Goal: Task Accomplishment & Management: Manage account settings

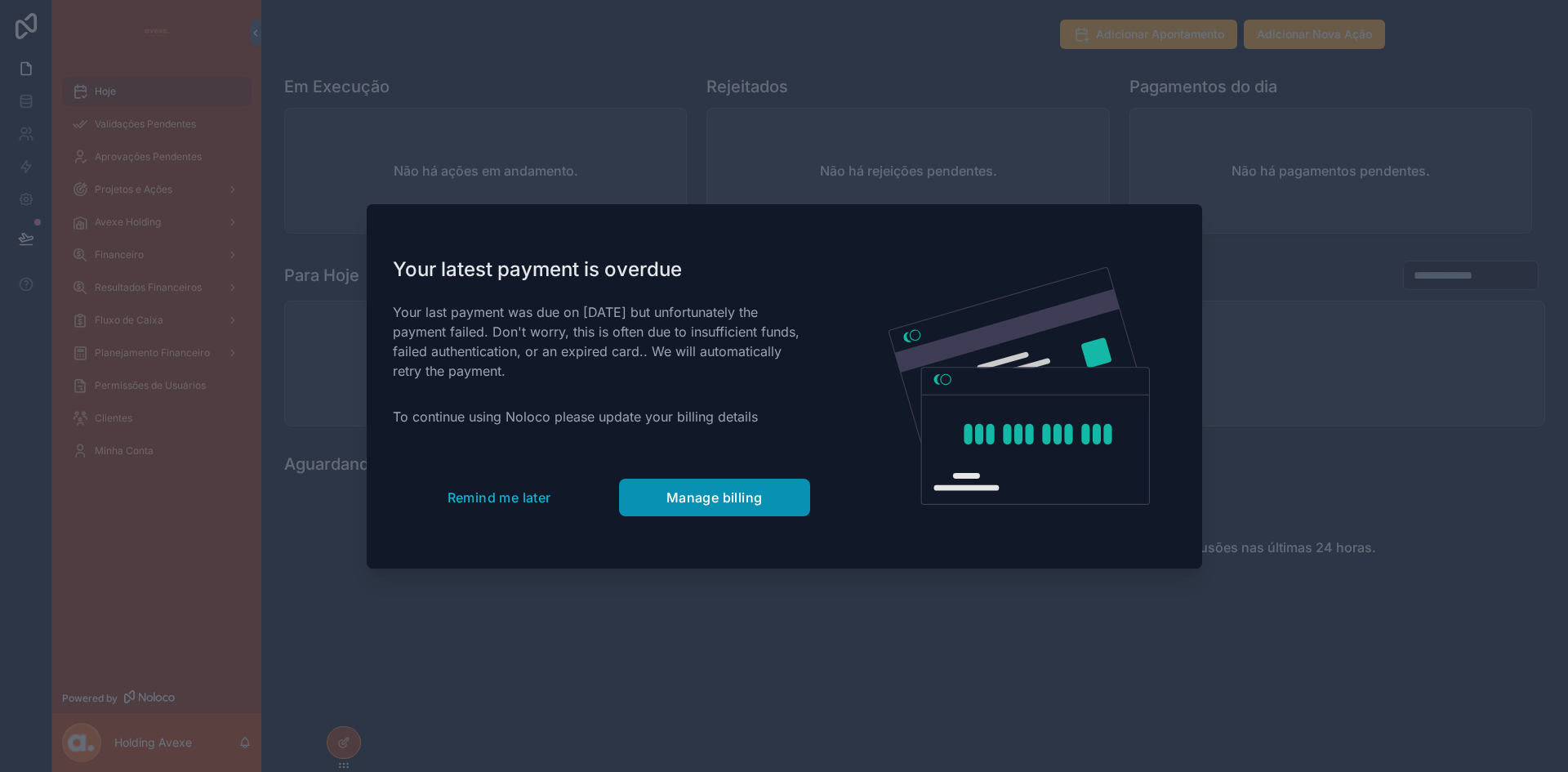
click at [708, 493] on span "Manage billing" at bounding box center [714, 497] width 96 height 16
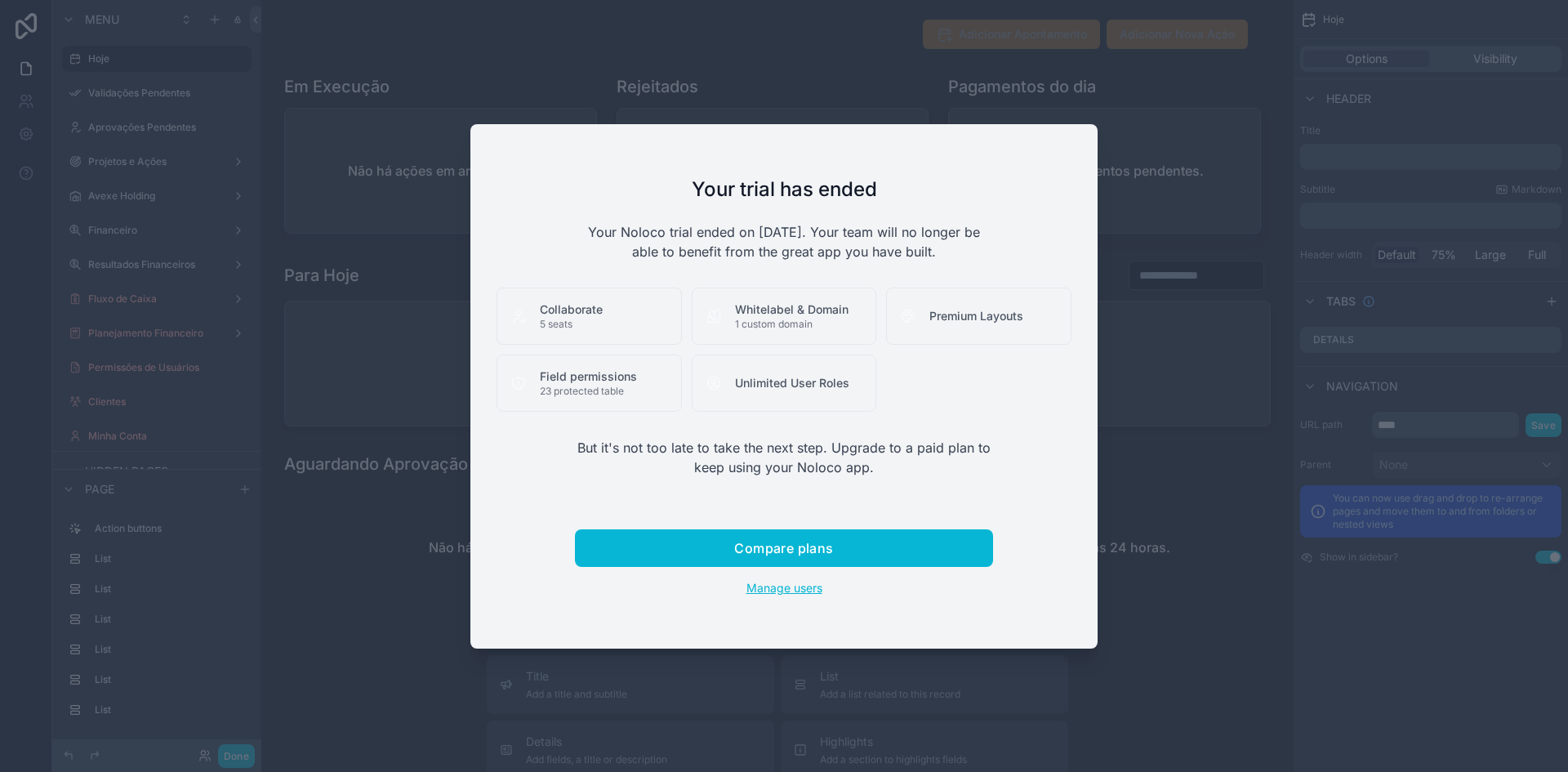
click at [788, 585] on span "Manage users" at bounding box center [784, 588] width 76 height 13
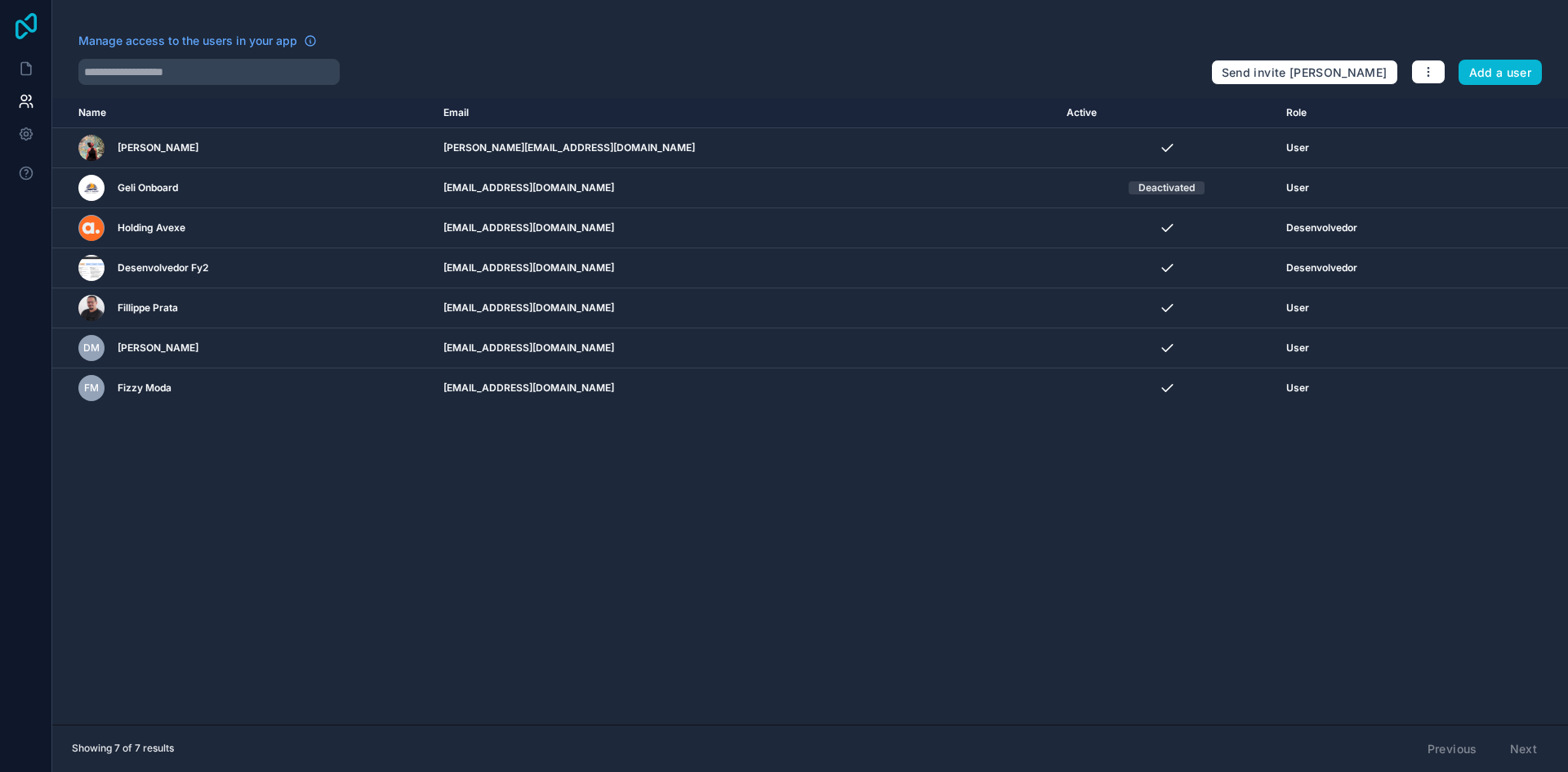
click at [12, 25] on icon at bounding box center [26, 26] width 33 height 26
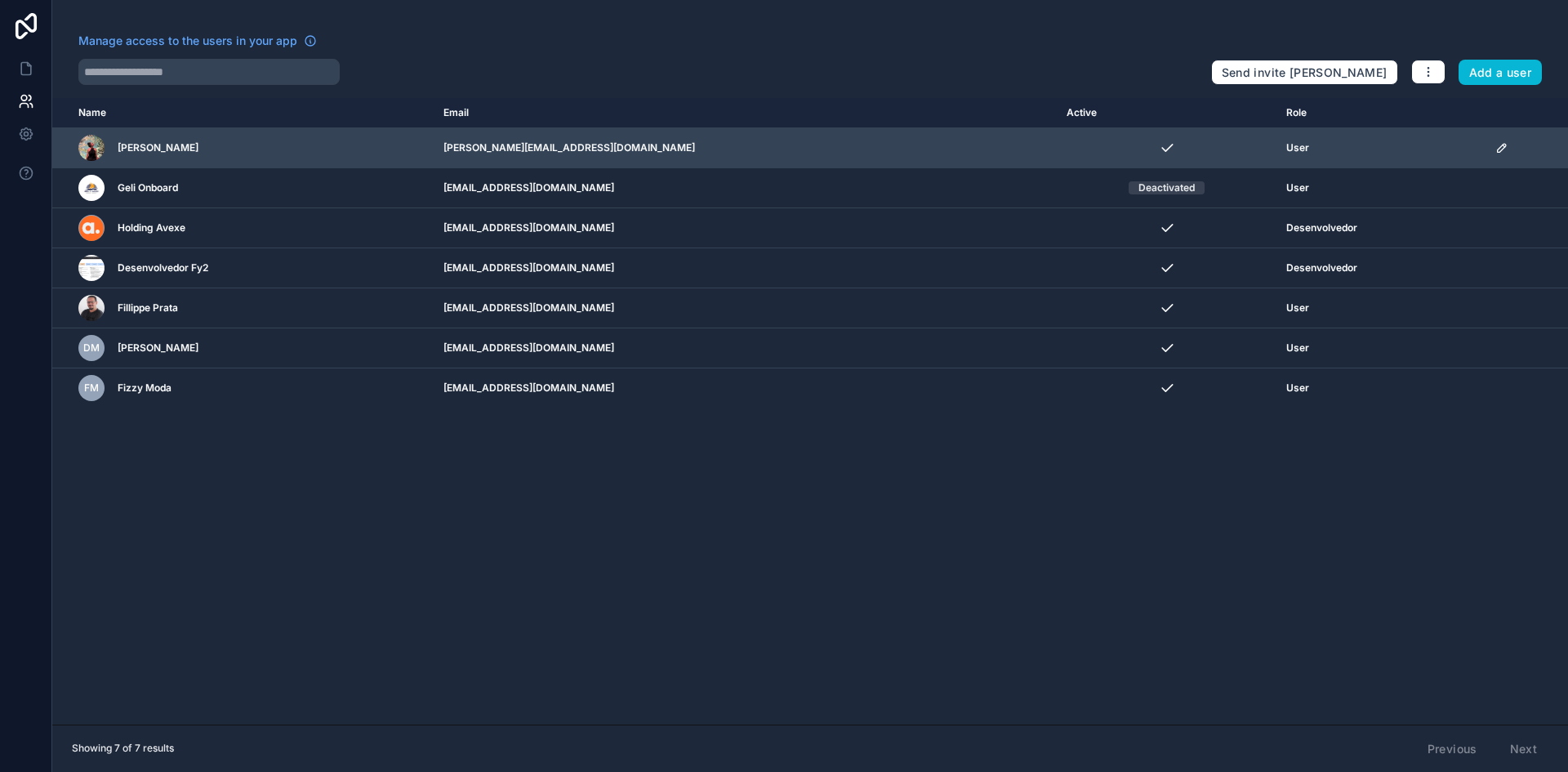
click at [1495, 150] on icon "scrollable content" at bounding box center [1502, 148] width 13 height 13
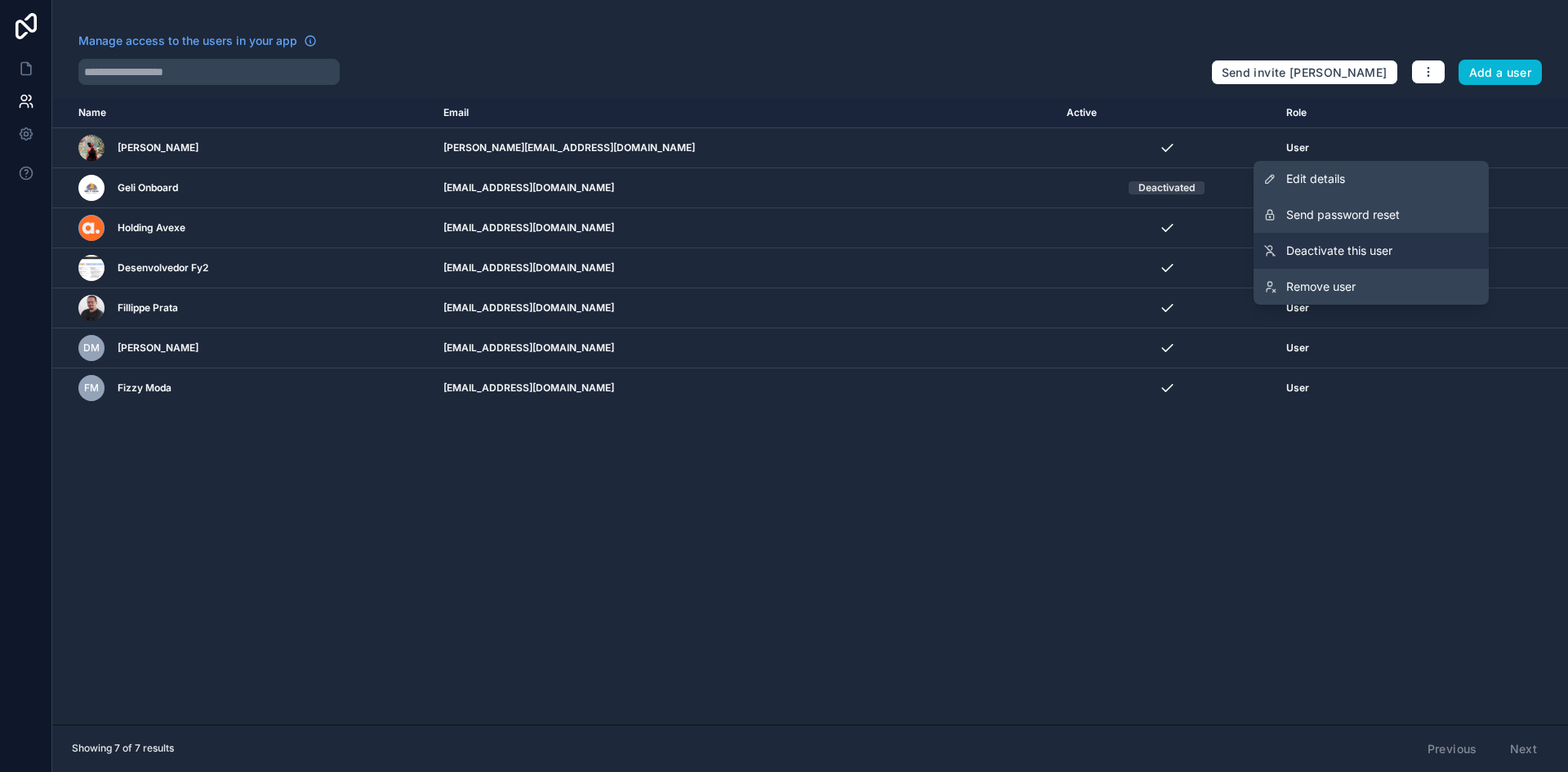
click at [1286, 238] on link "Deactivate this user" at bounding box center [1370, 250] width 235 height 35
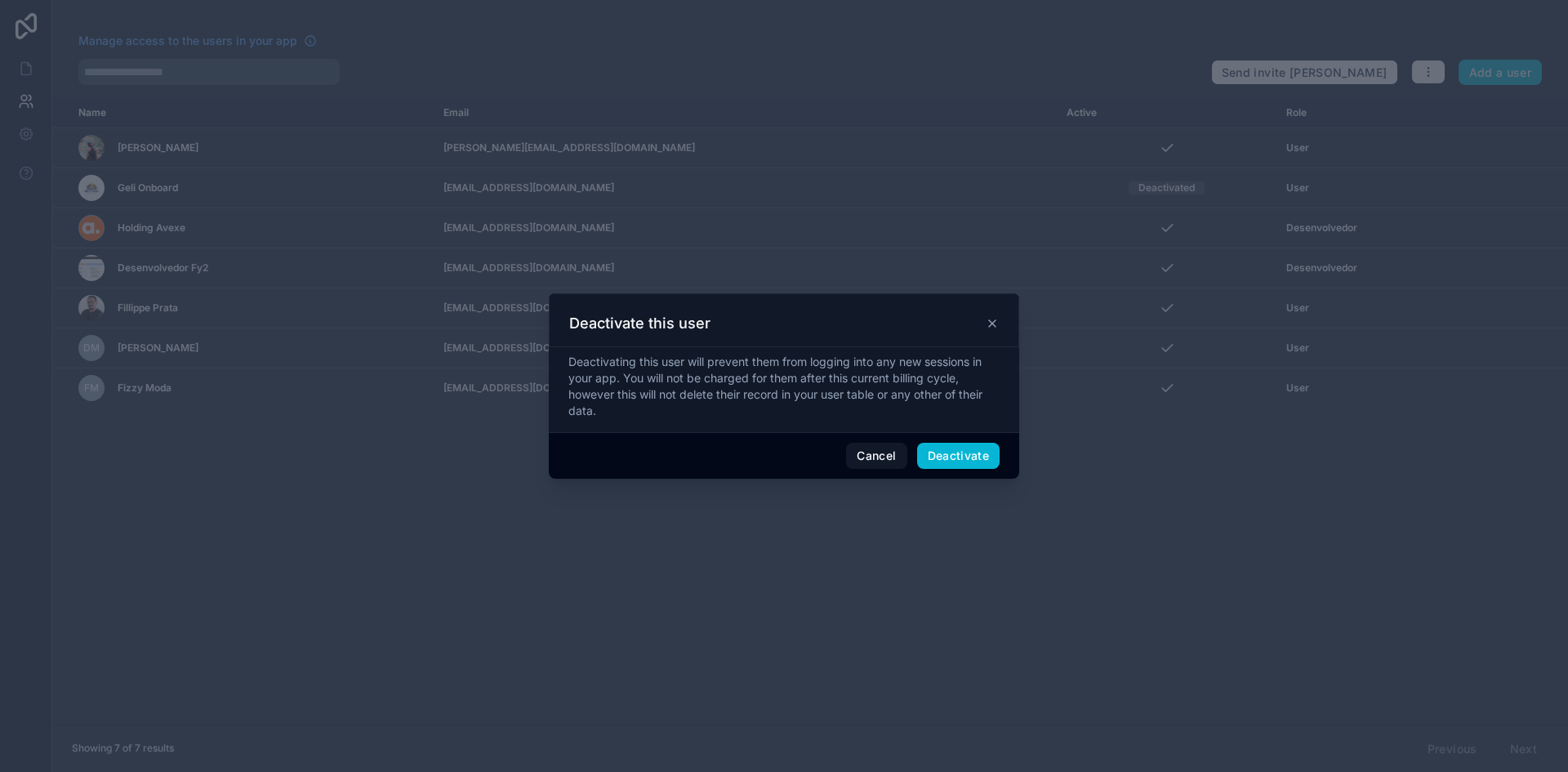
click at [898, 408] on div "Deactivating this user will prevent them from logging into any new sessions in …" at bounding box center [784, 386] width 432 height 65
click at [947, 453] on button "Deactivate" at bounding box center [958, 456] width 83 height 26
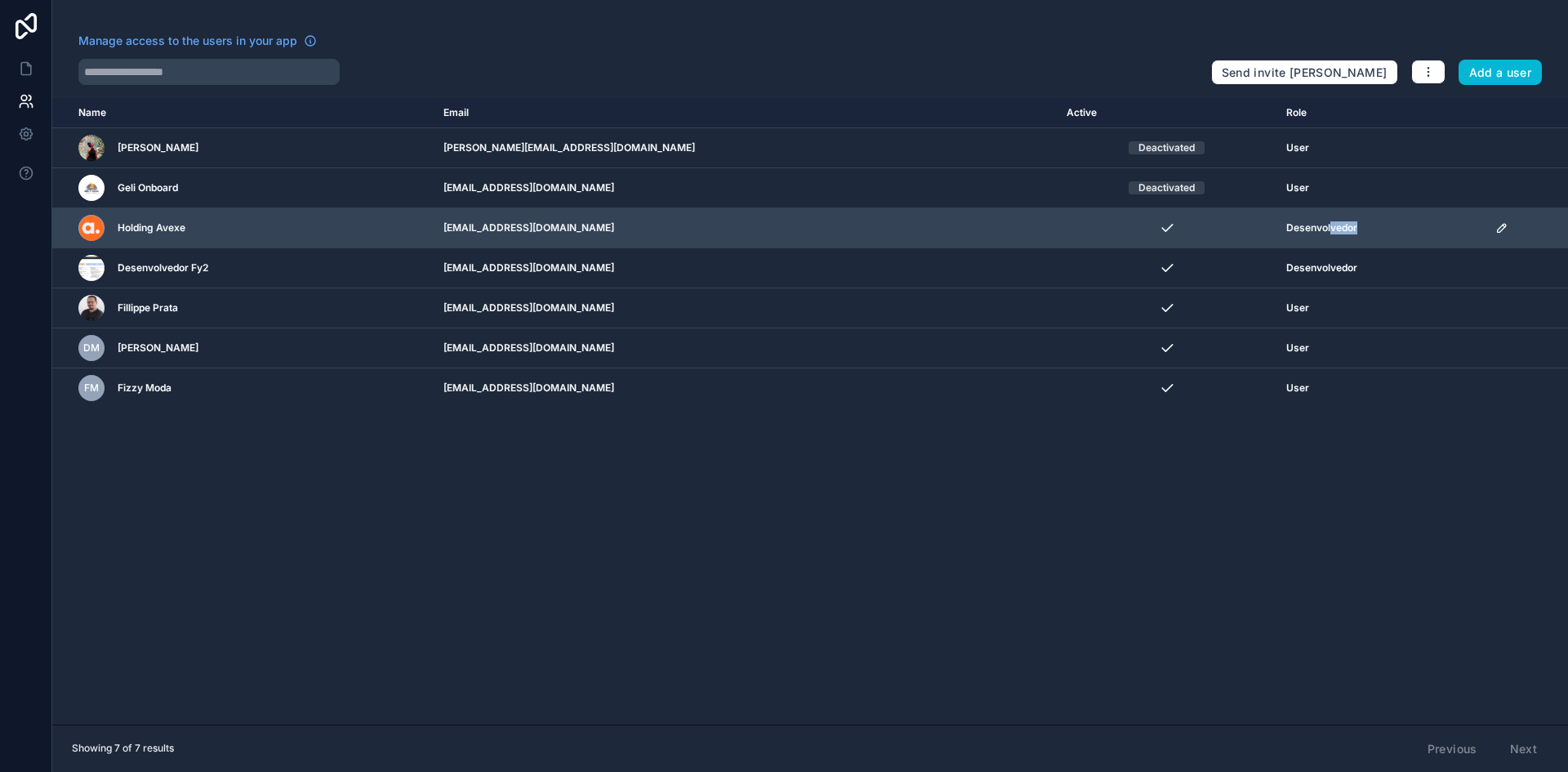
drag, startPoint x: 1328, startPoint y: 236, endPoint x: 1353, endPoint y: 239, distance: 25.2
click at [1353, 239] on td "Desenvolvedor" at bounding box center [1380, 228] width 208 height 40
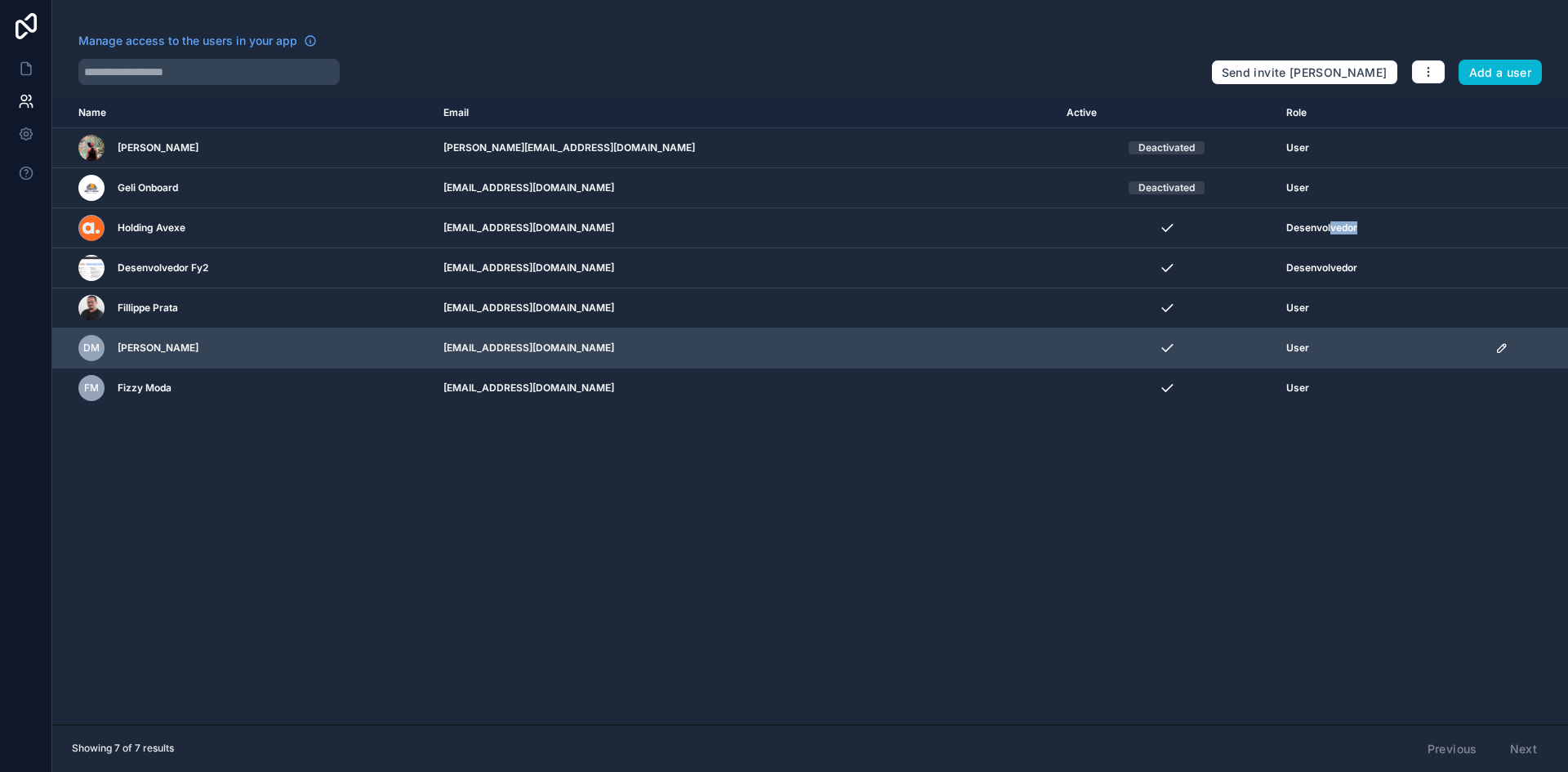
click at [1503, 344] on icon "scrollable content" at bounding box center [1504, 345] width 3 height 3
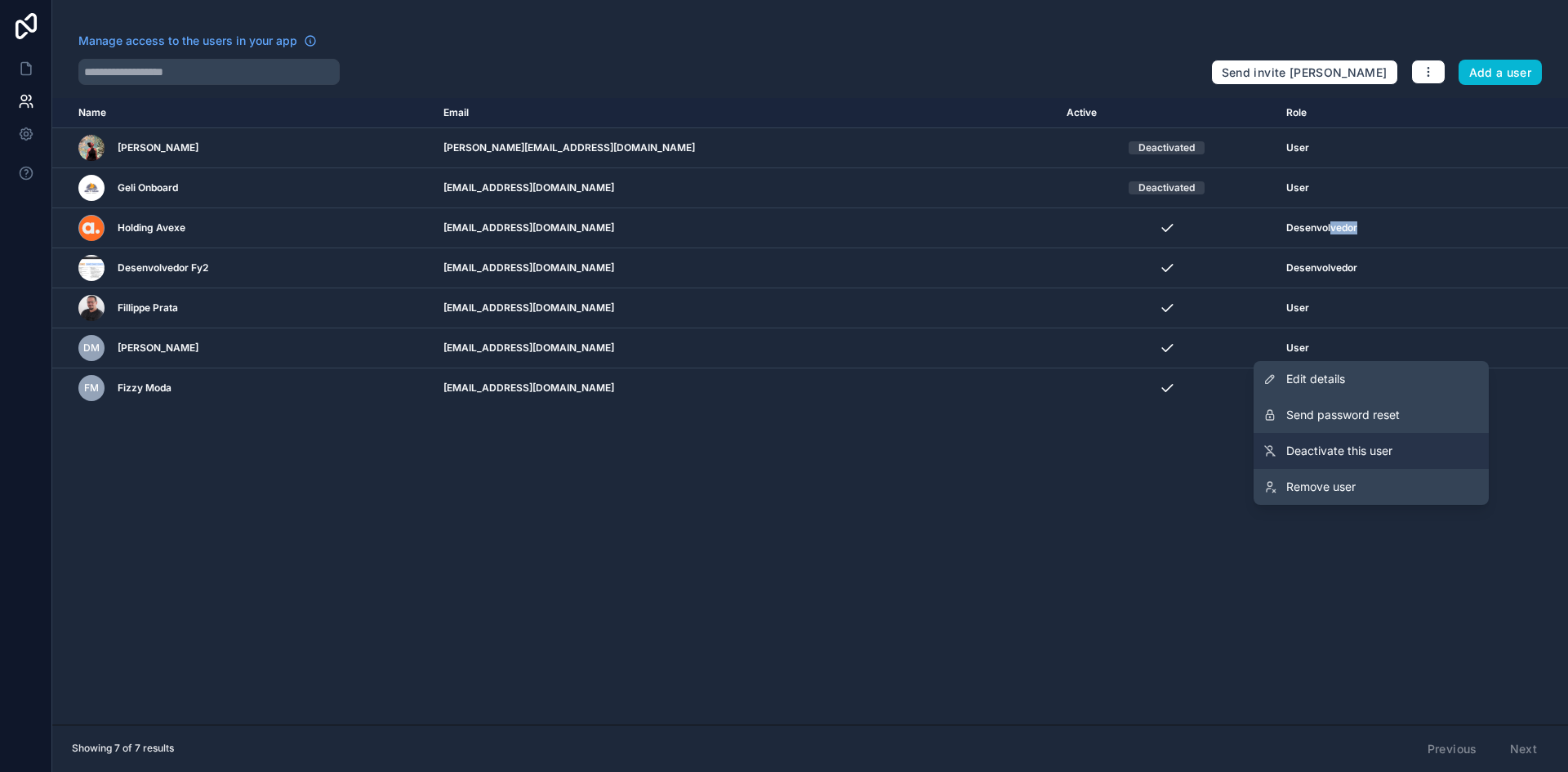
click at [1386, 452] on span "Deactivate this user" at bounding box center [1339, 451] width 106 height 16
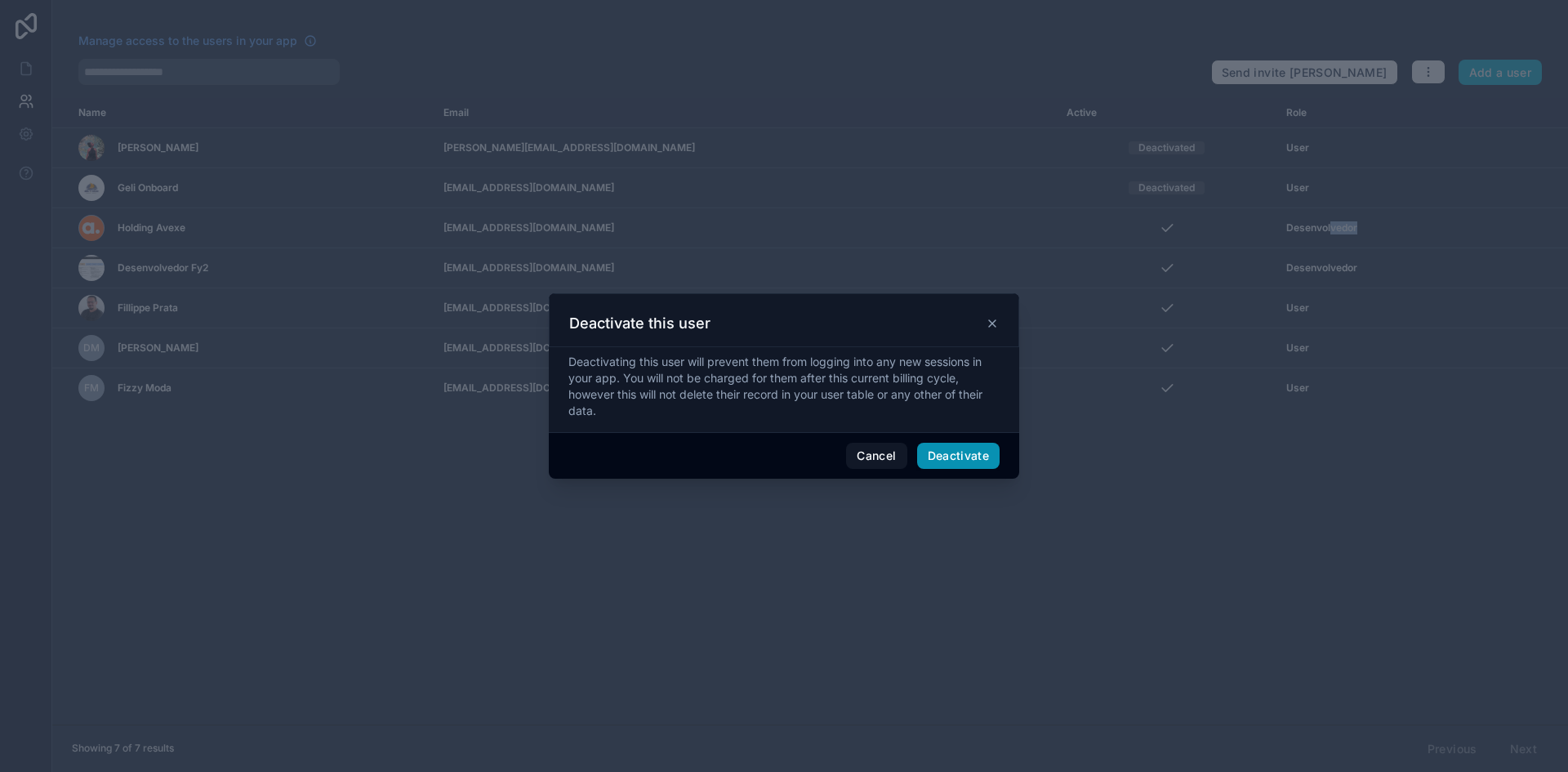
click at [963, 456] on button "Deactivate" at bounding box center [958, 456] width 83 height 26
click at [961, 455] on button "button" at bounding box center [979, 456] width 41 height 31
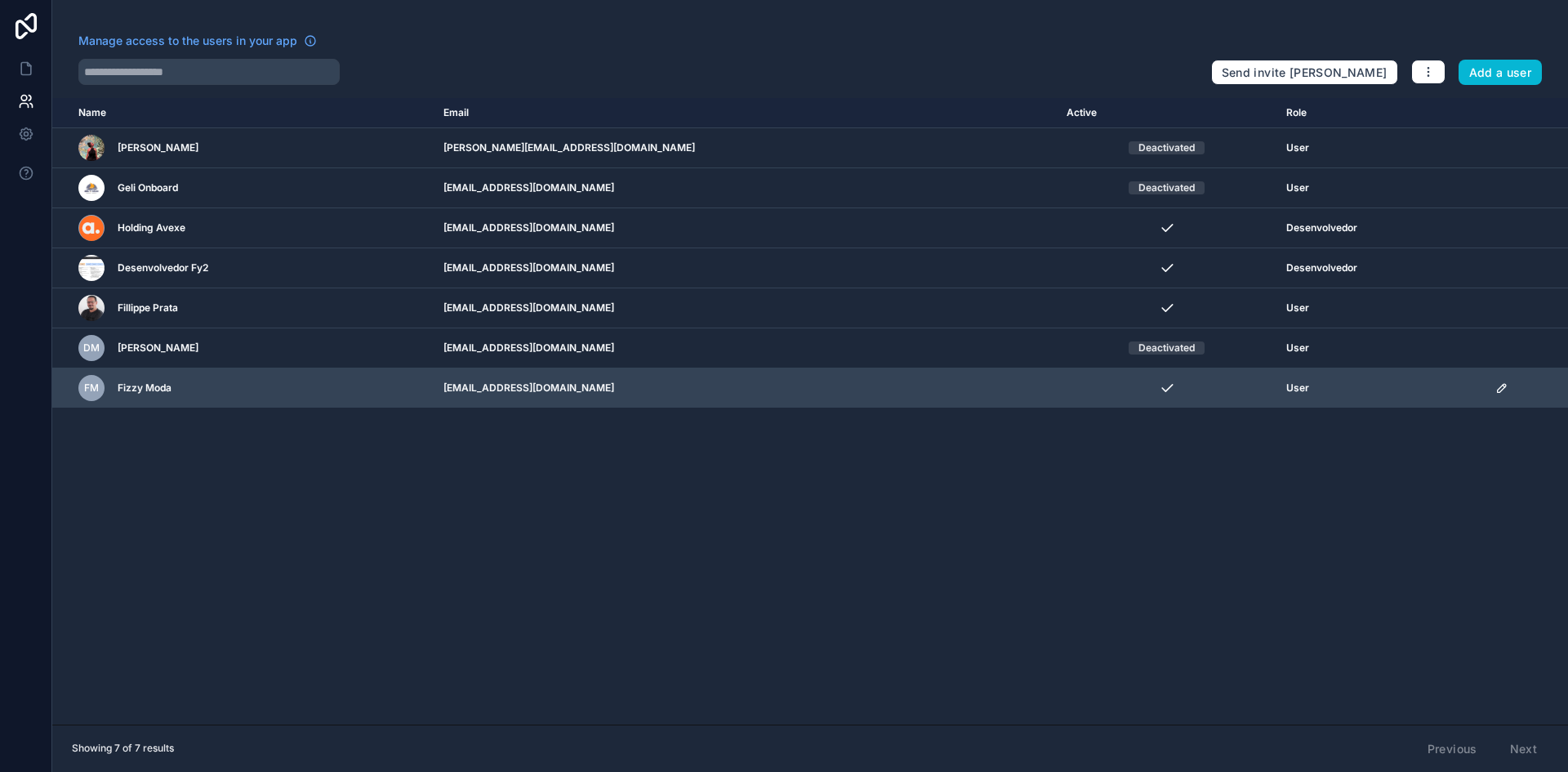
click at [1495, 401] on td "scrollable content" at bounding box center [1527, 388] width 82 height 40
click at [1497, 386] on icon "scrollable content" at bounding box center [1501, 387] width 9 height 9
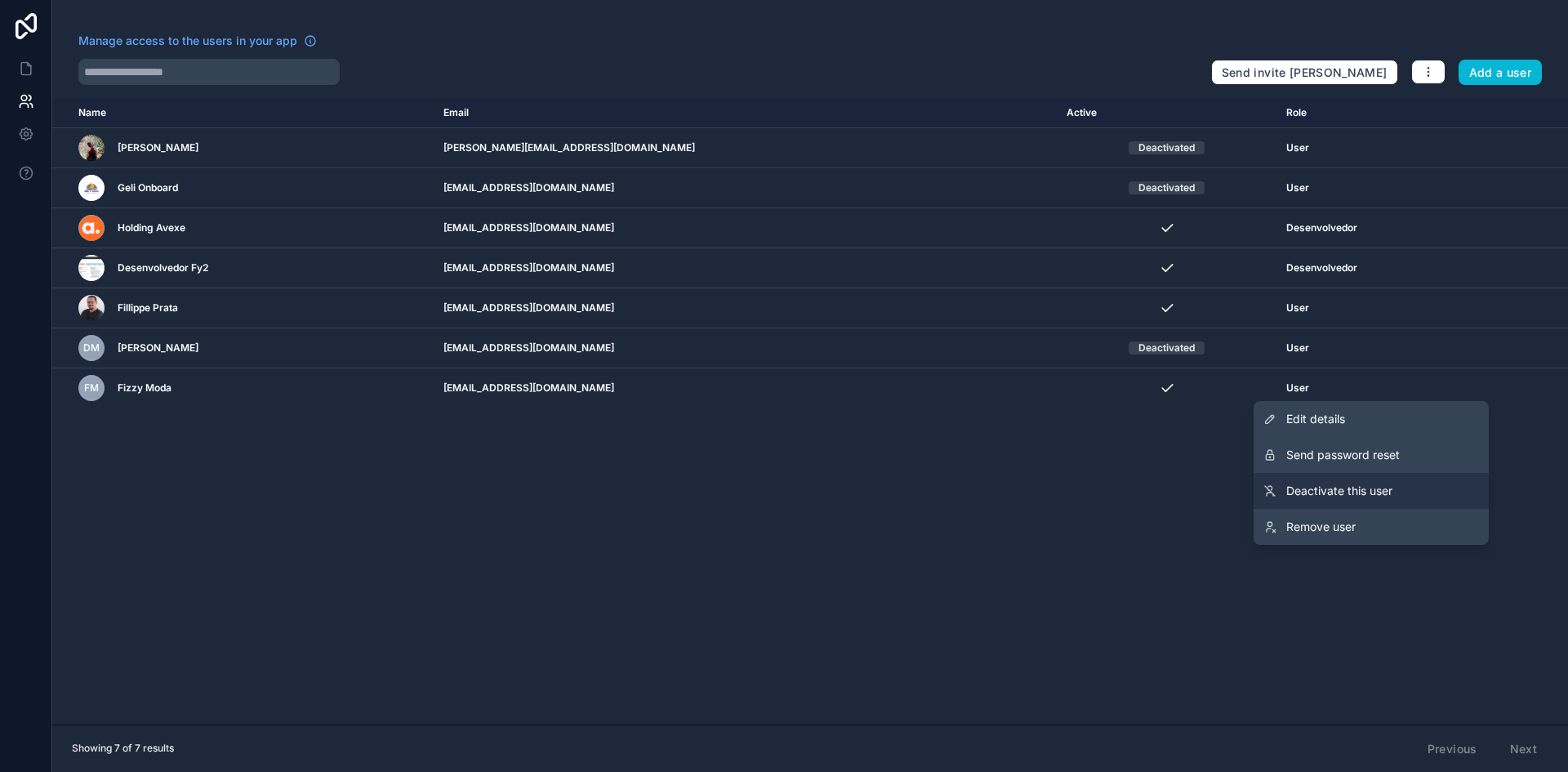
click at [1293, 478] on link "Deactivate this user" at bounding box center [1370, 490] width 235 height 35
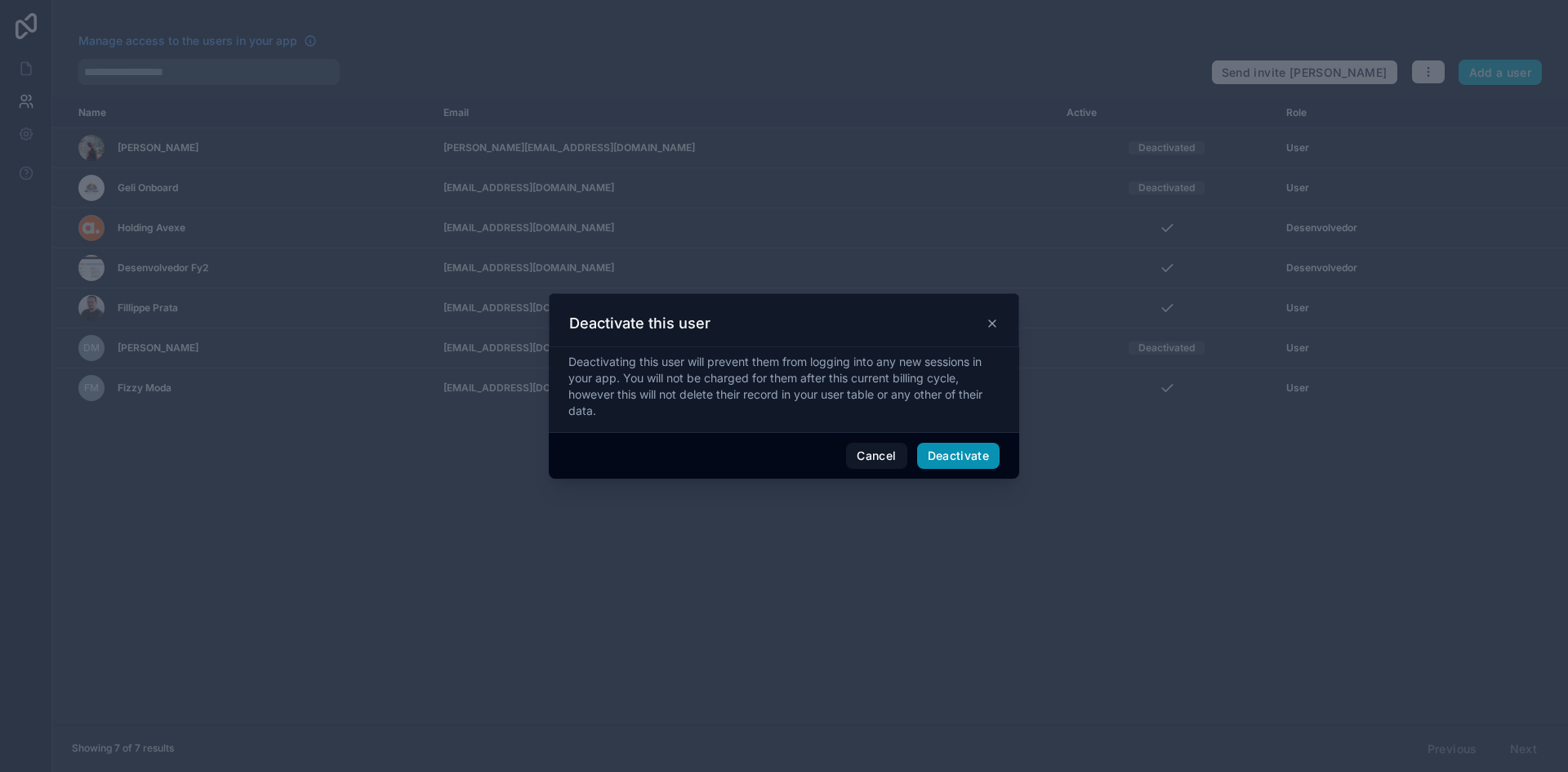
click at [969, 449] on button "Deactivate" at bounding box center [958, 456] width 83 height 26
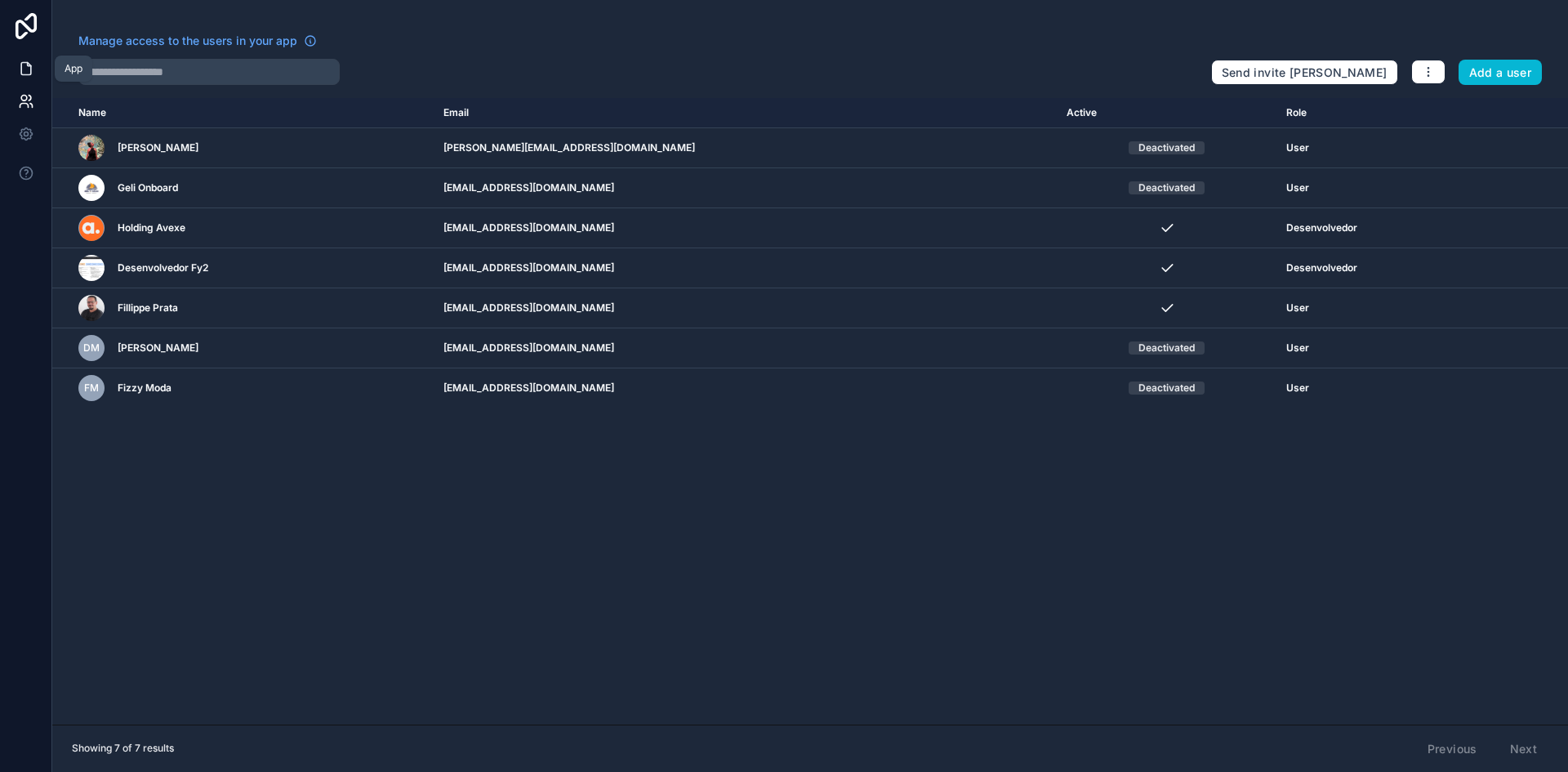
click at [23, 60] on icon at bounding box center [26, 68] width 16 height 16
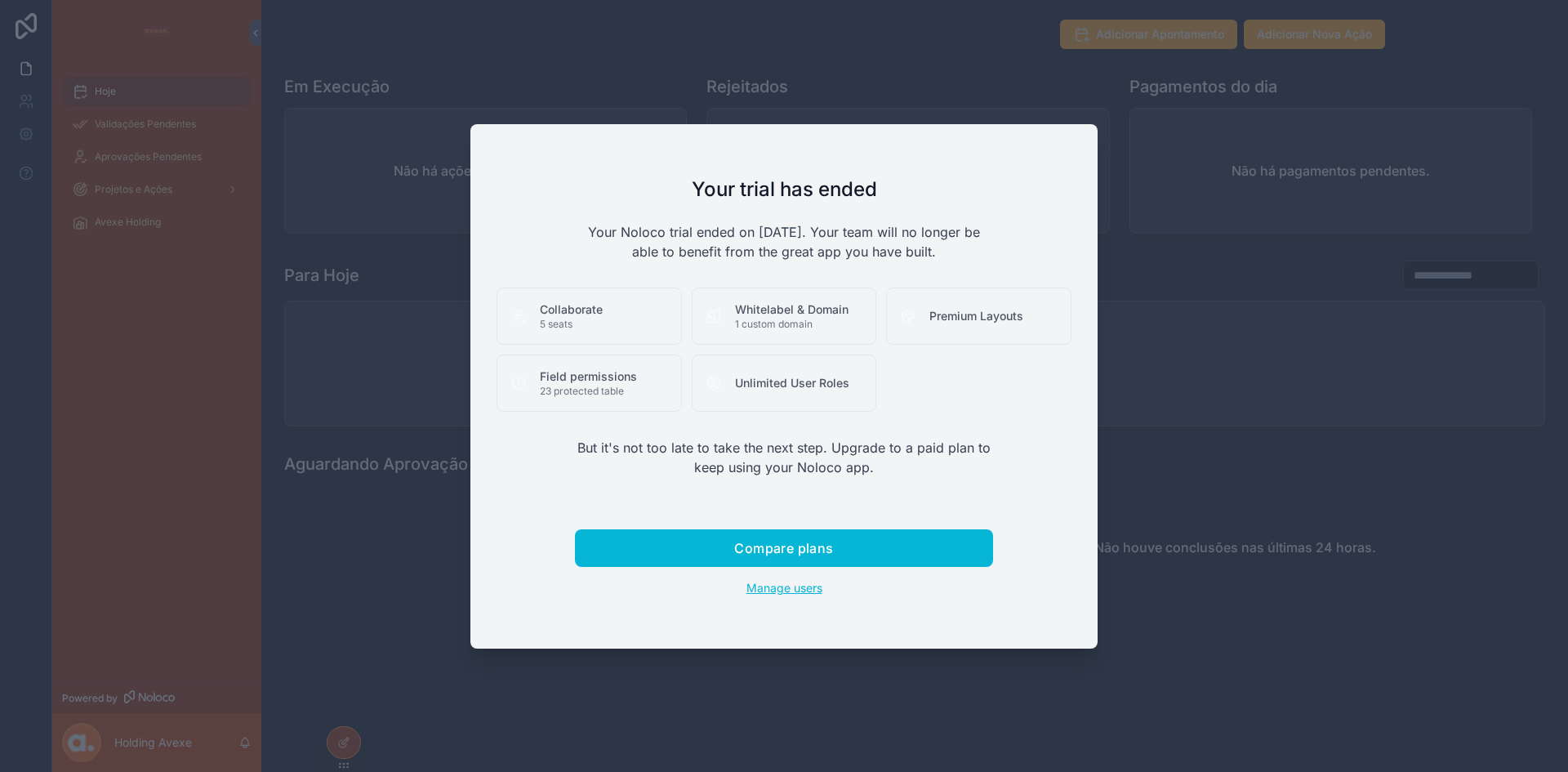
click at [766, 584] on span "Manage users" at bounding box center [784, 588] width 76 height 13
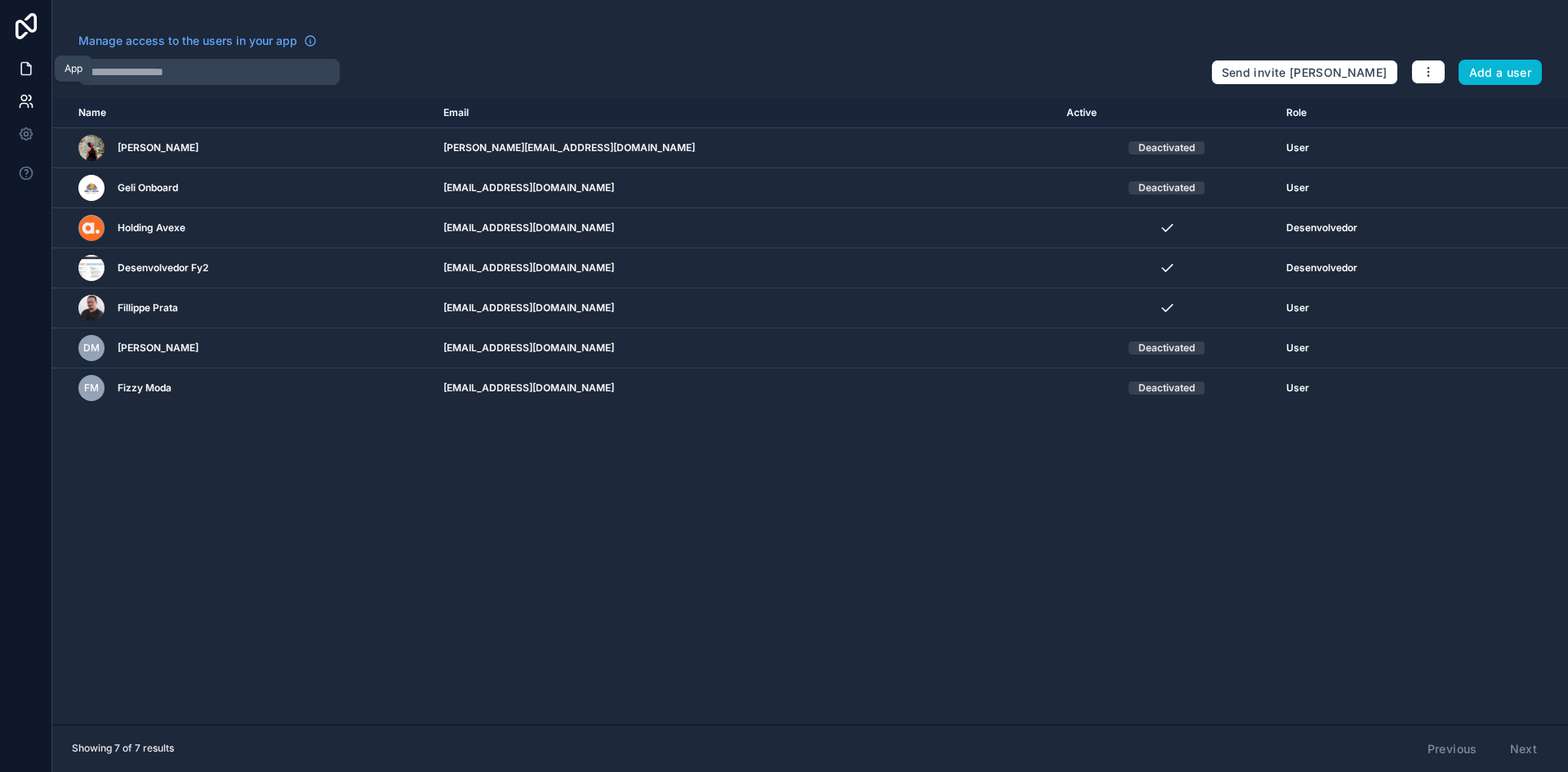
click at [22, 69] on icon at bounding box center [26, 68] width 16 height 16
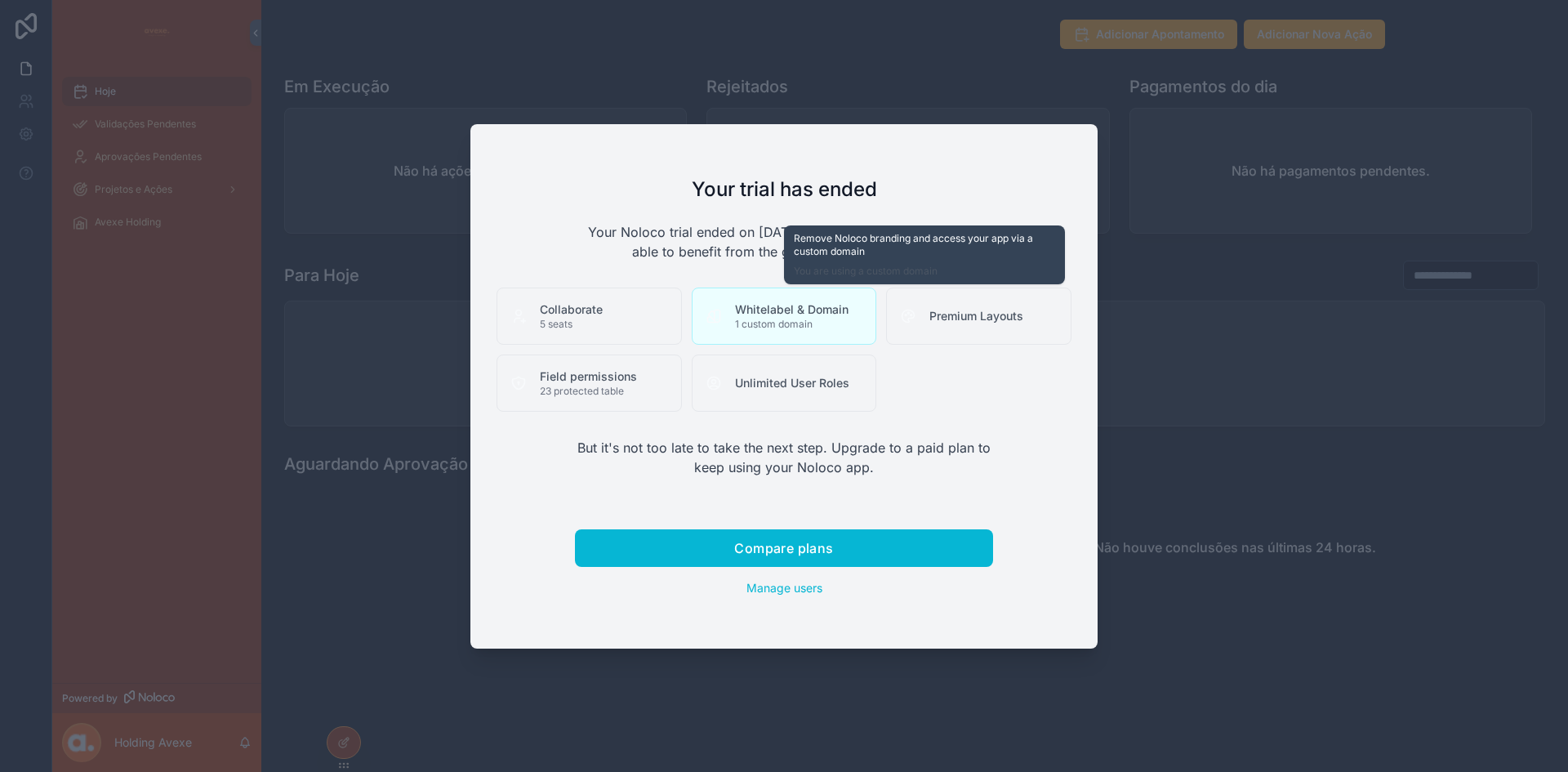
click at [840, 331] on div "Whitelabel & Domain 1 custom domain" at bounding box center [784, 316] width 185 height 58
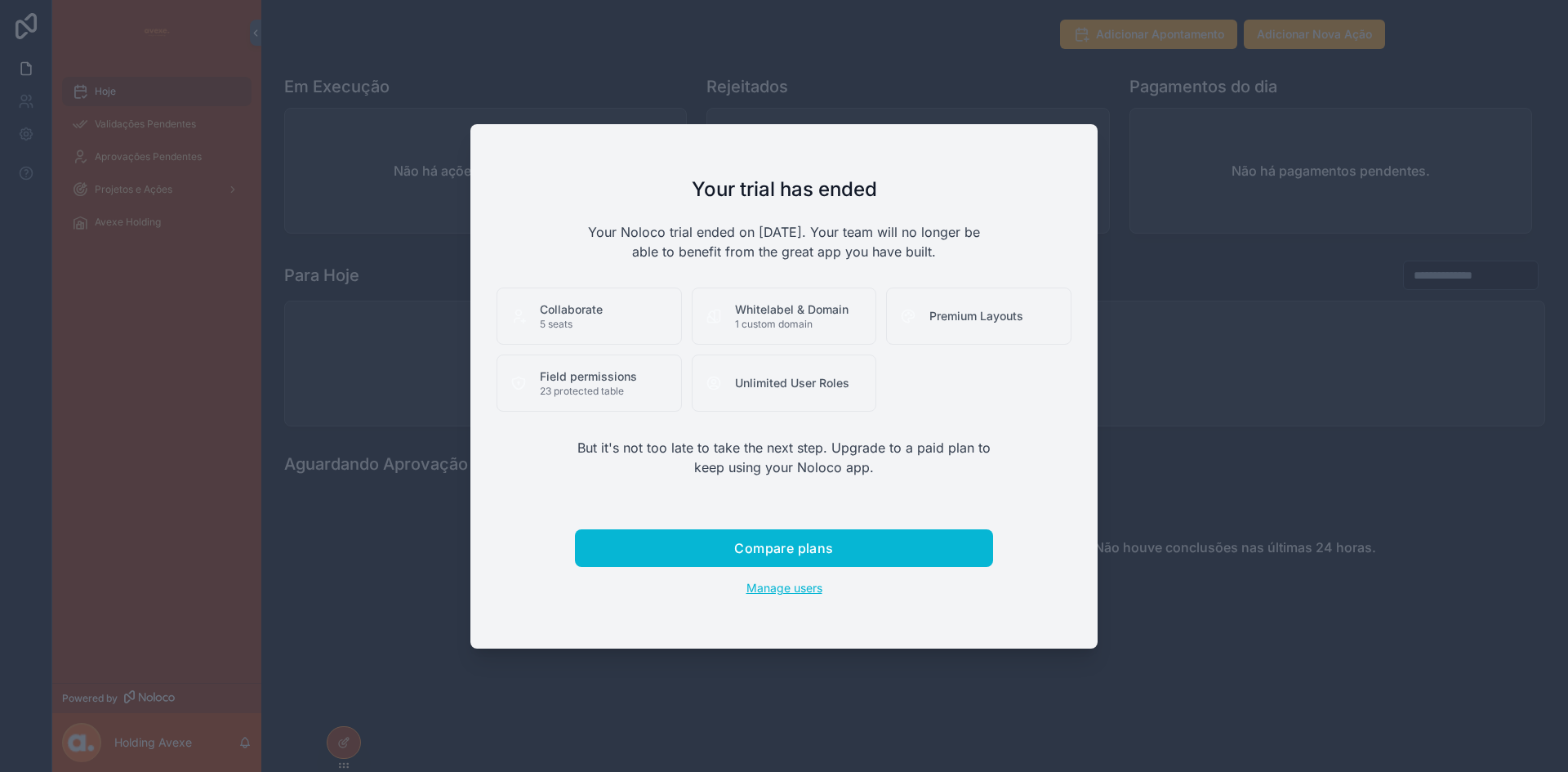
click at [767, 595] on link "Manage users" at bounding box center [784, 588] width 418 height 16
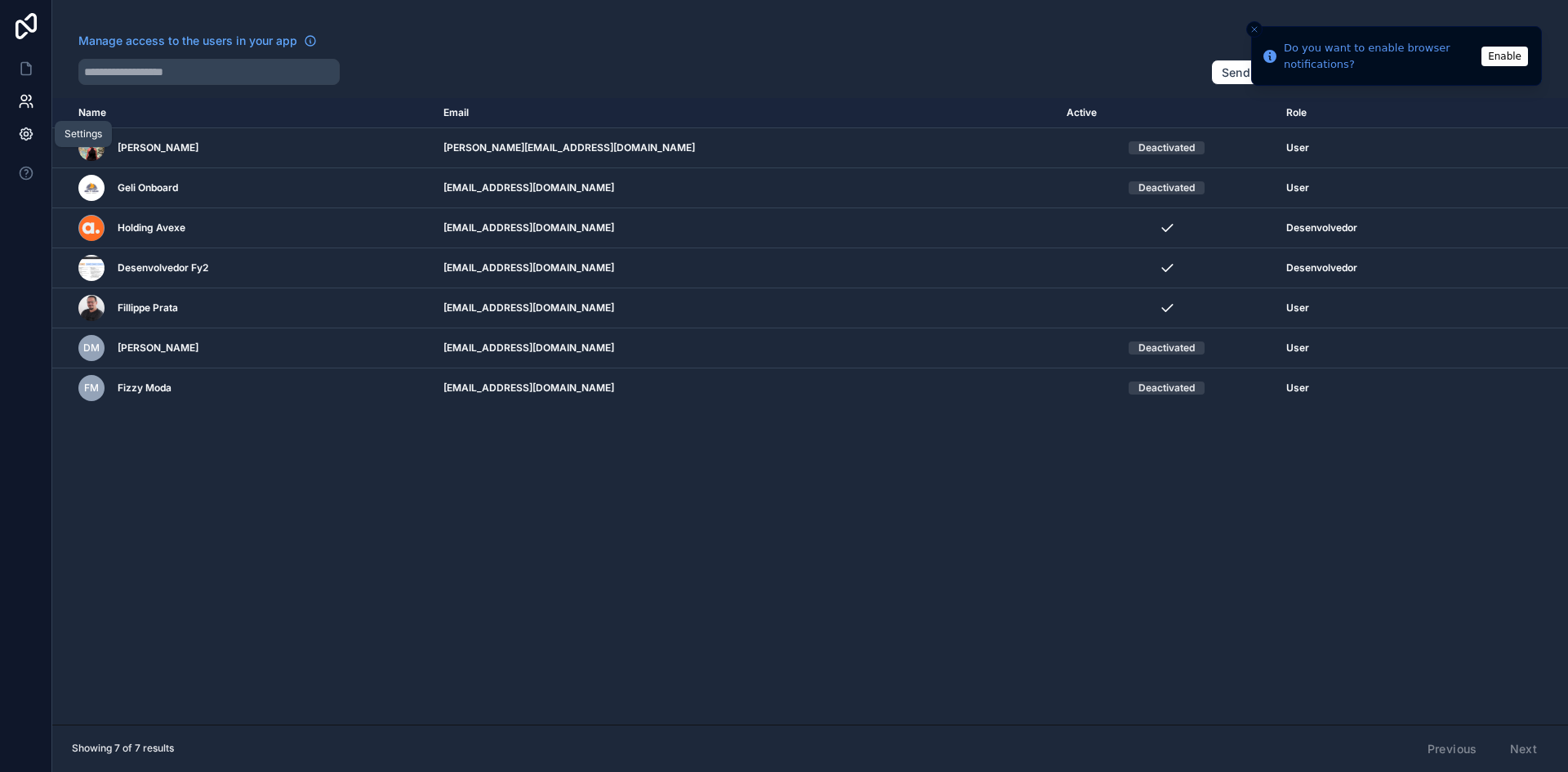
click at [26, 134] on icon at bounding box center [26, 133] width 16 height 16
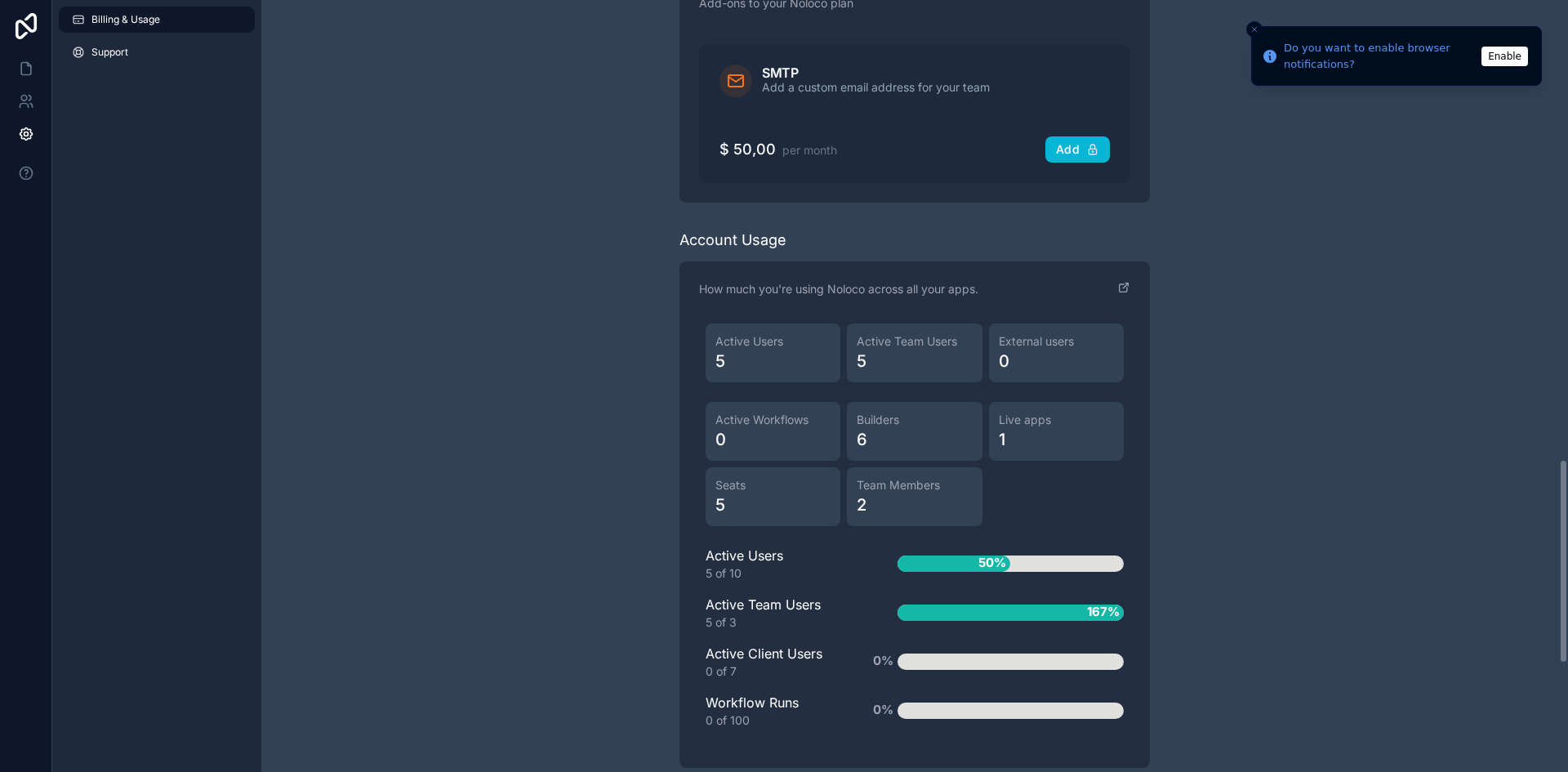
scroll to position [1726, 0]
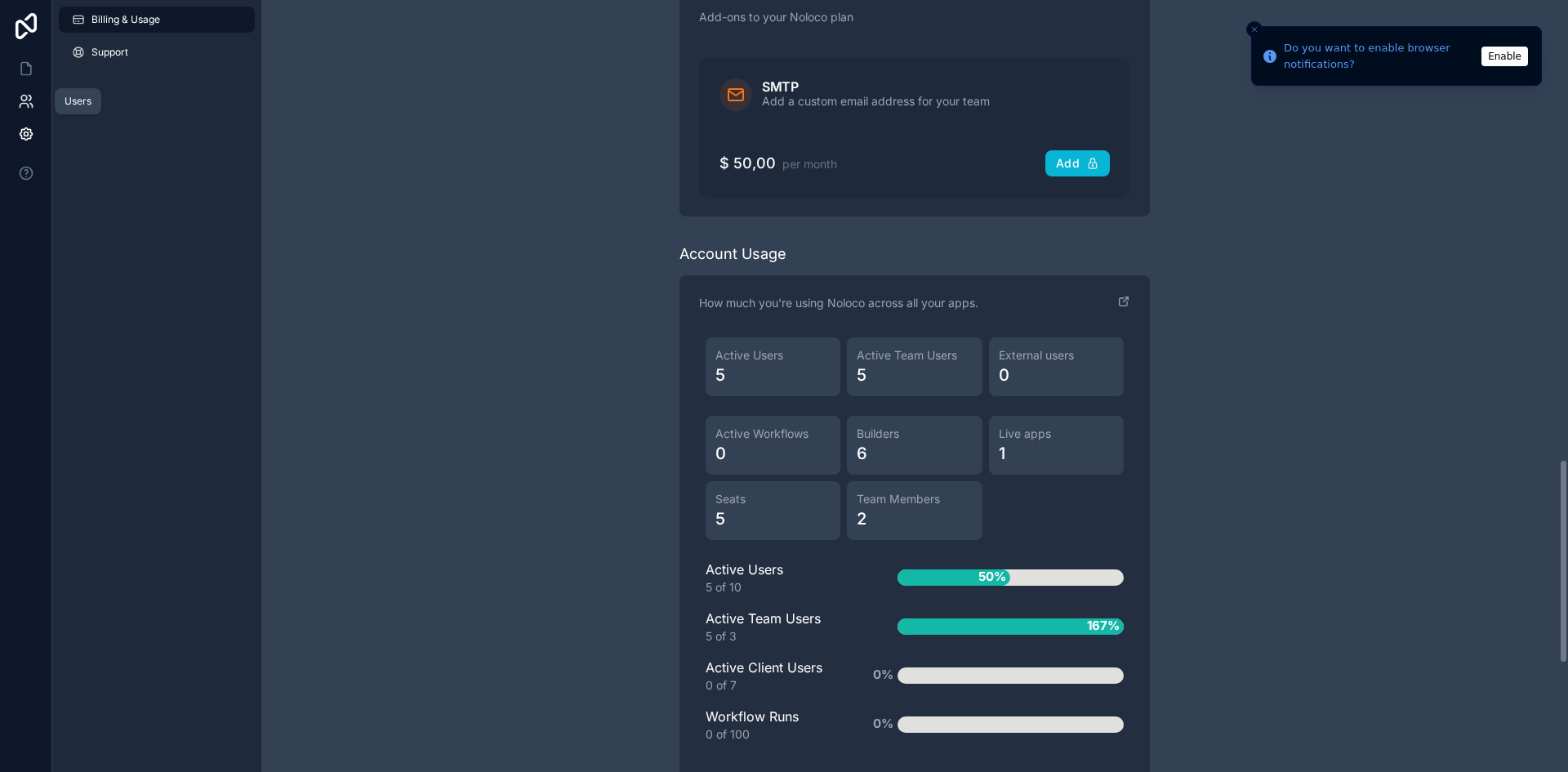
click at [25, 102] on icon at bounding box center [26, 101] width 16 height 16
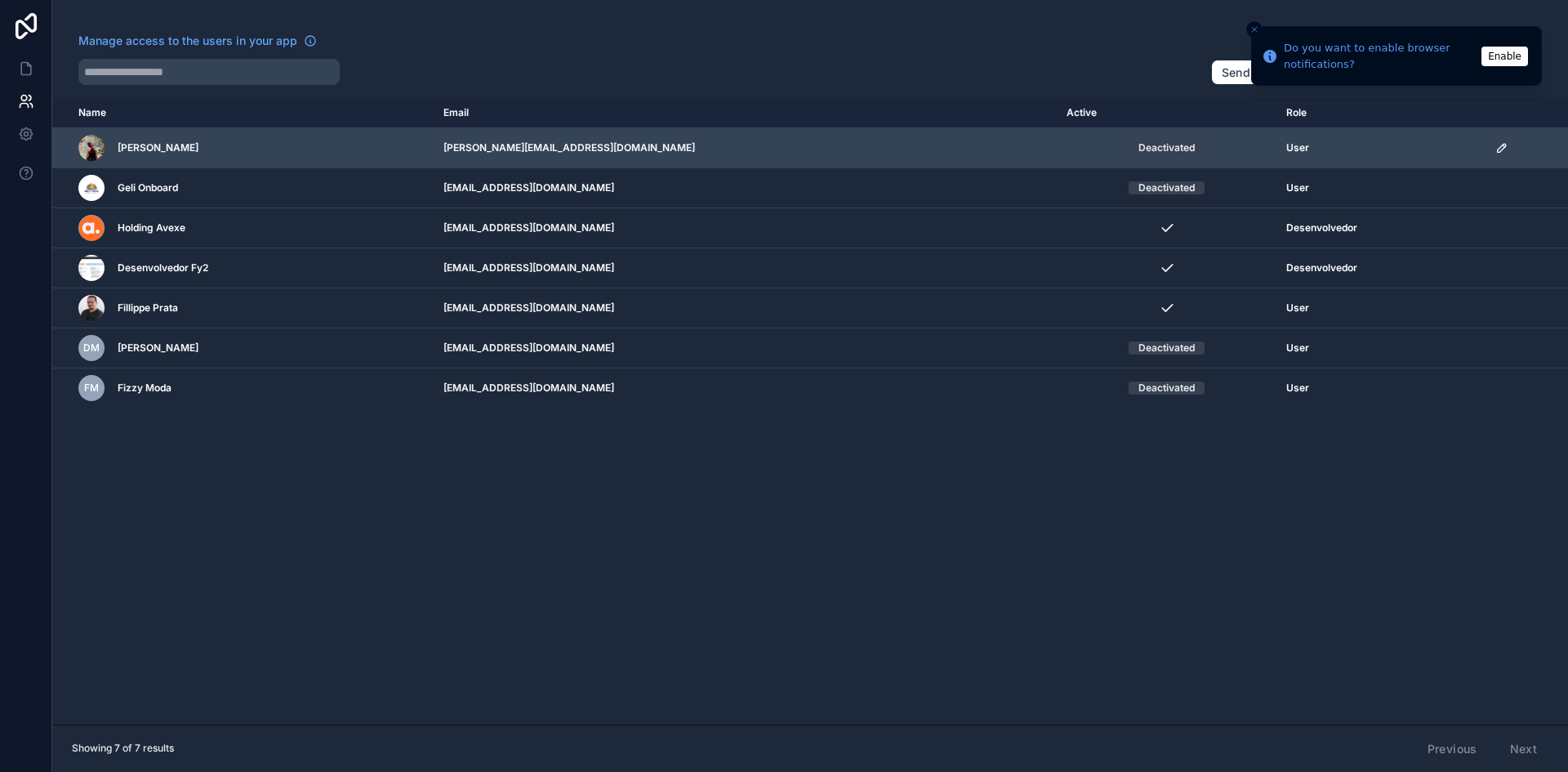
click at [1495, 149] on icon "scrollable content" at bounding box center [1502, 148] width 13 height 13
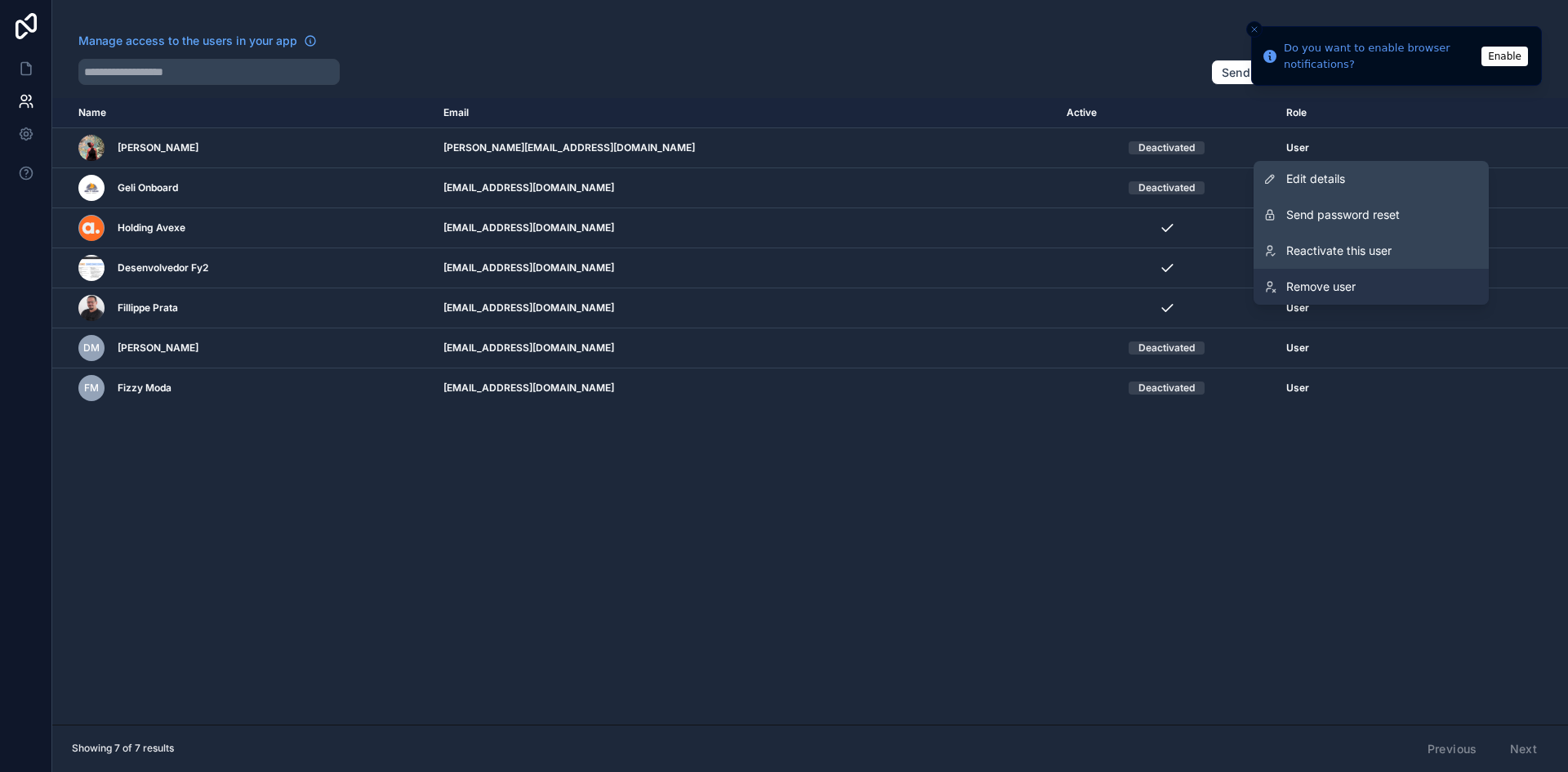
click at [1370, 283] on link "Remove user" at bounding box center [1370, 286] width 235 height 35
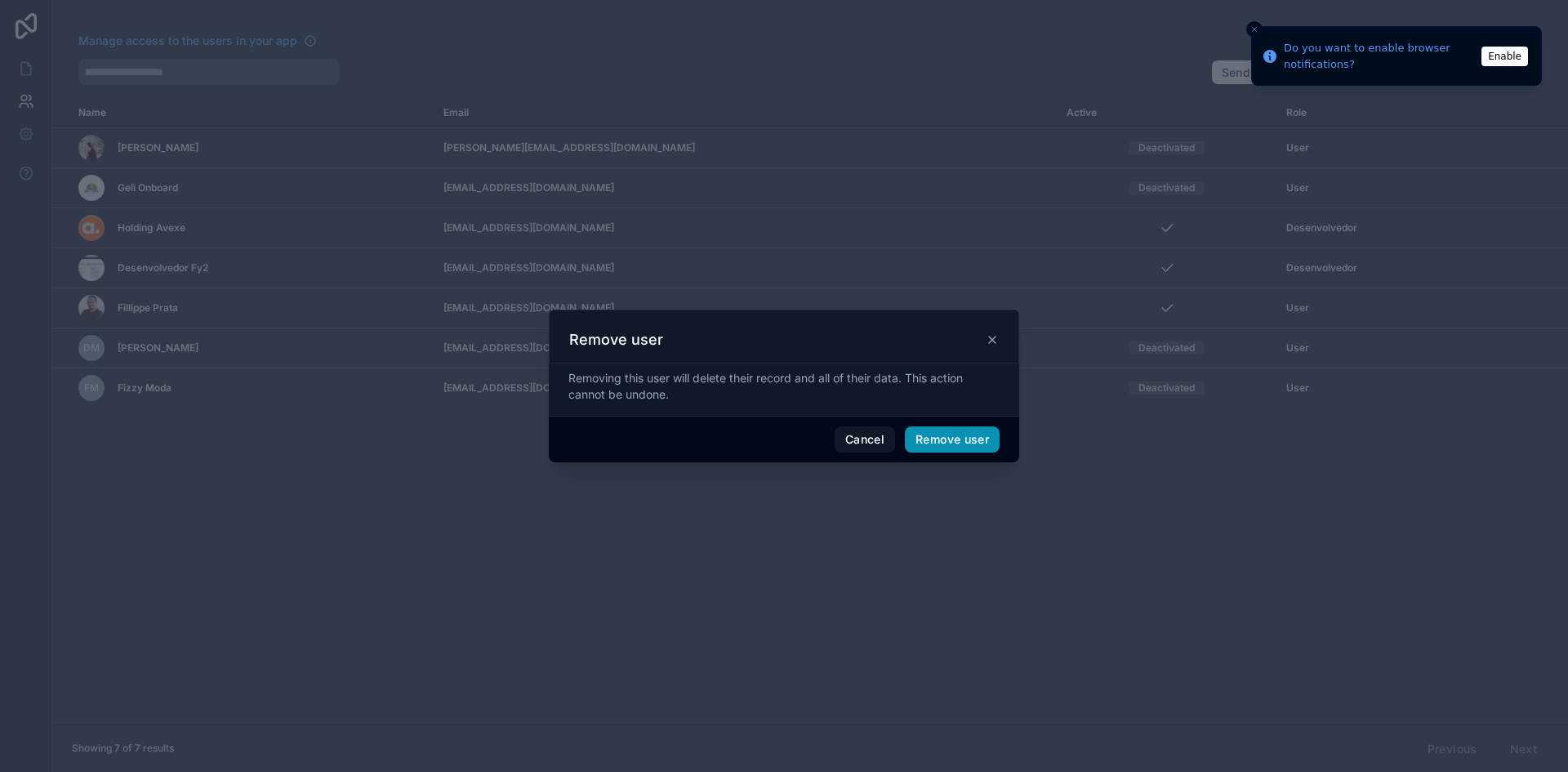
click at [959, 431] on button "Remove user" at bounding box center [952, 439] width 95 height 26
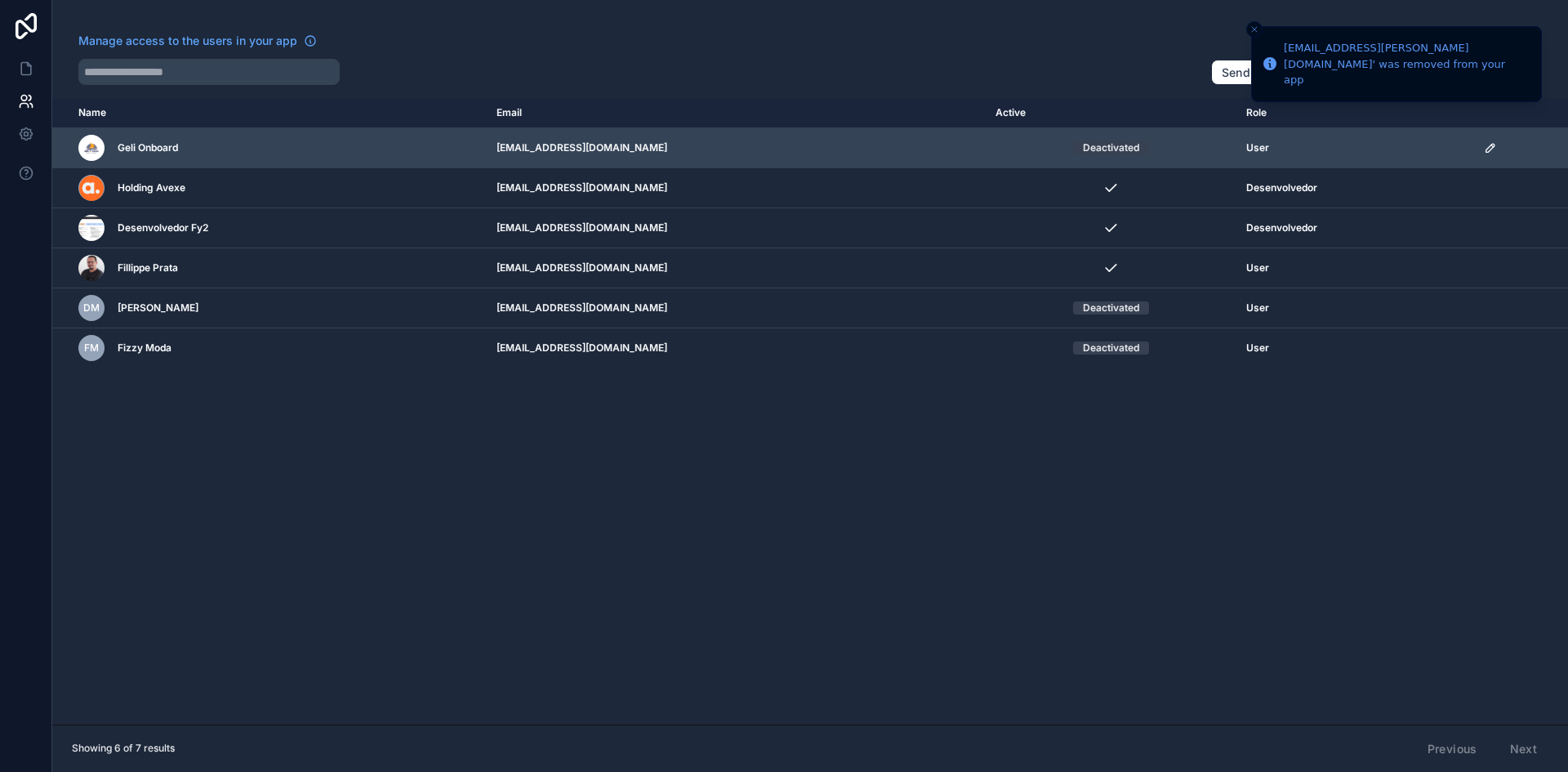
click at [1490, 139] on td "scrollable content" at bounding box center [1521, 149] width 94 height 40
click at [1489, 144] on icon "scrollable content" at bounding box center [1490, 148] width 13 height 13
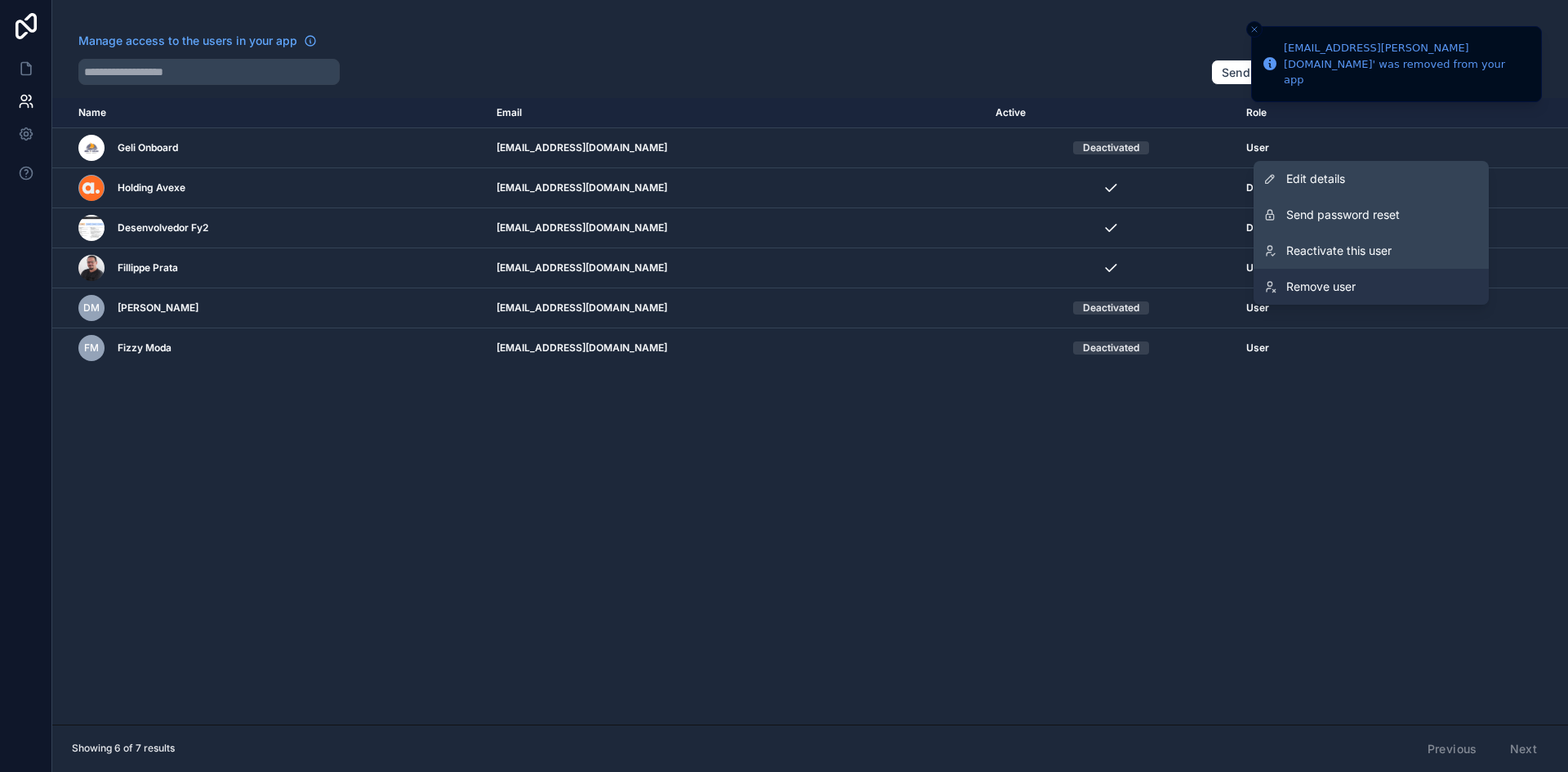
click at [1367, 280] on link "Remove user" at bounding box center [1370, 286] width 235 height 35
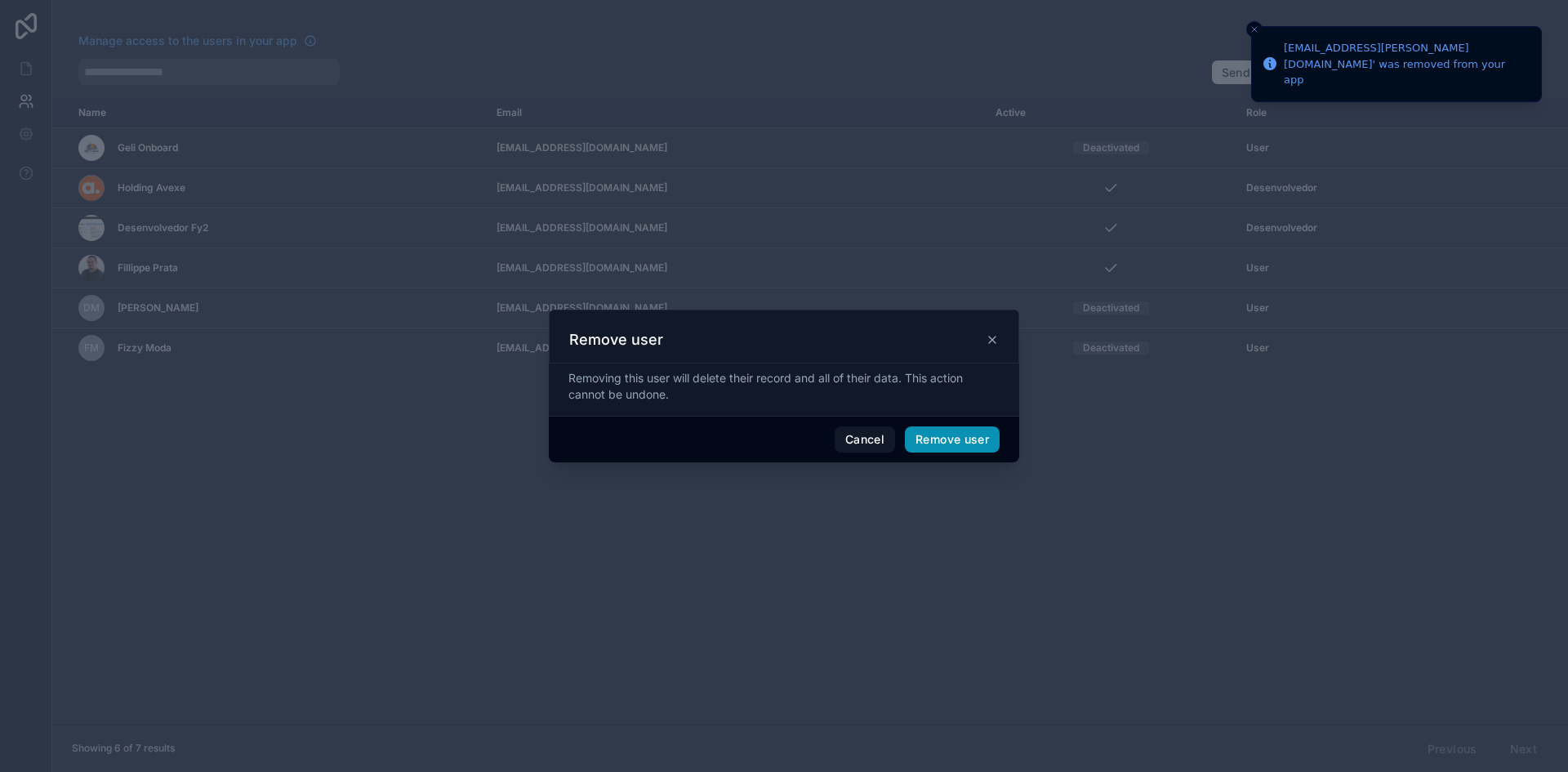
click at [976, 433] on button "Remove user" at bounding box center [952, 439] width 95 height 26
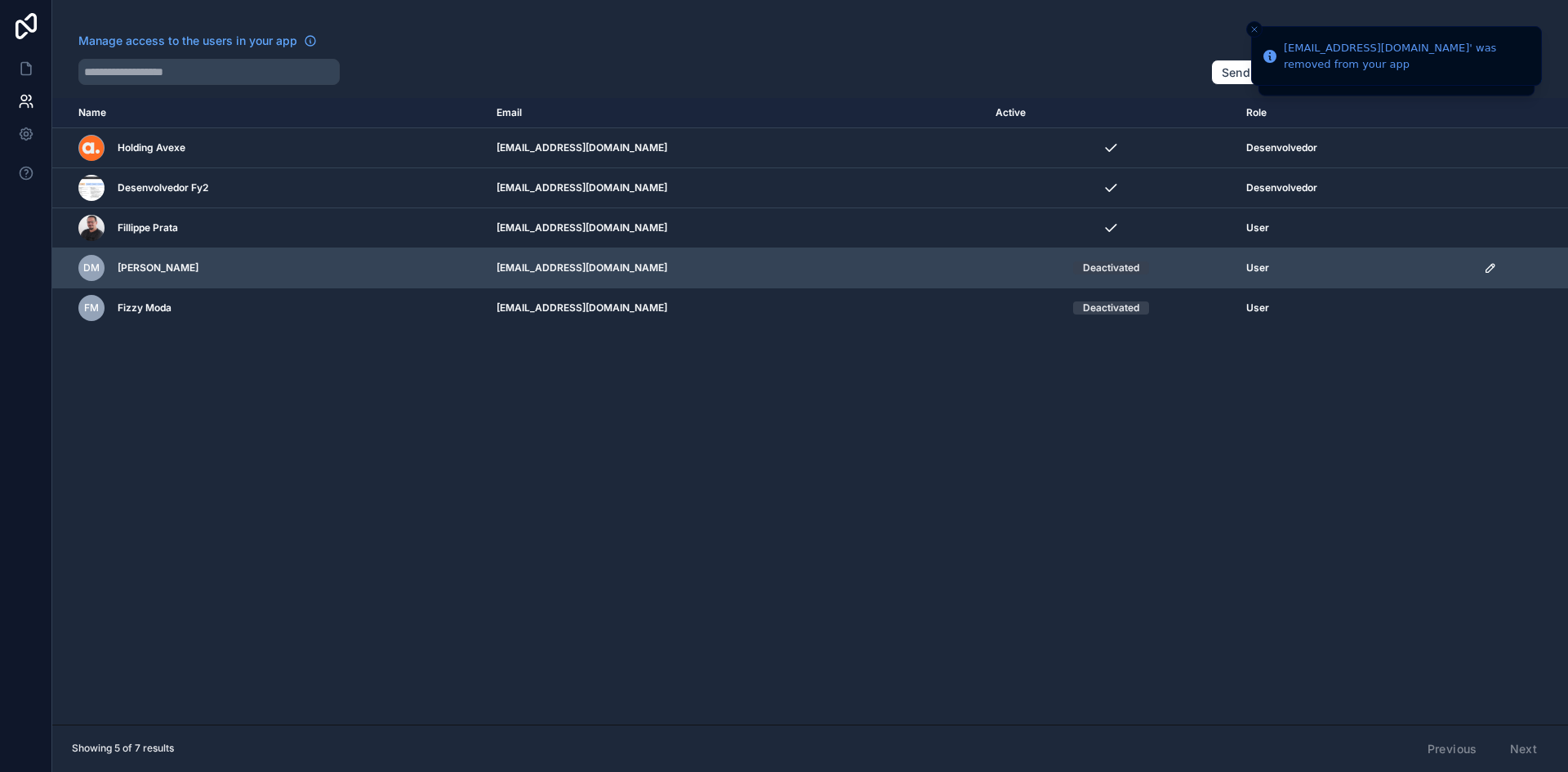
drag, startPoint x: 1437, startPoint y: 250, endPoint x: 1436, endPoint y: 263, distance: 13.0
click at [1437, 256] on tbody "Holding Avexe holding@avexemarketing.com Desenvolvedor Desenvolvedor Fy2 fillip…" at bounding box center [810, 228] width 1516 height 200
click at [1494, 259] on td "scrollable content" at bounding box center [1521, 269] width 94 height 40
click at [1490, 267] on icon "scrollable content" at bounding box center [1490, 269] width 13 height 13
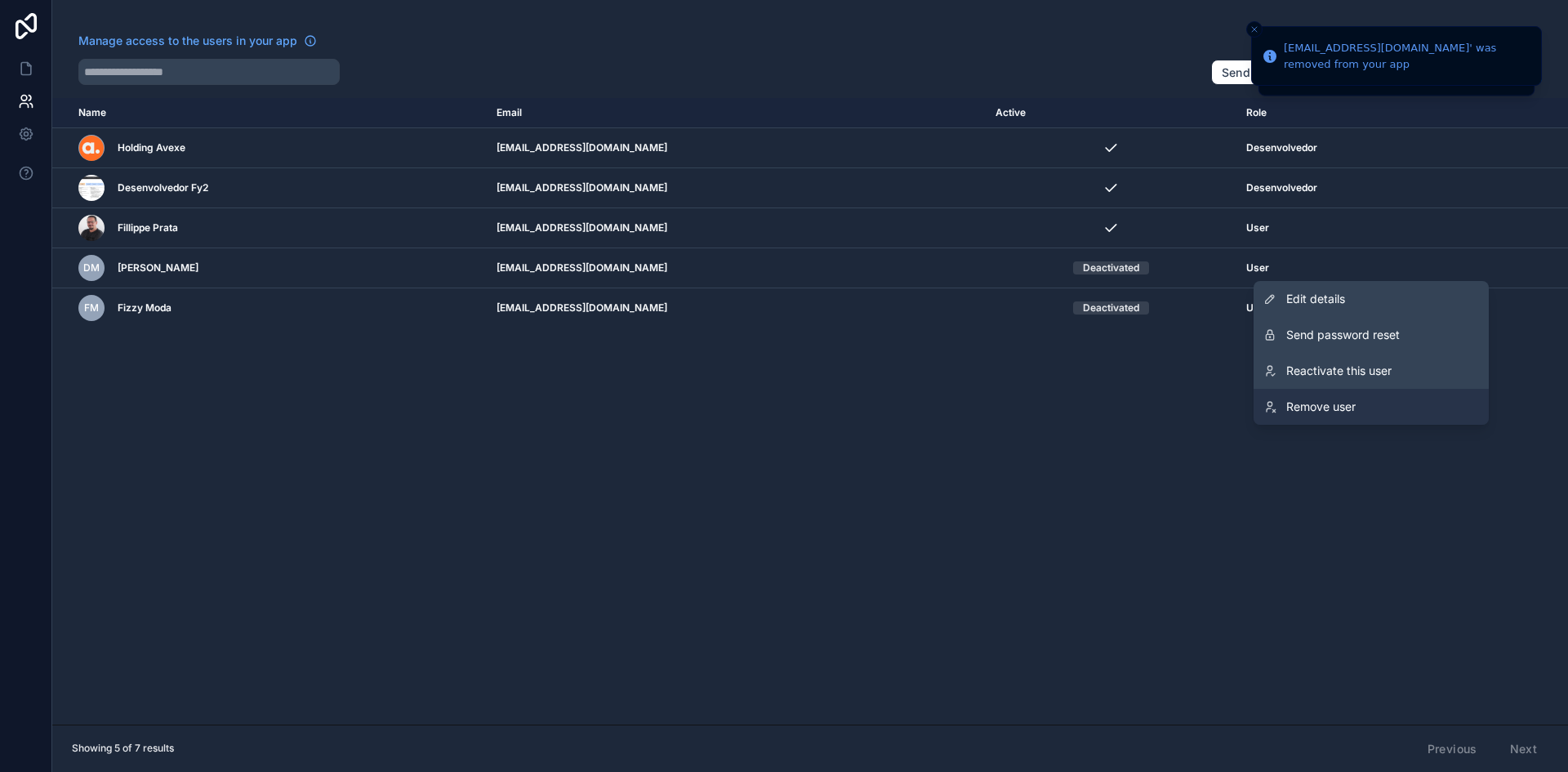
click at [1353, 422] on link "Remove user" at bounding box center [1370, 406] width 235 height 35
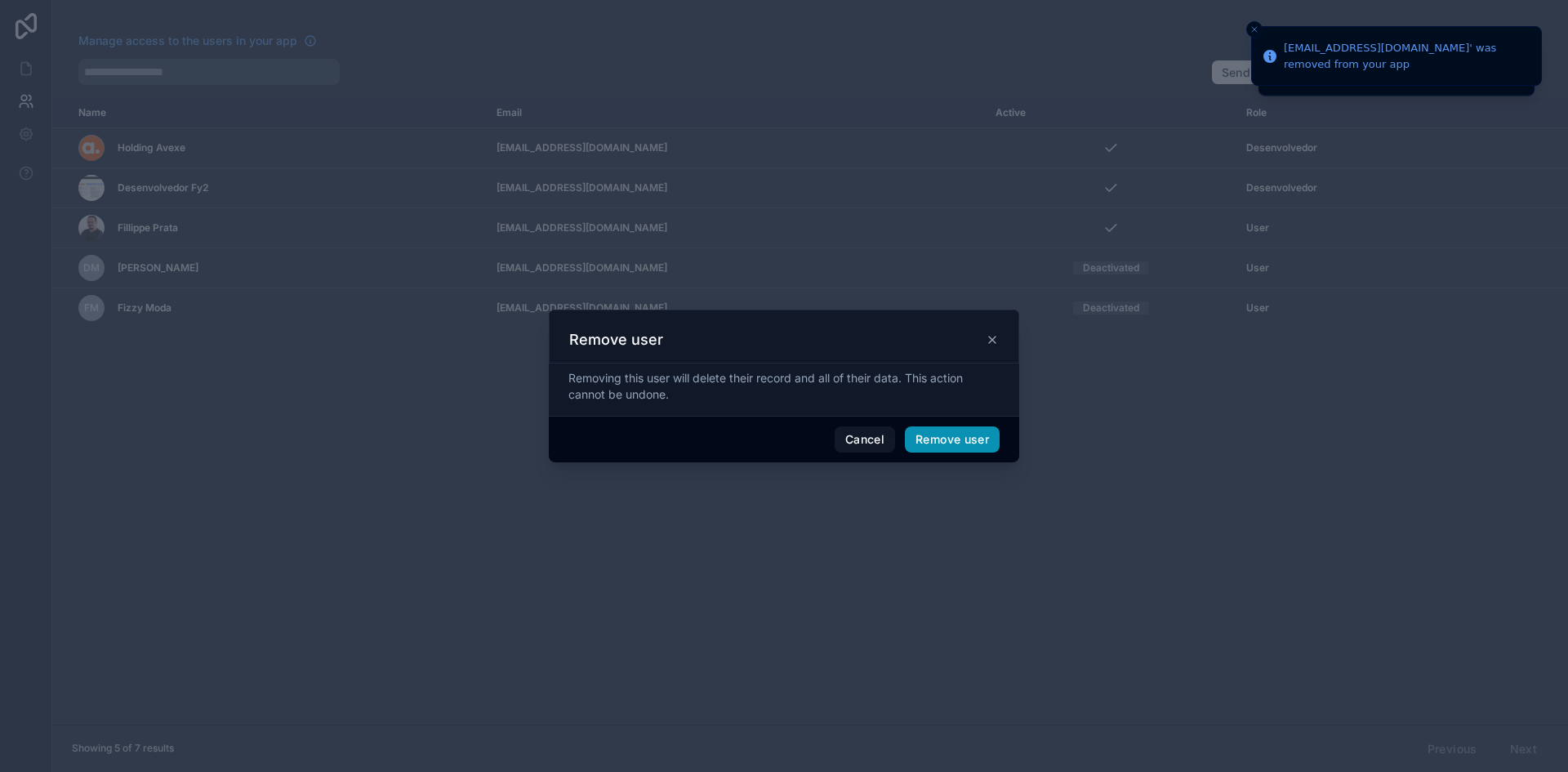
click at [923, 435] on button "Remove user" at bounding box center [952, 439] width 95 height 26
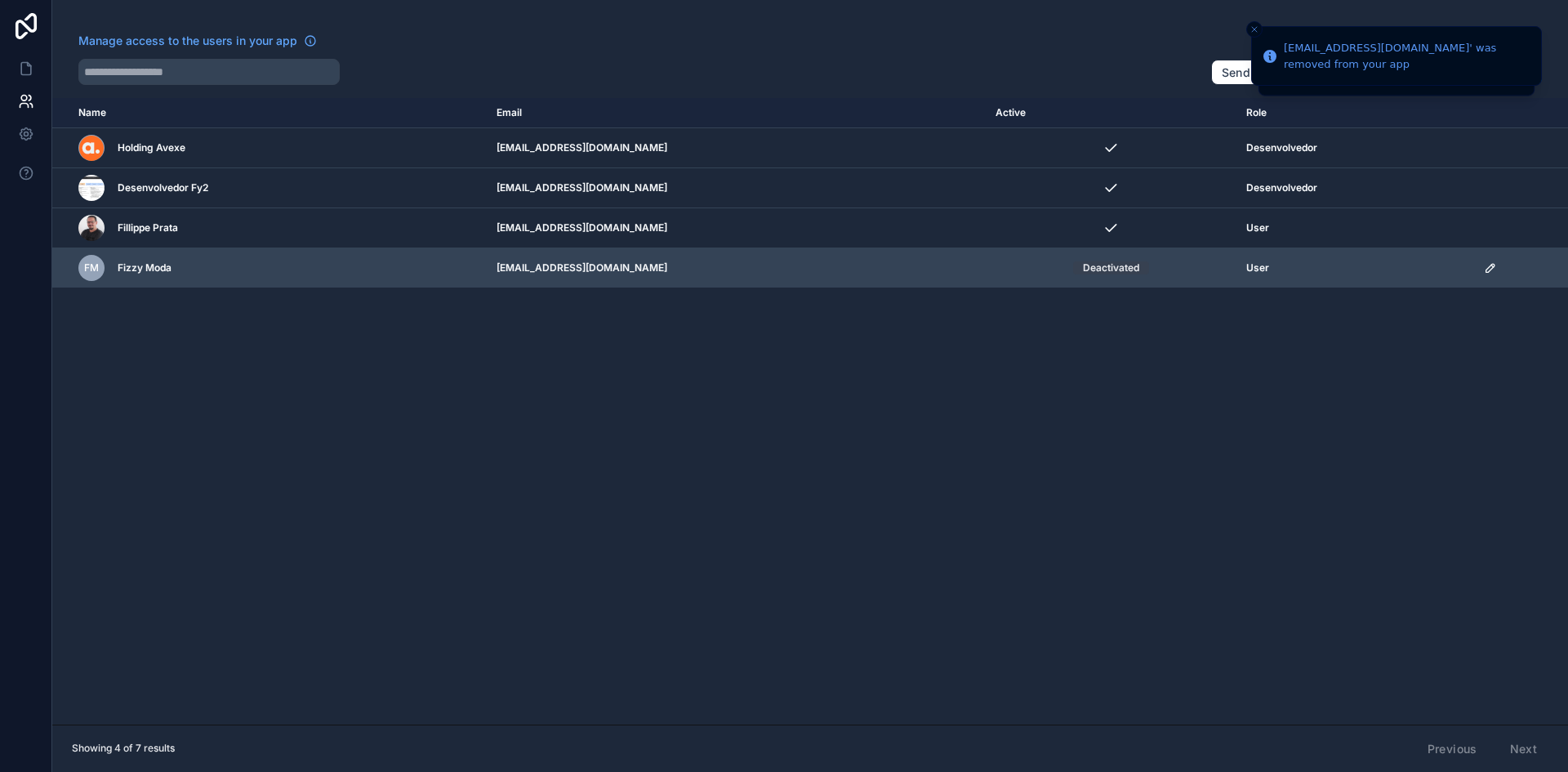
drag, startPoint x: 1477, startPoint y: 278, endPoint x: 1486, endPoint y: 267, distance: 14.2
click at [1478, 275] on td "scrollable content" at bounding box center [1521, 269] width 94 height 40
click at [1486, 266] on icon "scrollable content" at bounding box center [1490, 269] width 13 height 13
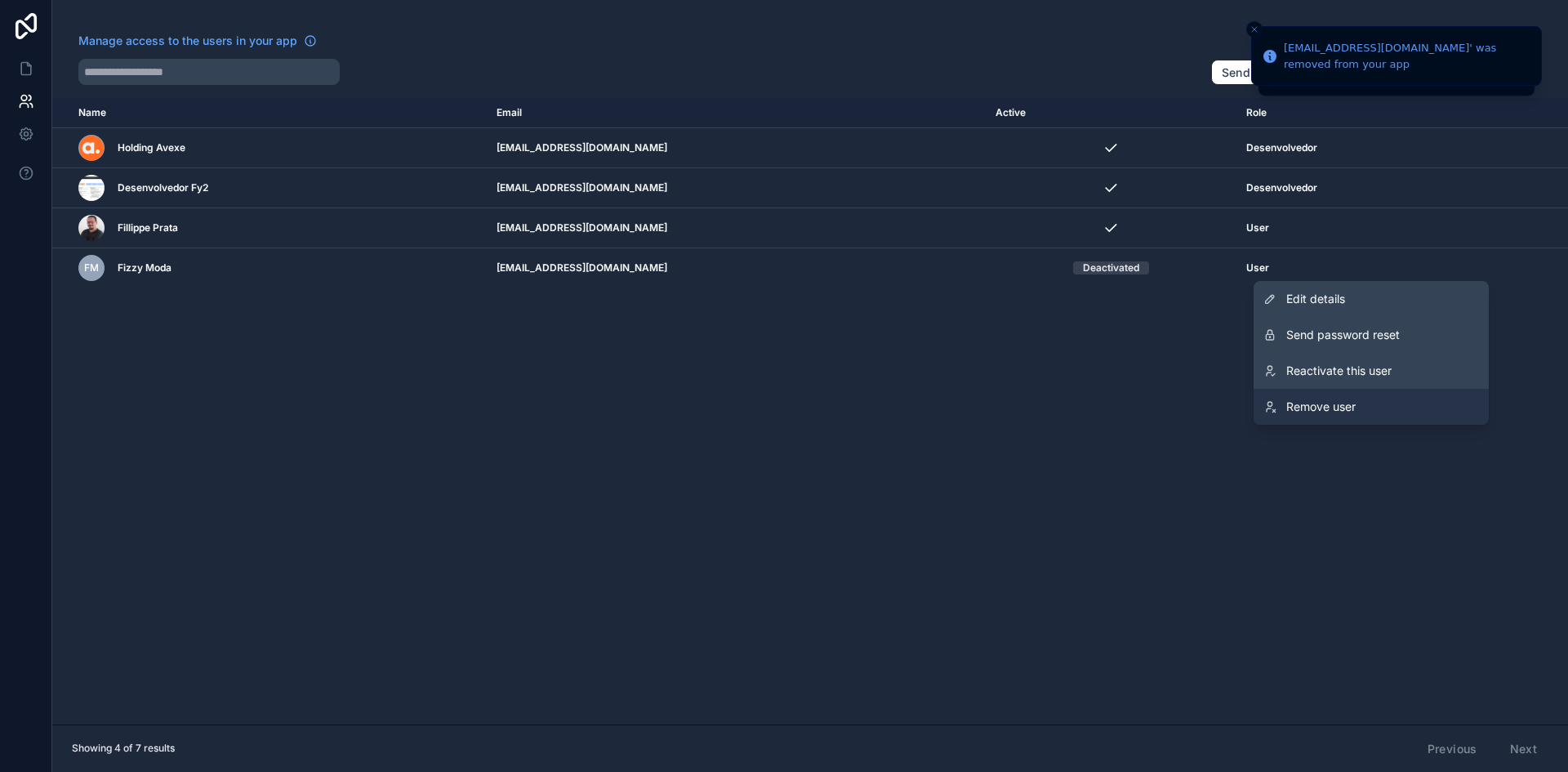
click at [1330, 410] on span "Remove user" at bounding box center [1321, 407] width 69 height 16
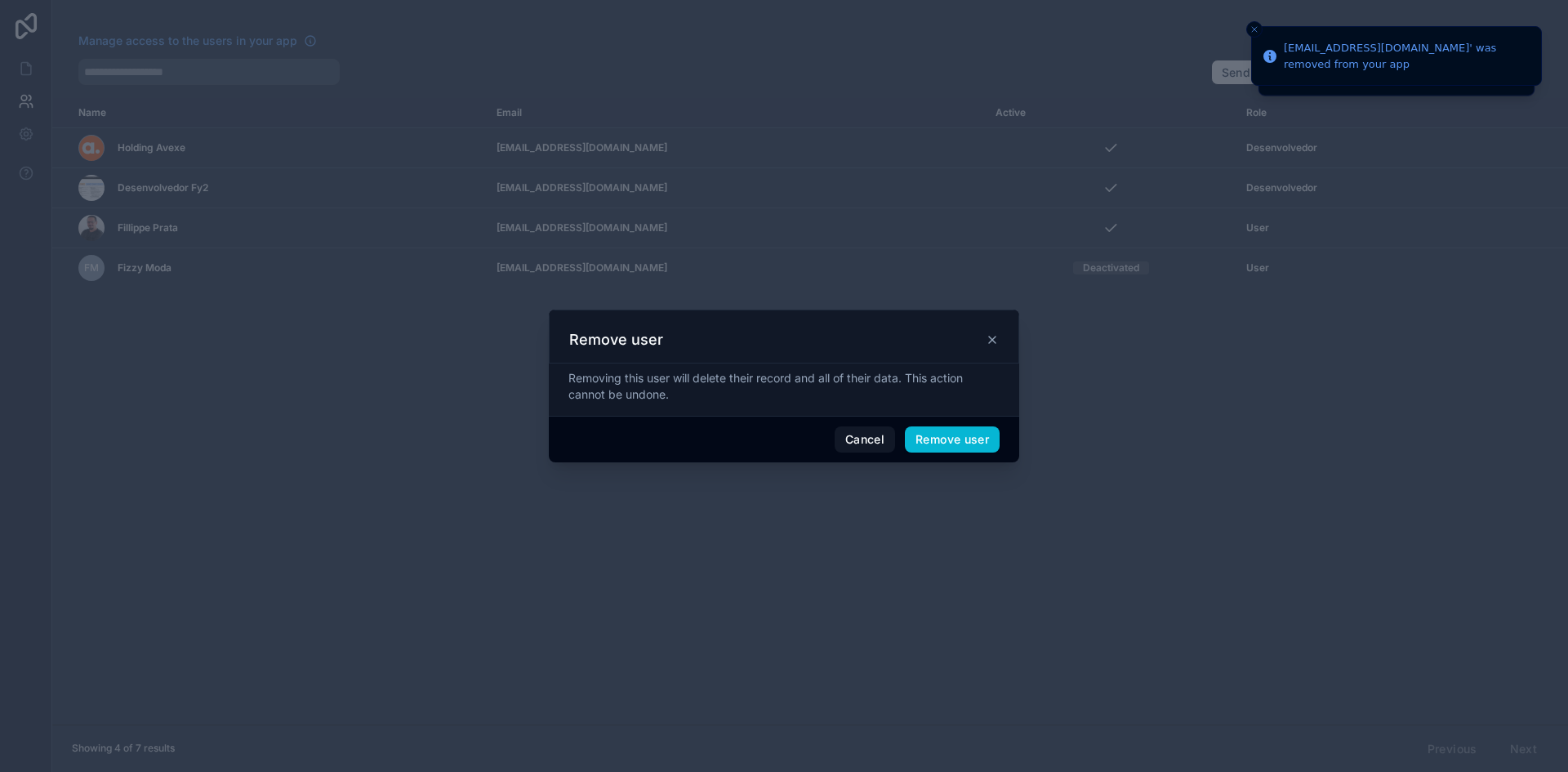
click at [942, 422] on div "Cancel Remove user" at bounding box center [784, 438] width 471 height 47
click at [942, 434] on button "Remove user" at bounding box center [952, 439] width 95 height 26
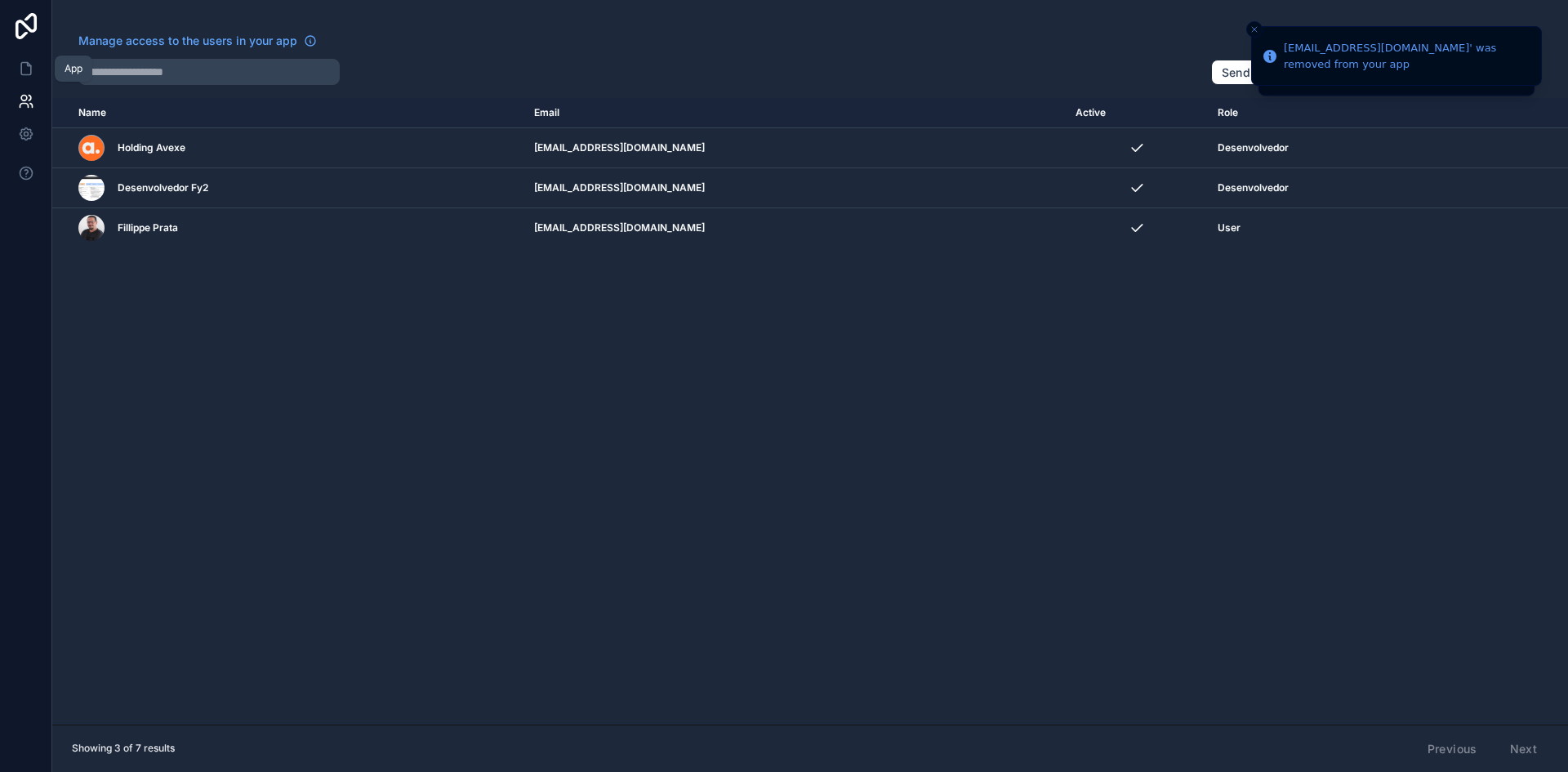
click at [24, 47] on link at bounding box center [26, 26] width 53 height 53
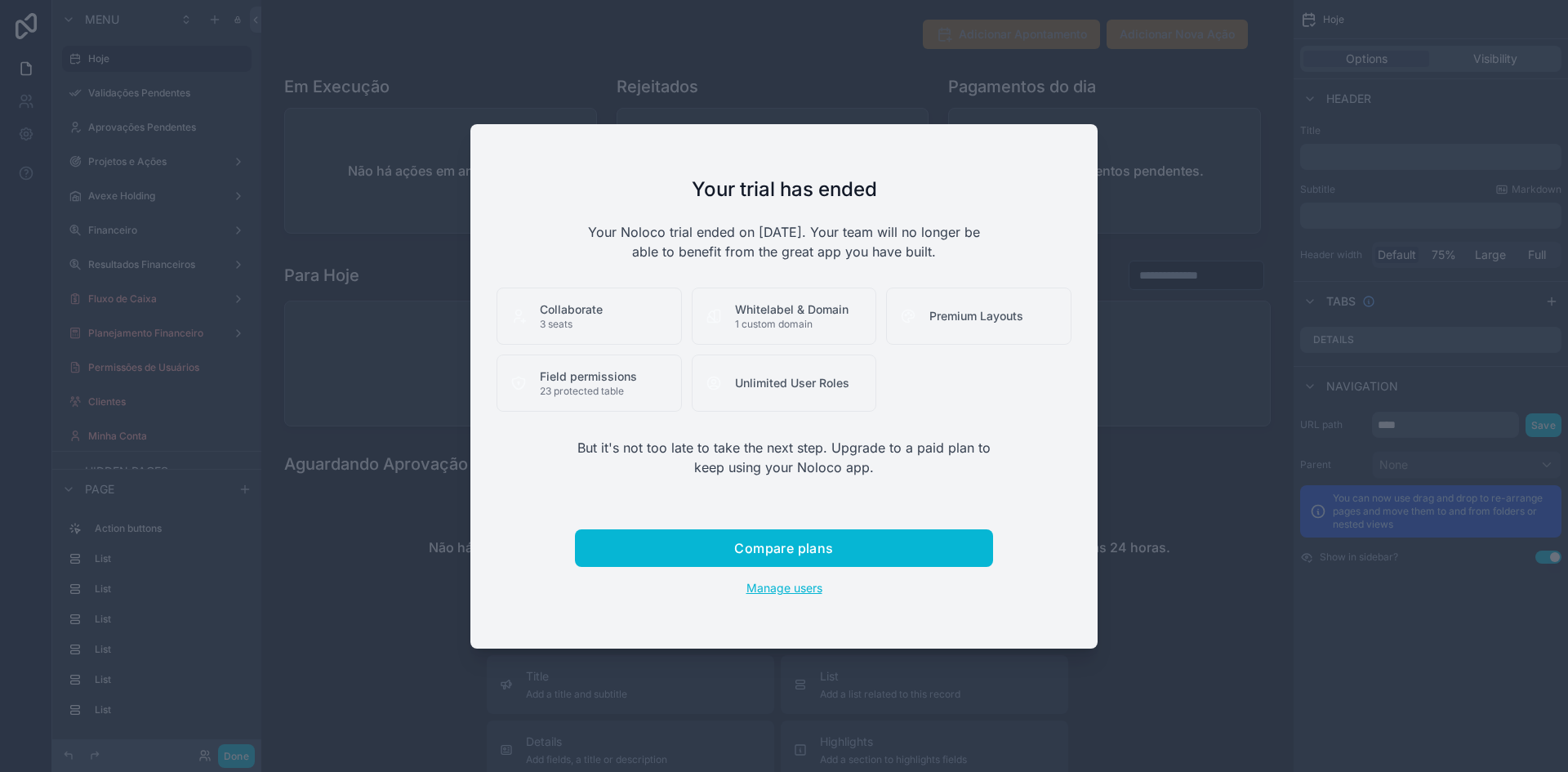
click at [782, 584] on span "Manage users" at bounding box center [784, 588] width 76 height 13
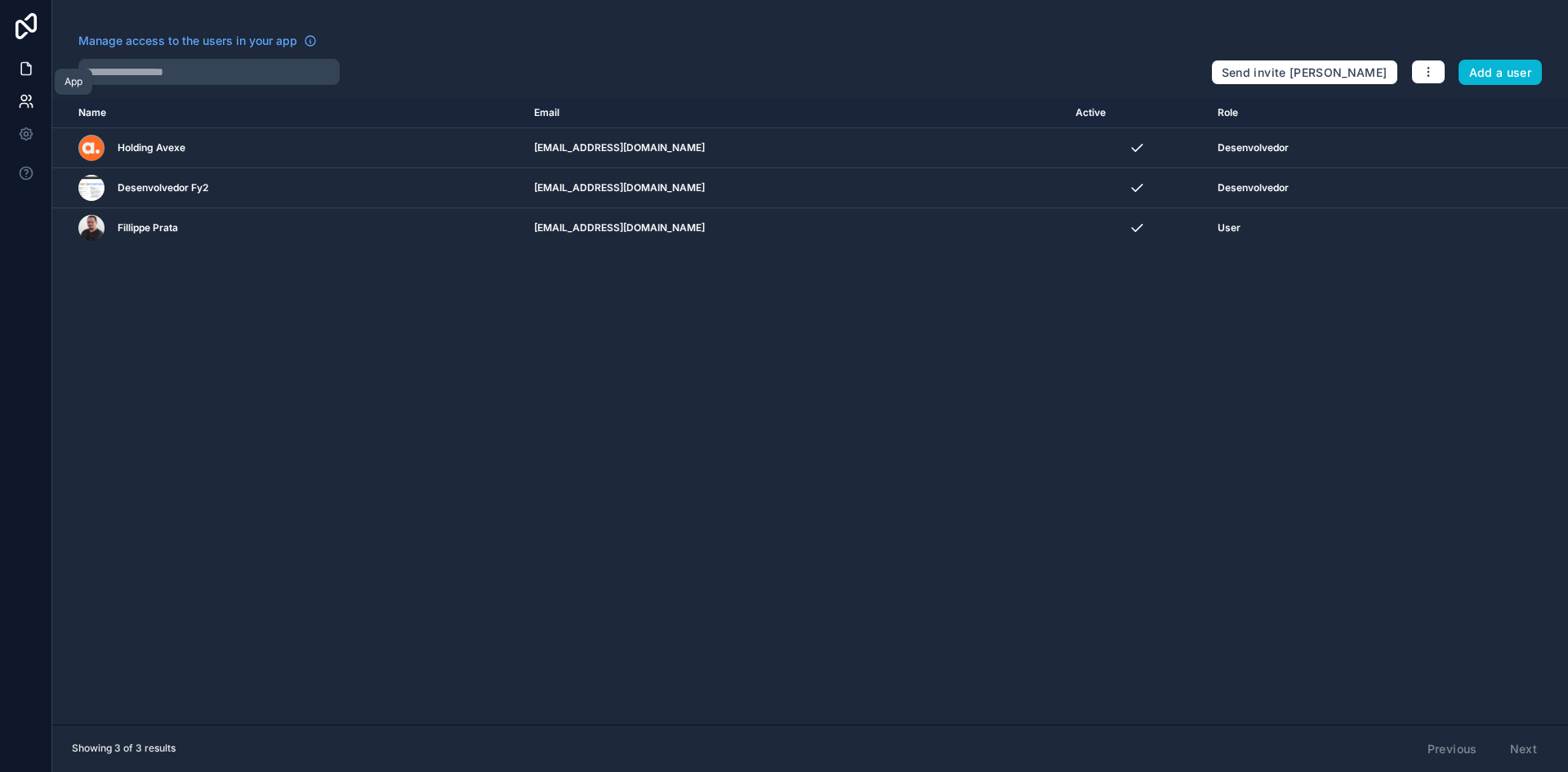
click at [21, 70] on icon at bounding box center [26, 69] width 10 height 12
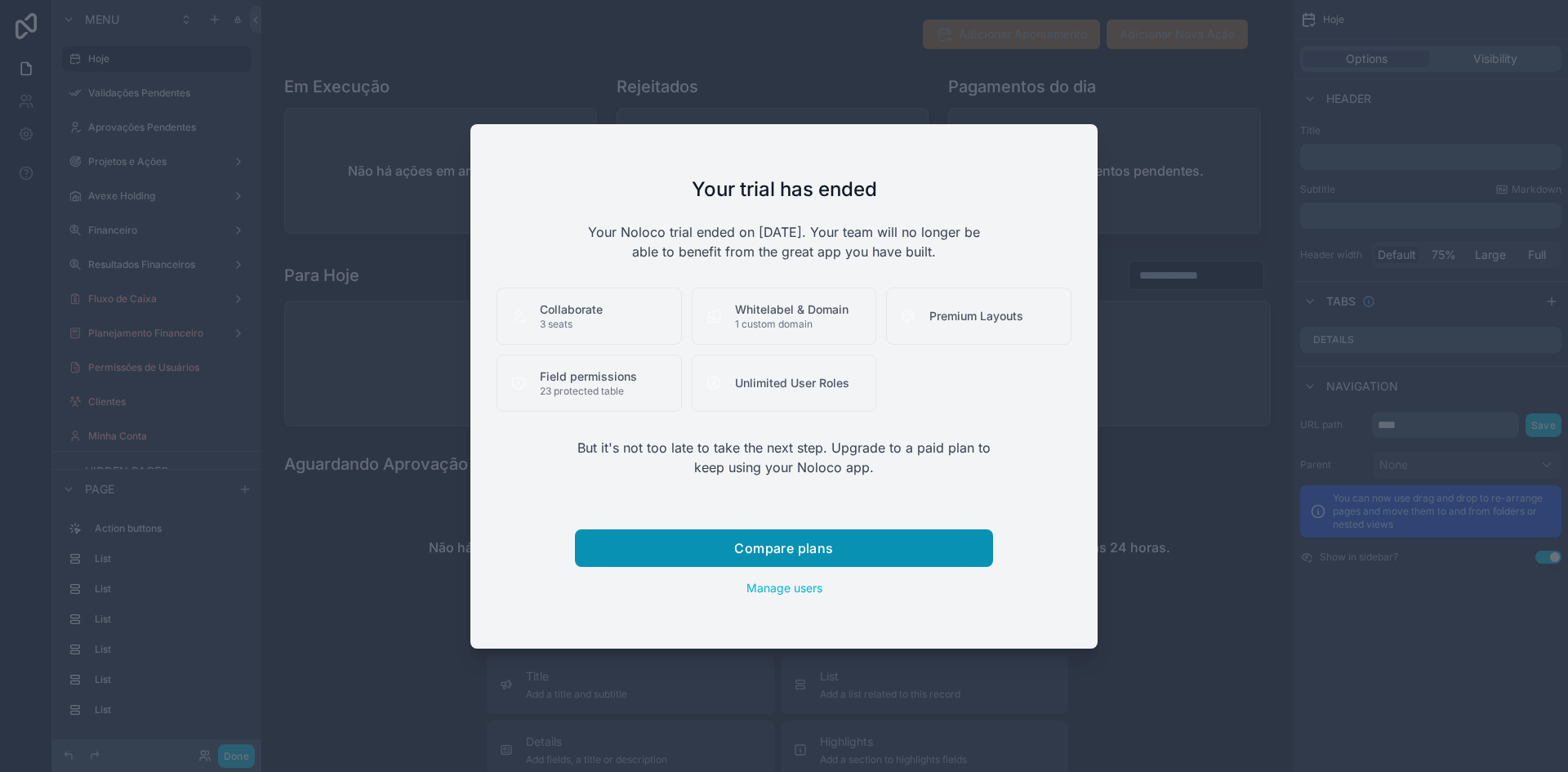
click at [840, 552] on button "Compare plans" at bounding box center [784, 548] width 418 height 37
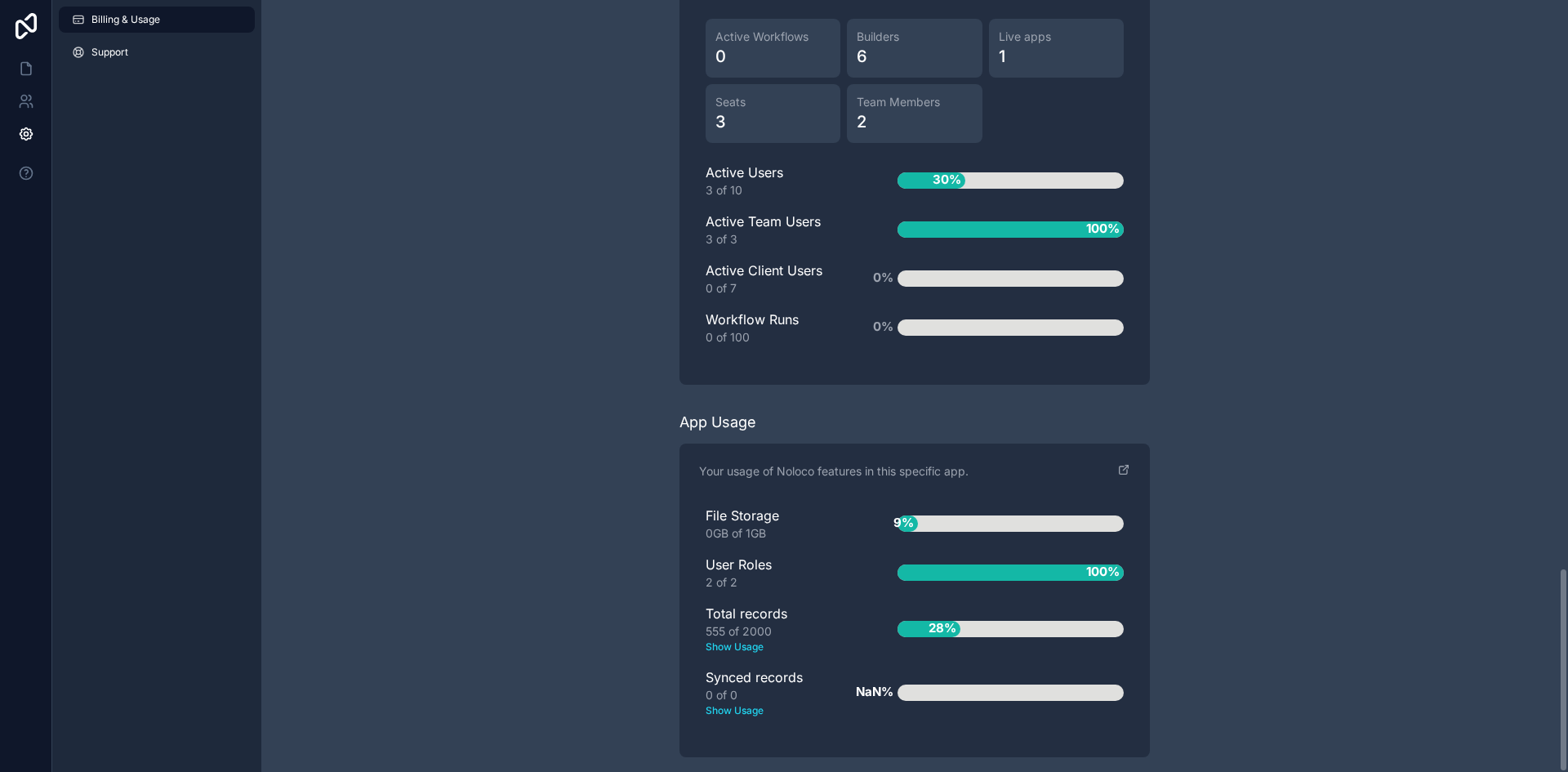
scroll to position [2135, 0]
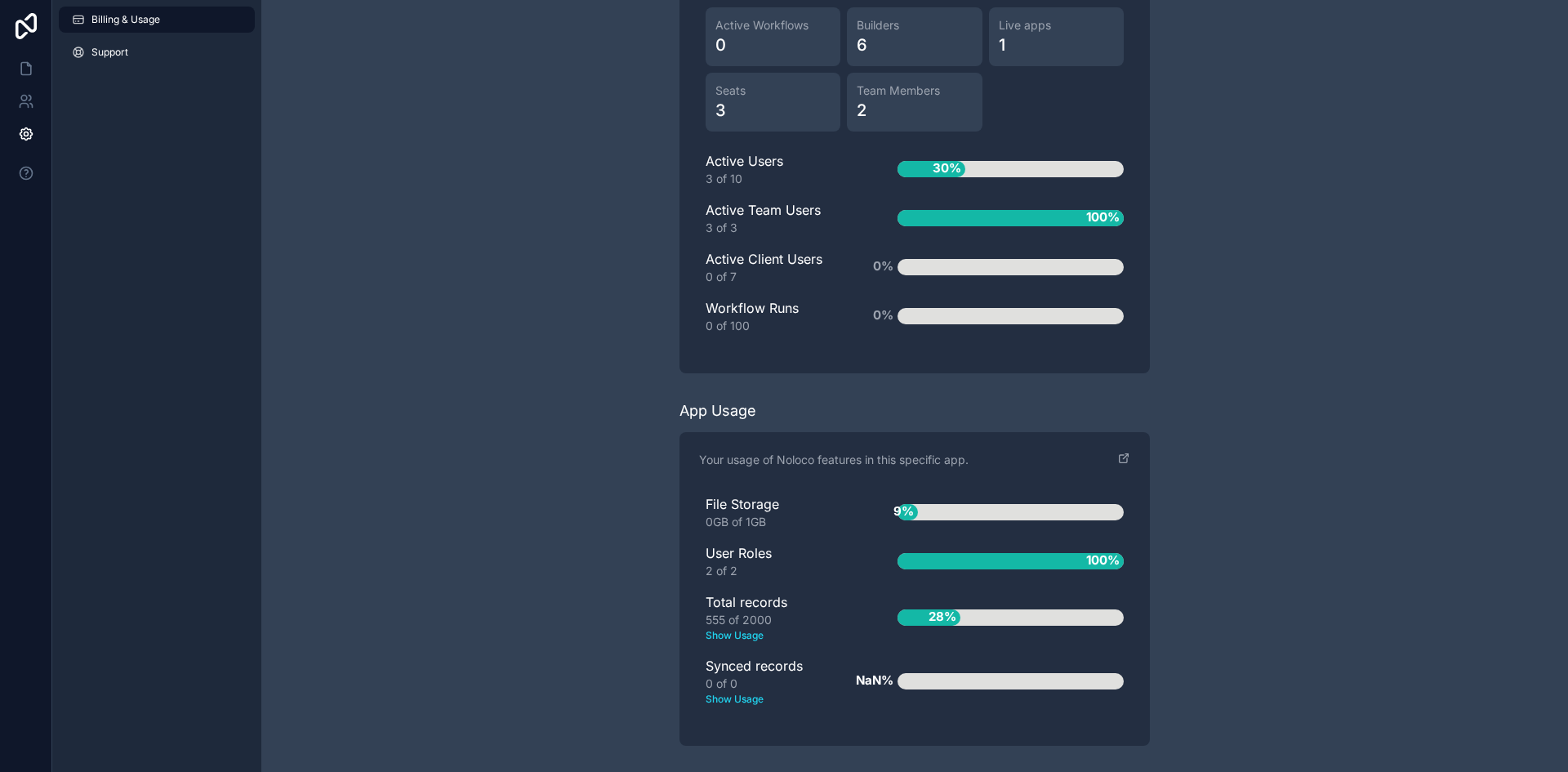
click at [724, 636] on text "Show Usage" at bounding box center [776, 635] width 140 height 14
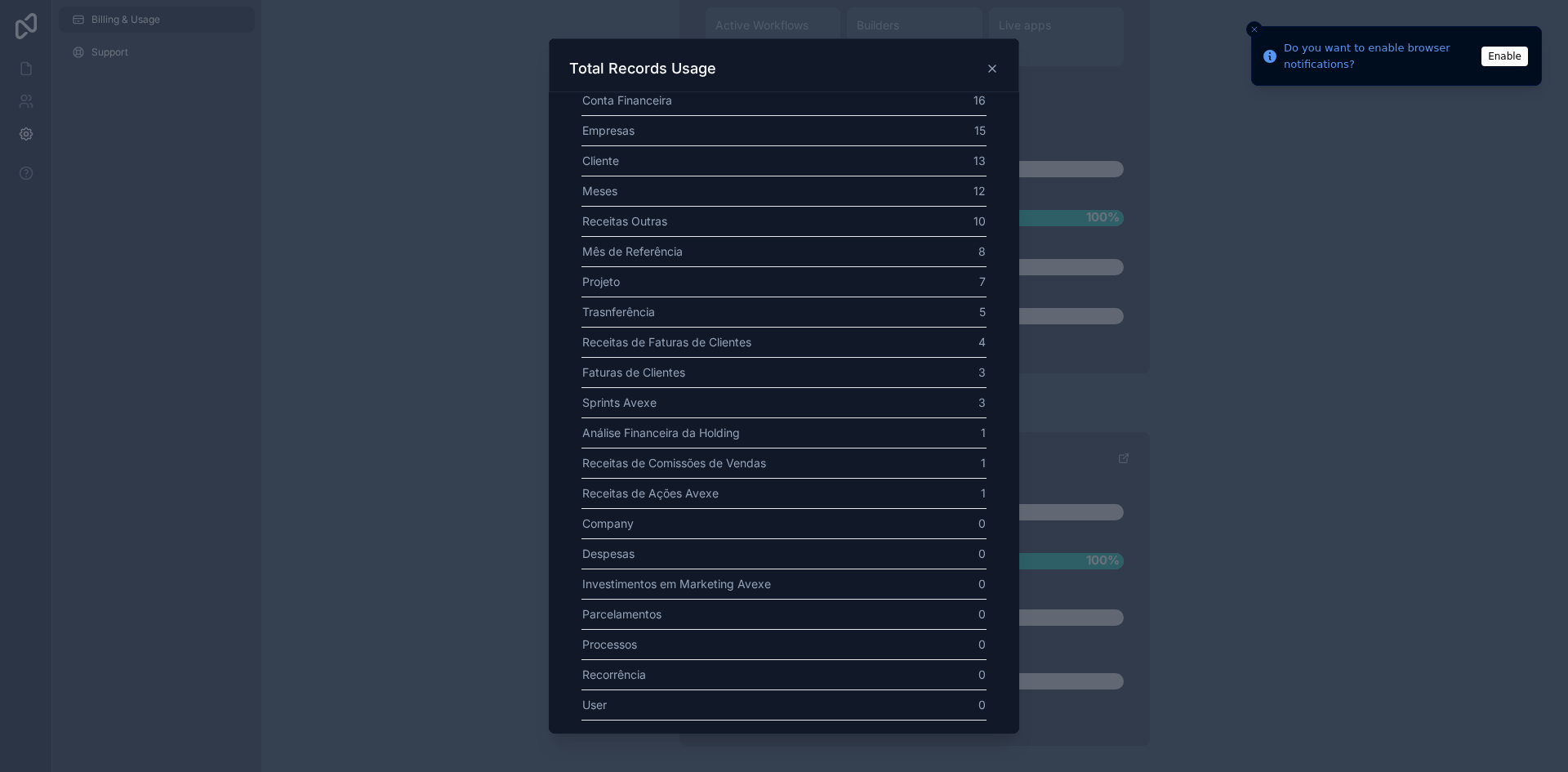
scroll to position [0, 0]
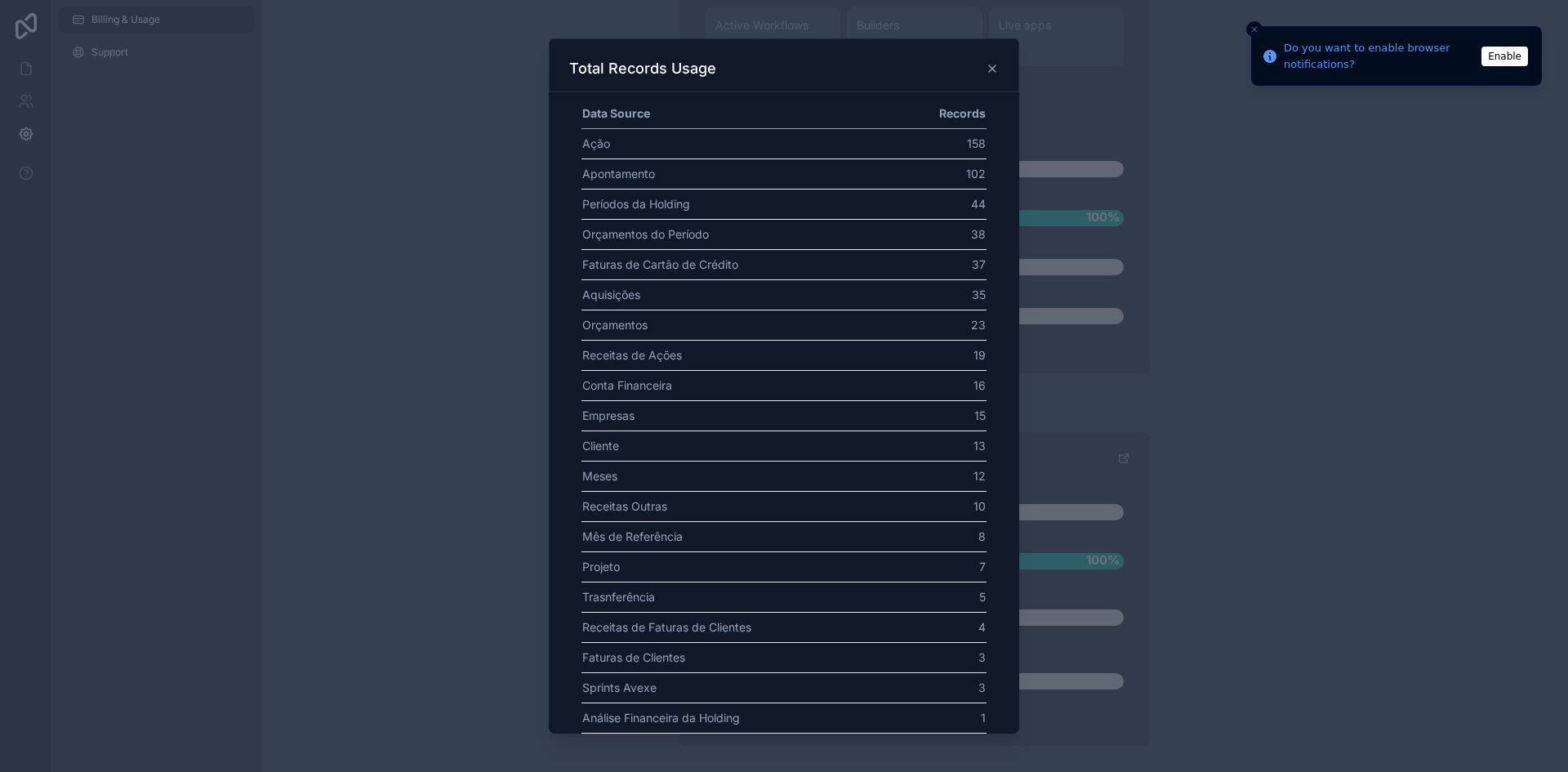
click at [988, 69] on icon at bounding box center [993, 69] width 13 height 13
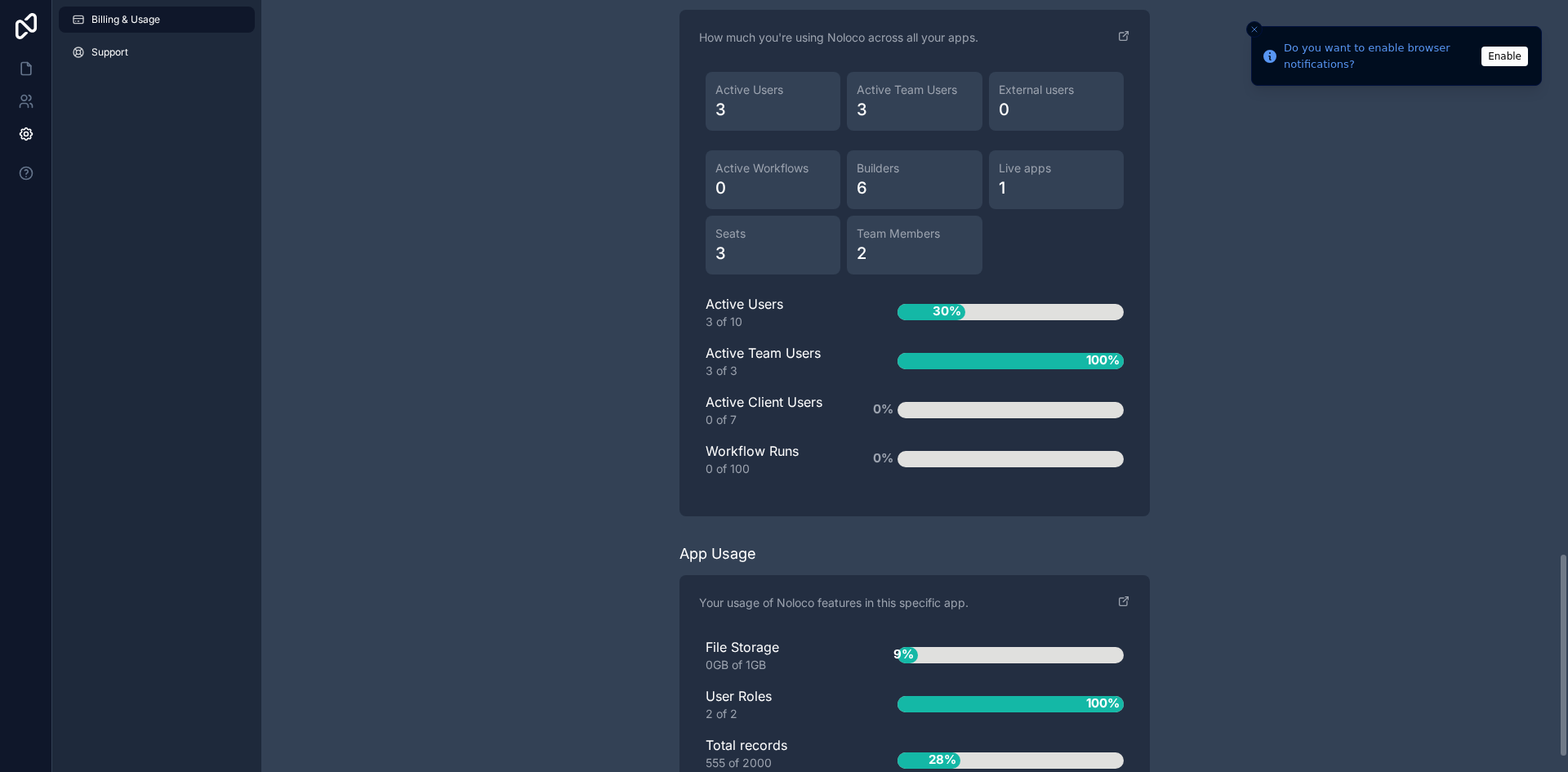
scroll to position [1972, 0]
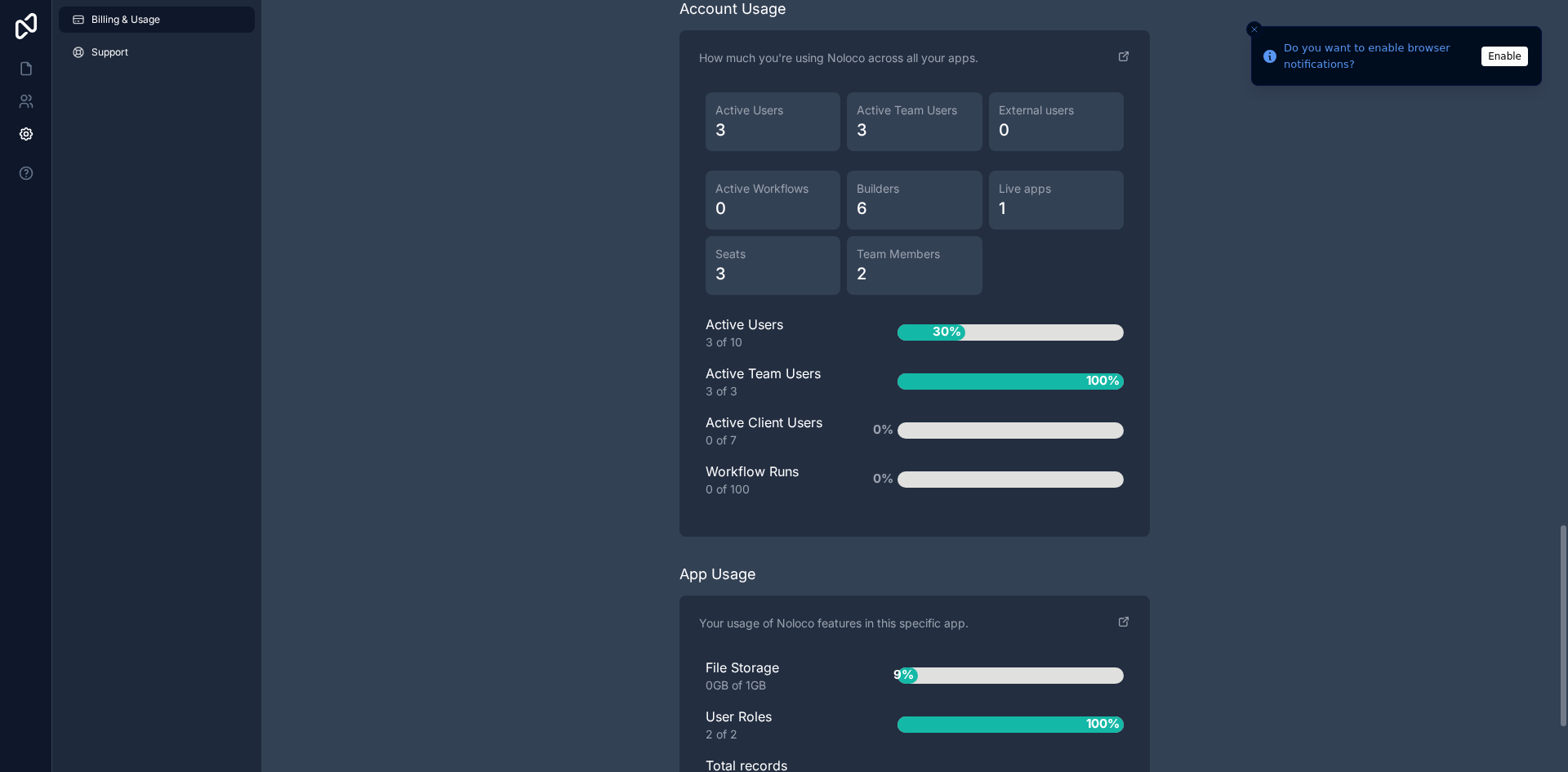
click at [1252, 22] on button "Close toast" at bounding box center [1254, 29] width 16 height 16
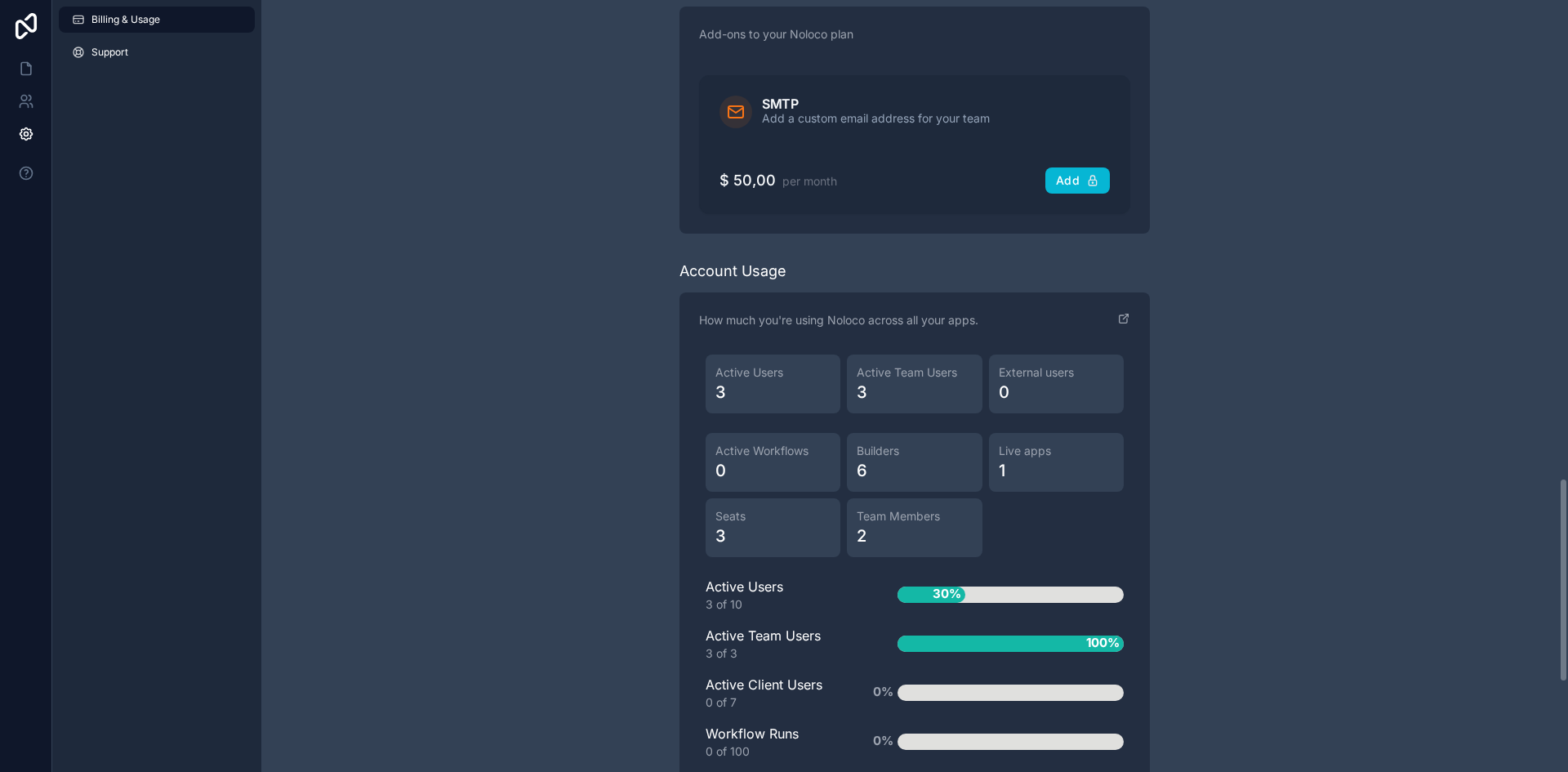
scroll to position [1645, 0]
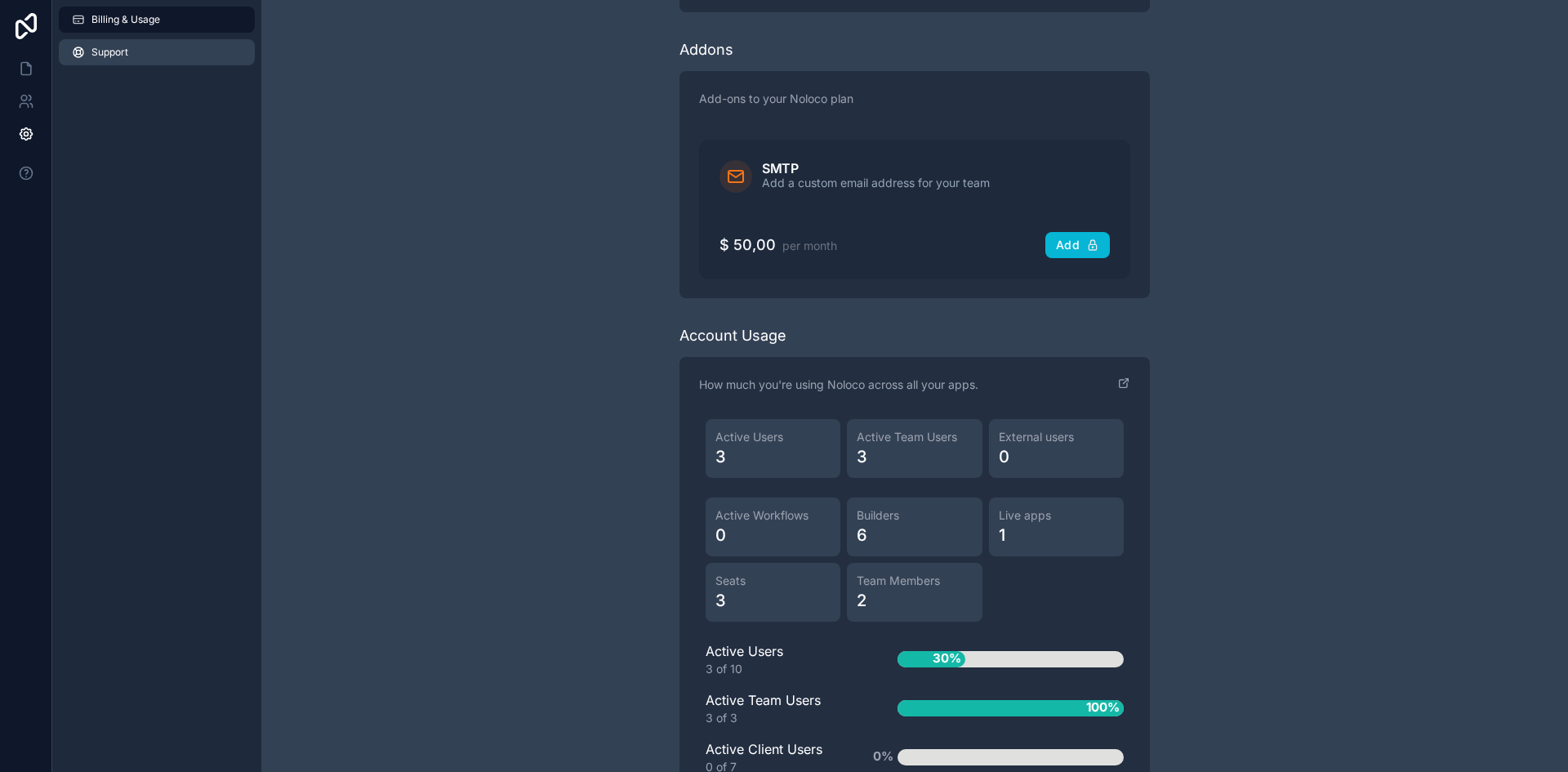
click at [139, 44] on link "Support" at bounding box center [156, 52] width 196 height 26
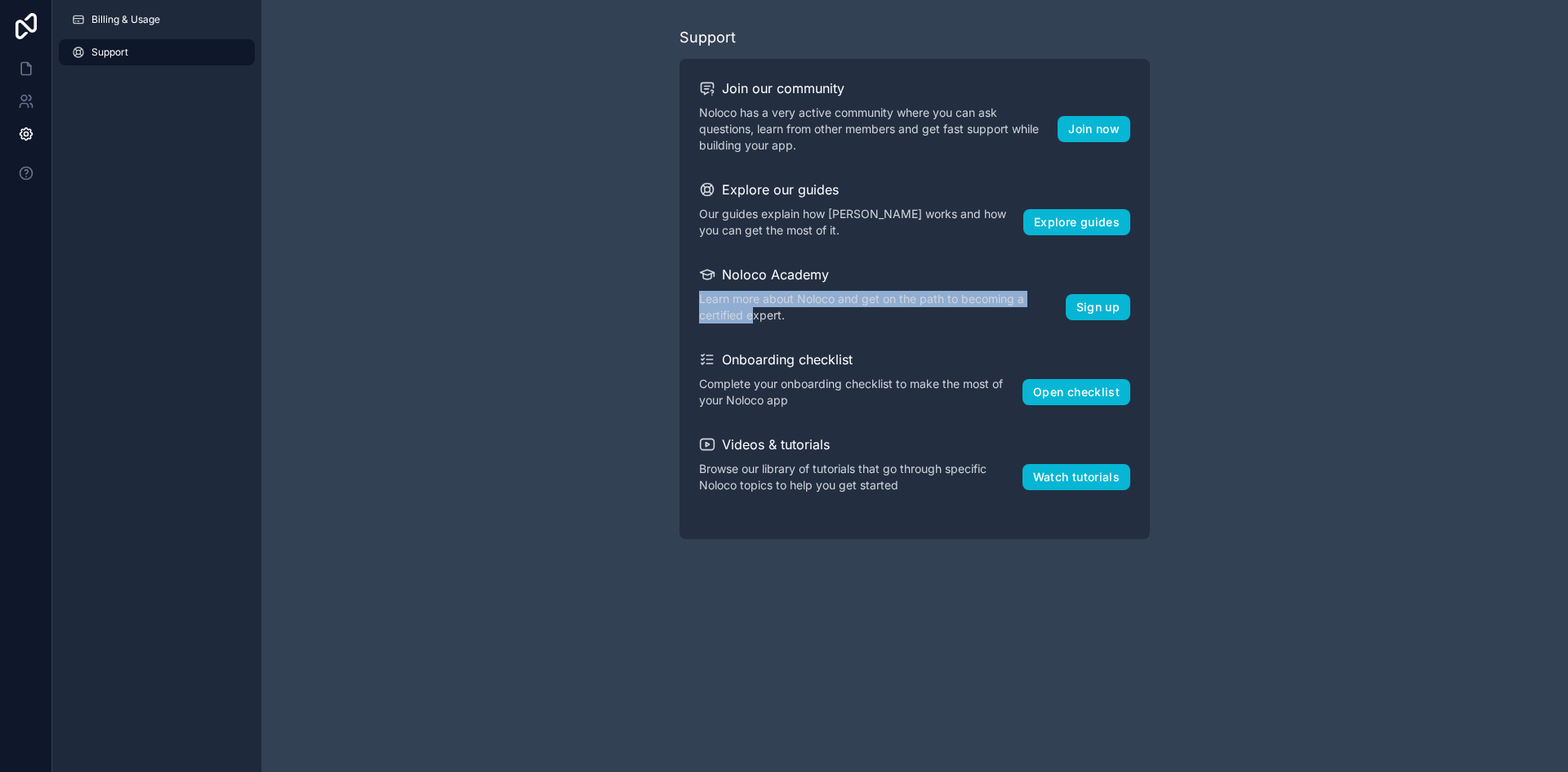
drag, startPoint x: 755, startPoint y: 306, endPoint x: 890, endPoint y: 287, distance: 136.3
click at [890, 287] on div "Noloco Academy Learn more about Noloco and get on the path to becoming a certif…" at bounding box center [915, 293] width 432 height 58
click at [873, 314] on p "Learn more about Noloco and get on the path to becoming a certified expert." at bounding box center [882, 307] width 366 height 33
click at [22, 63] on icon at bounding box center [26, 68] width 16 height 16
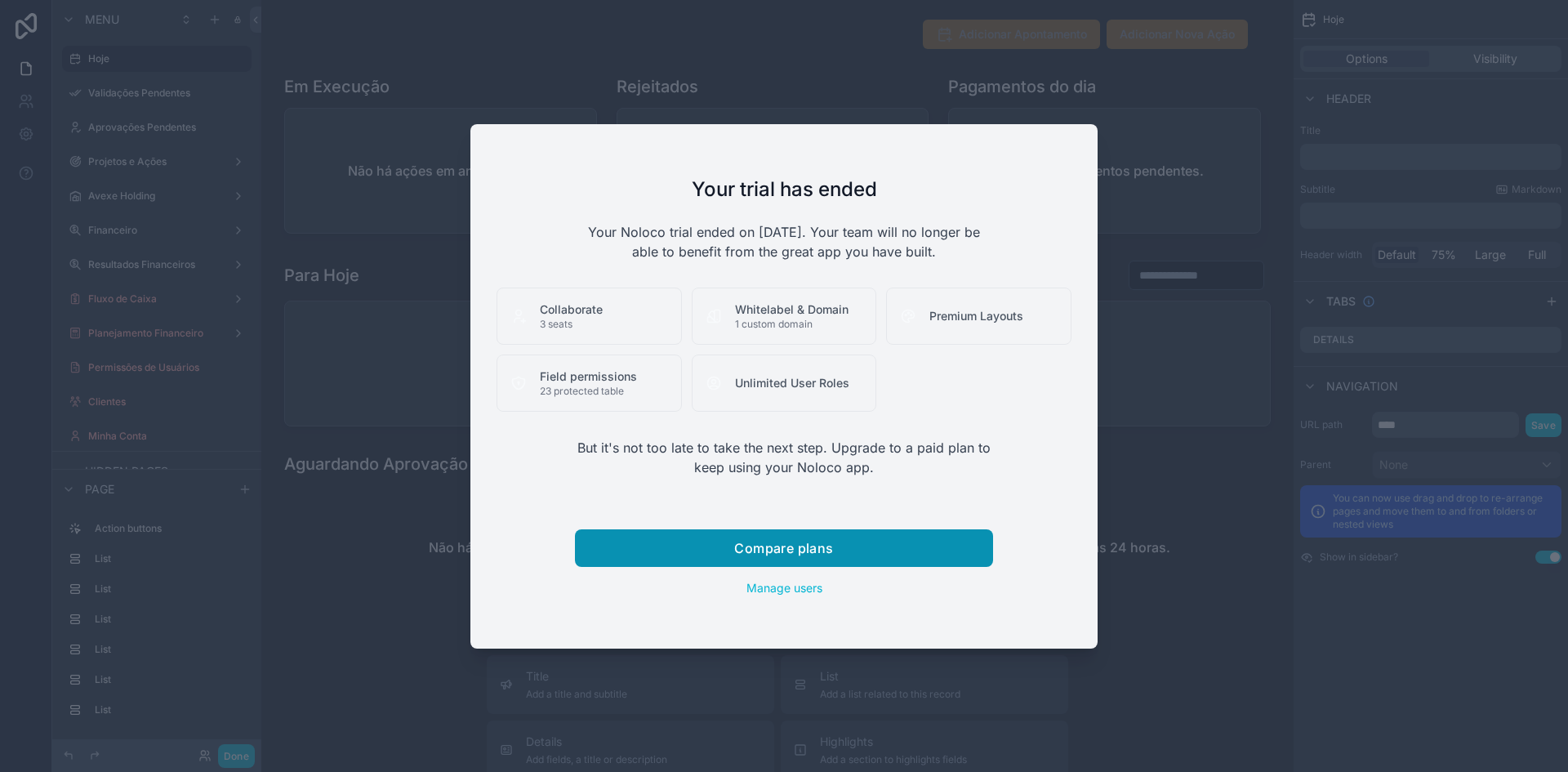
click at [760, 559] on button "Compare plans" at bounding box center [784, 548] width 418 height 37
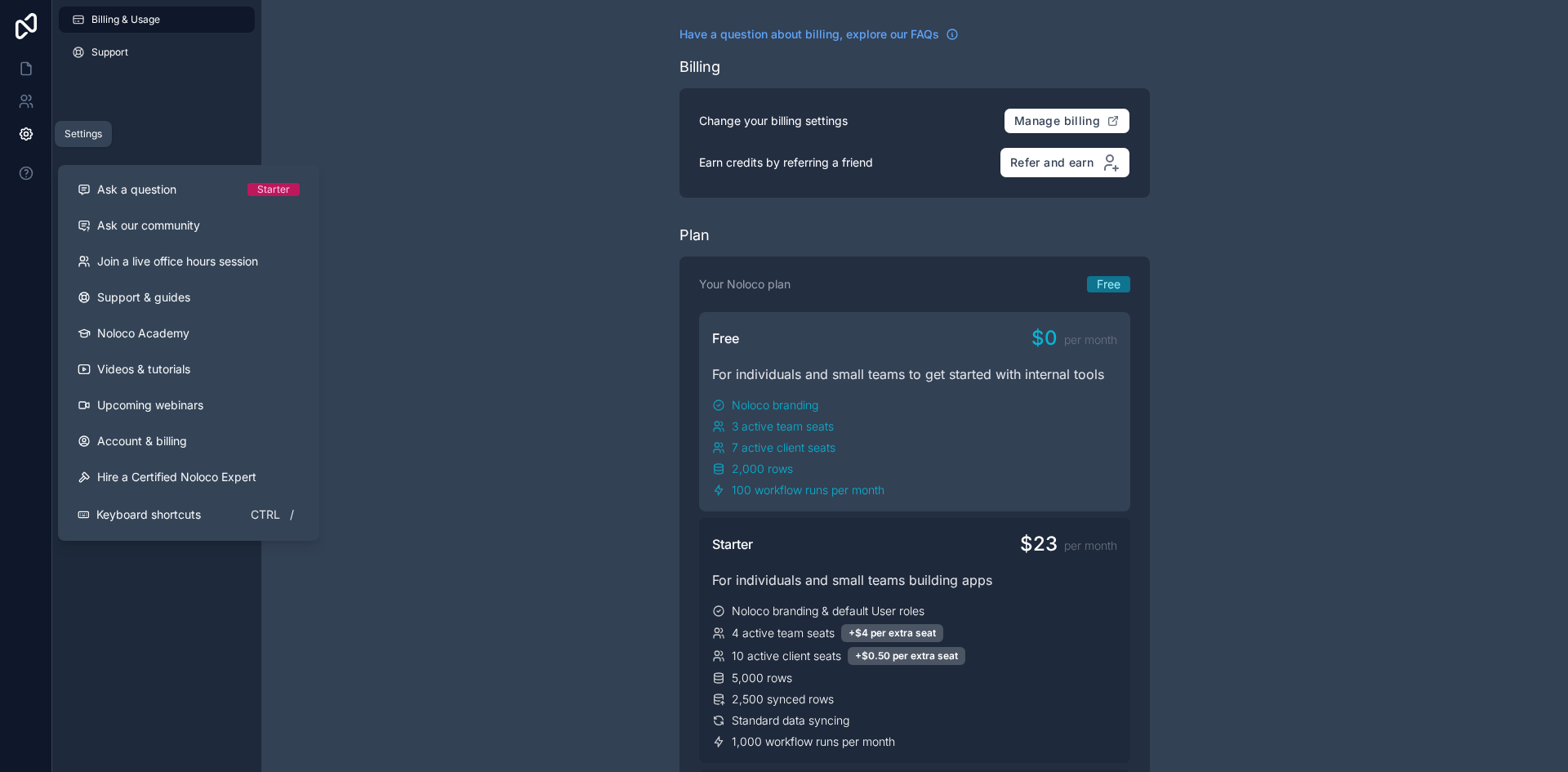
click at [31, 135] on icon at bounding box center [25, 134] width 12 height 12
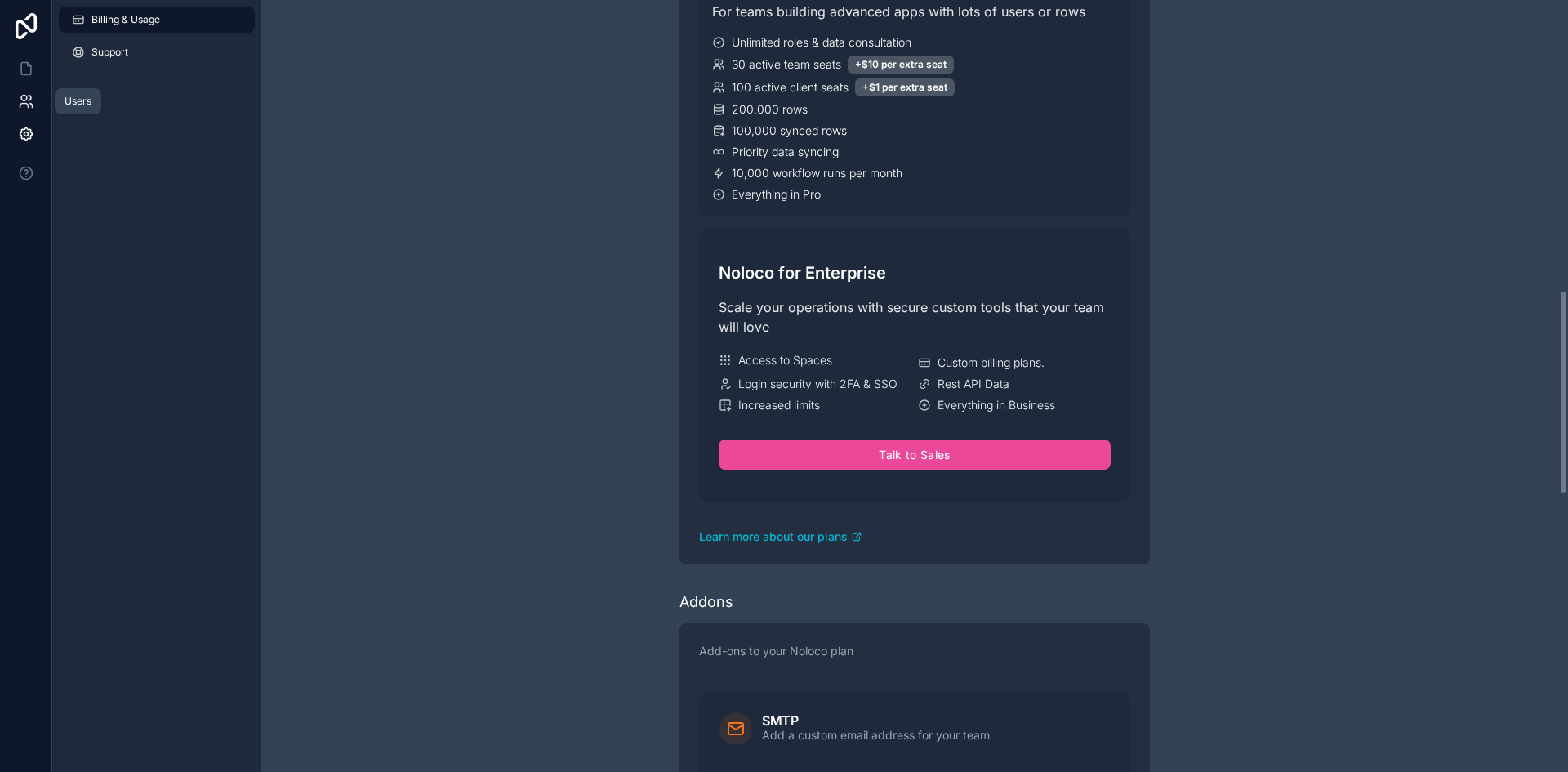
scroll to position [910, 0]
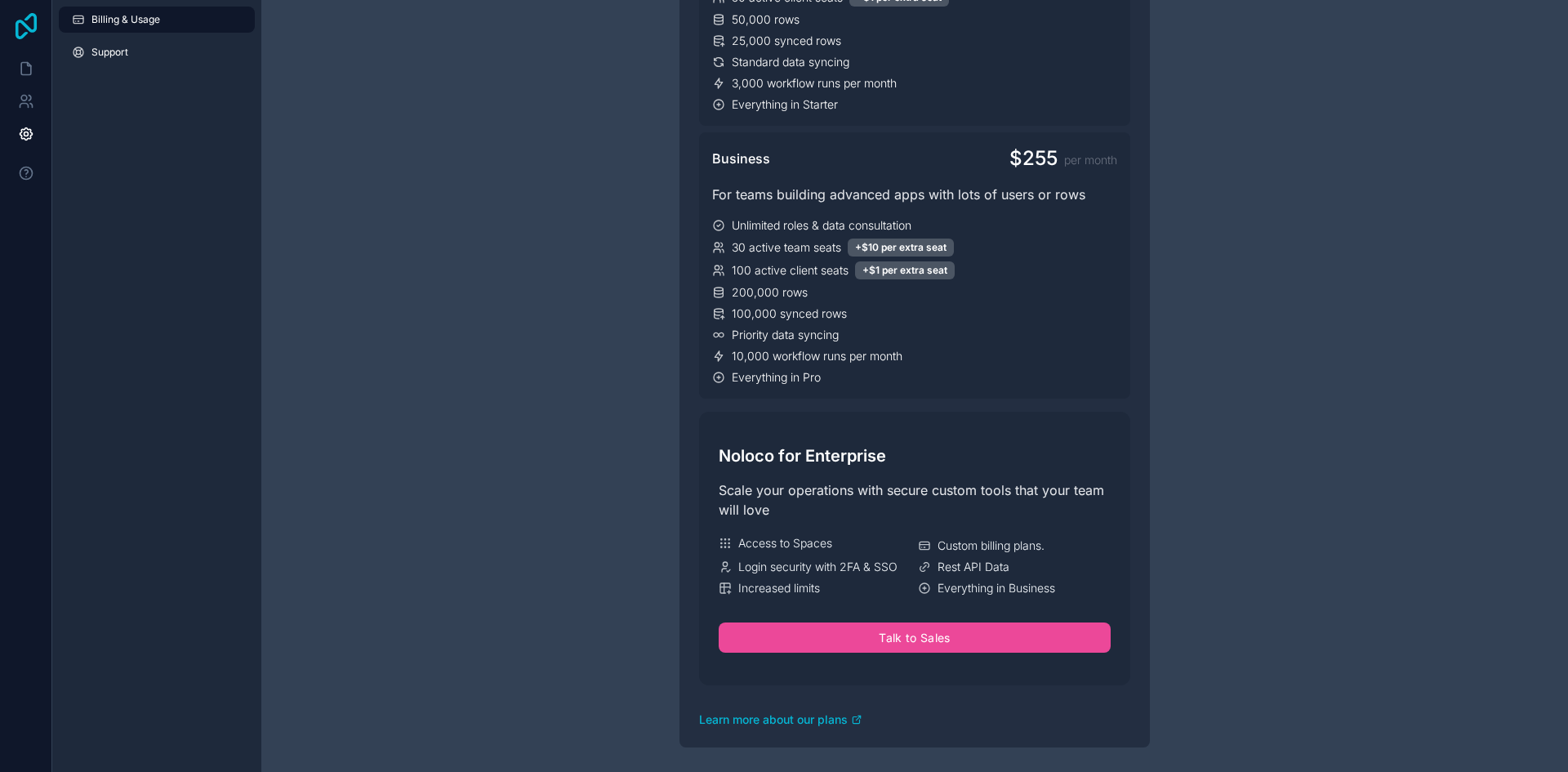
click at [41, 35] on icon at bounding box center [26, 26] width 33 height 26
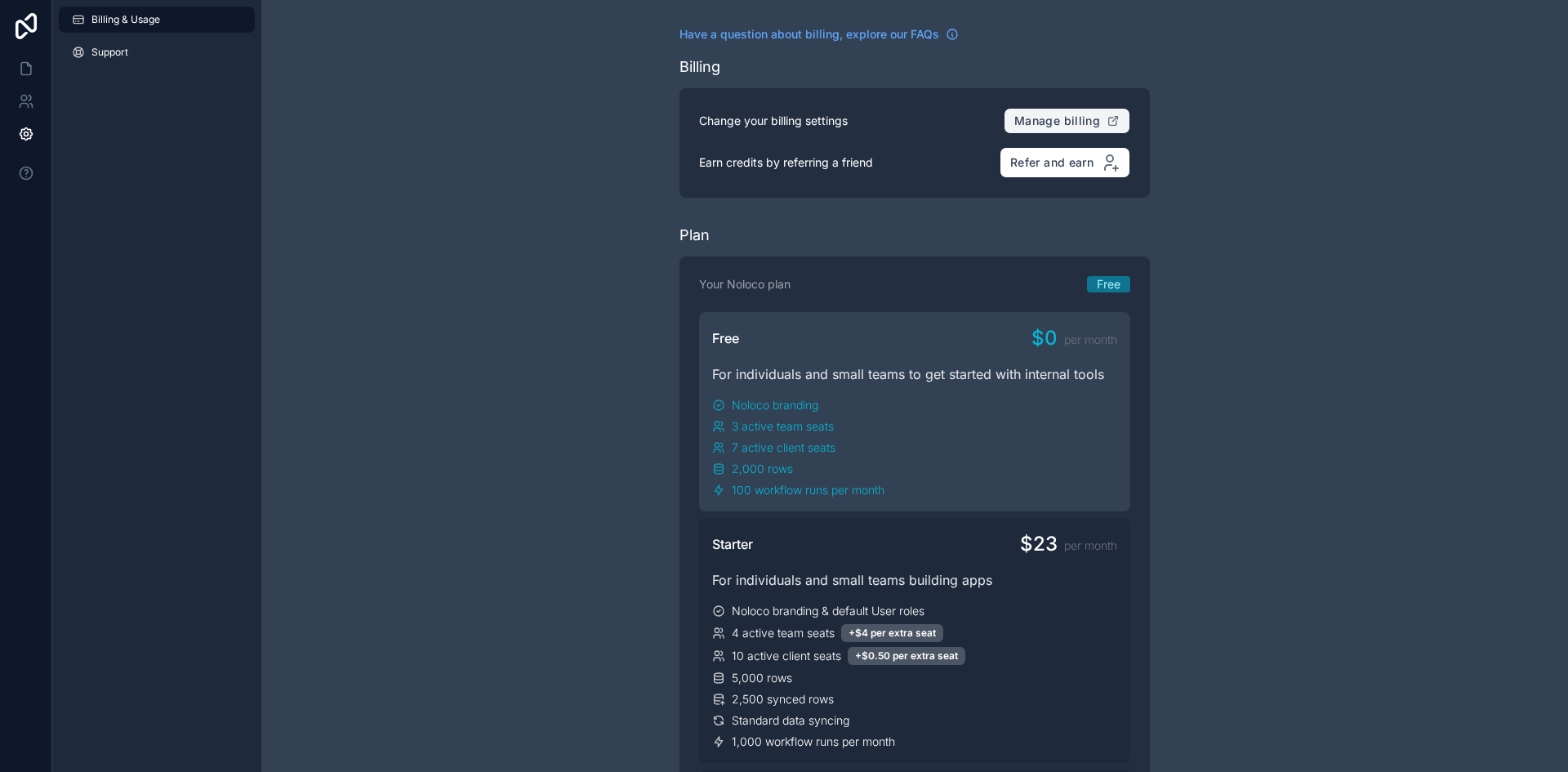
click at [1063, 115] on span "Manage billing" at bounding box center [1057, 120] width 85 height 14
click at [24, 75] on icon at bounding box center [26, 69] width 10 height 12
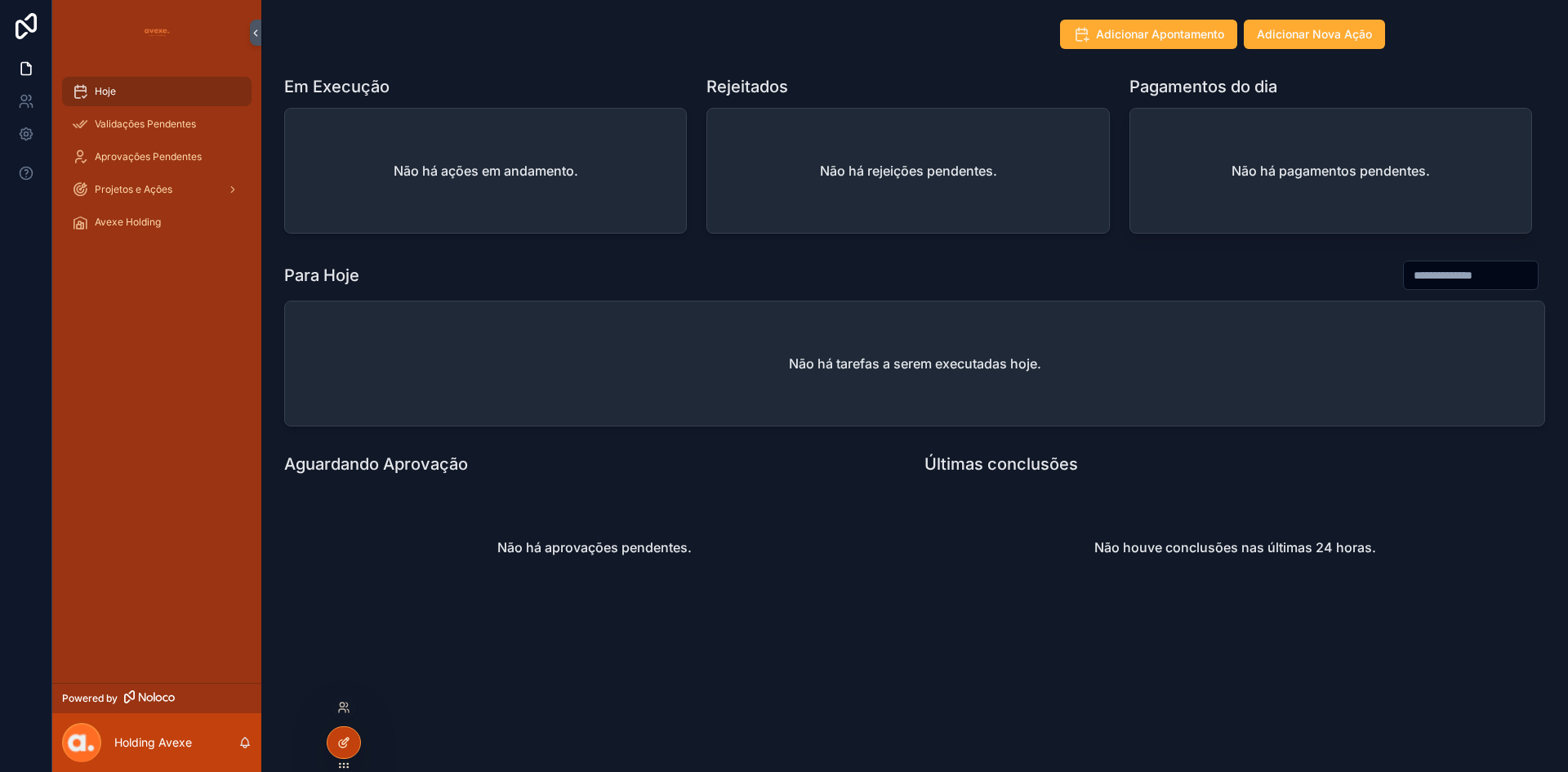
click at [334, 738] on div at bounding box center [344, 742] width 33 height 31
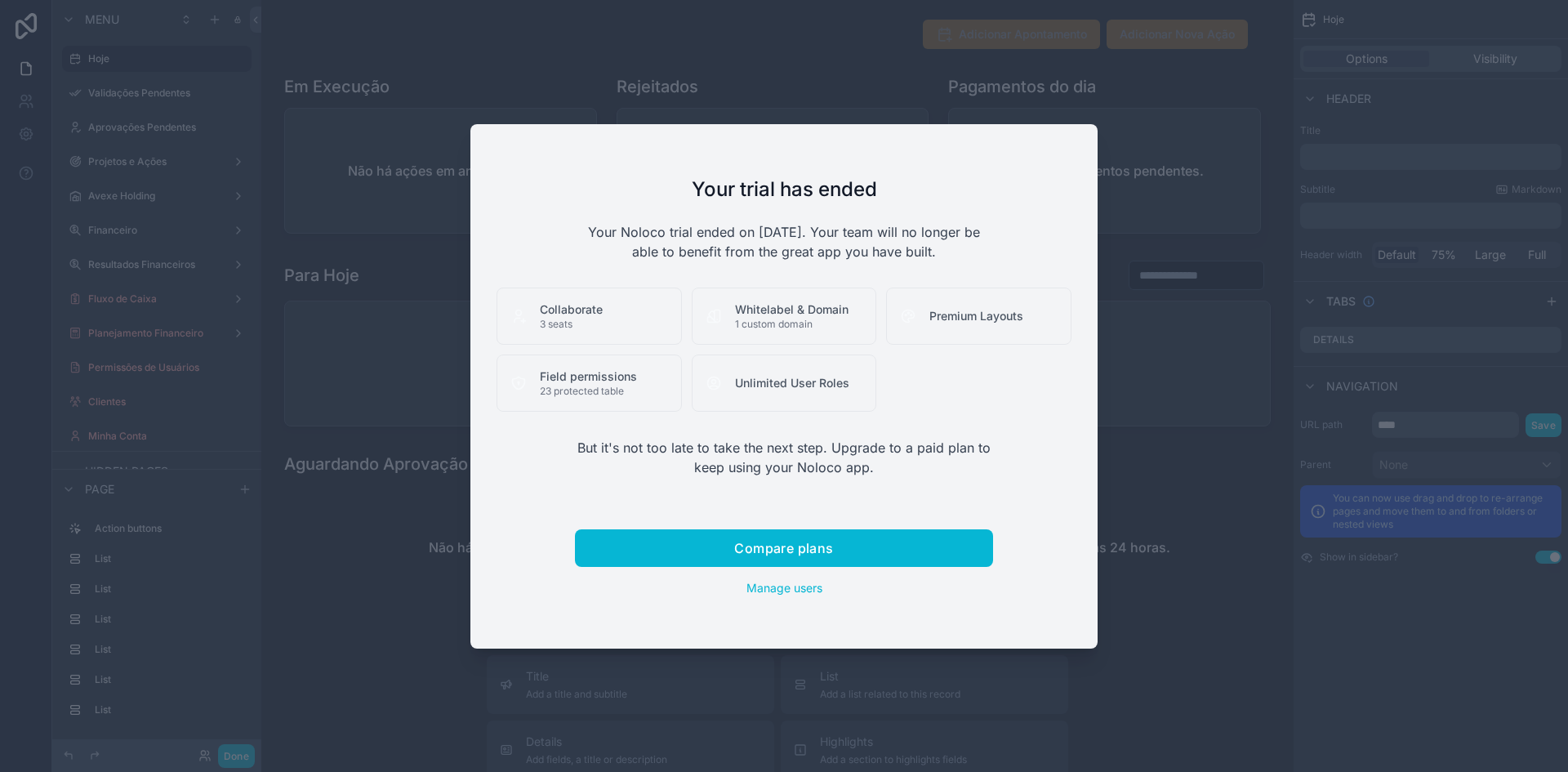
click at [1185, 202] on div at bounding box center [784, 386] width 1568 height 772
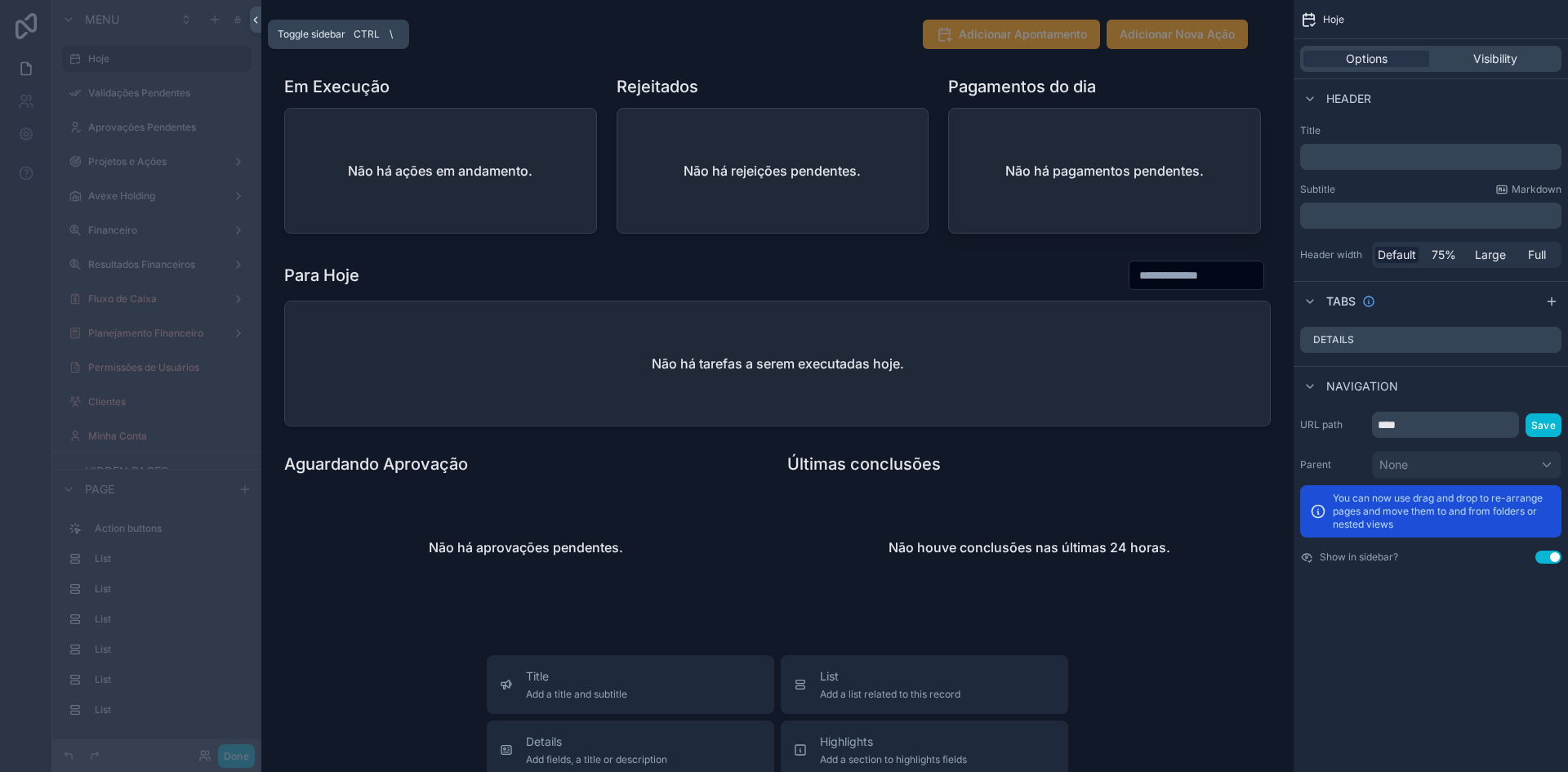
click at [258, 24] on icon at bounding box center [256, 19] width 12 height 12
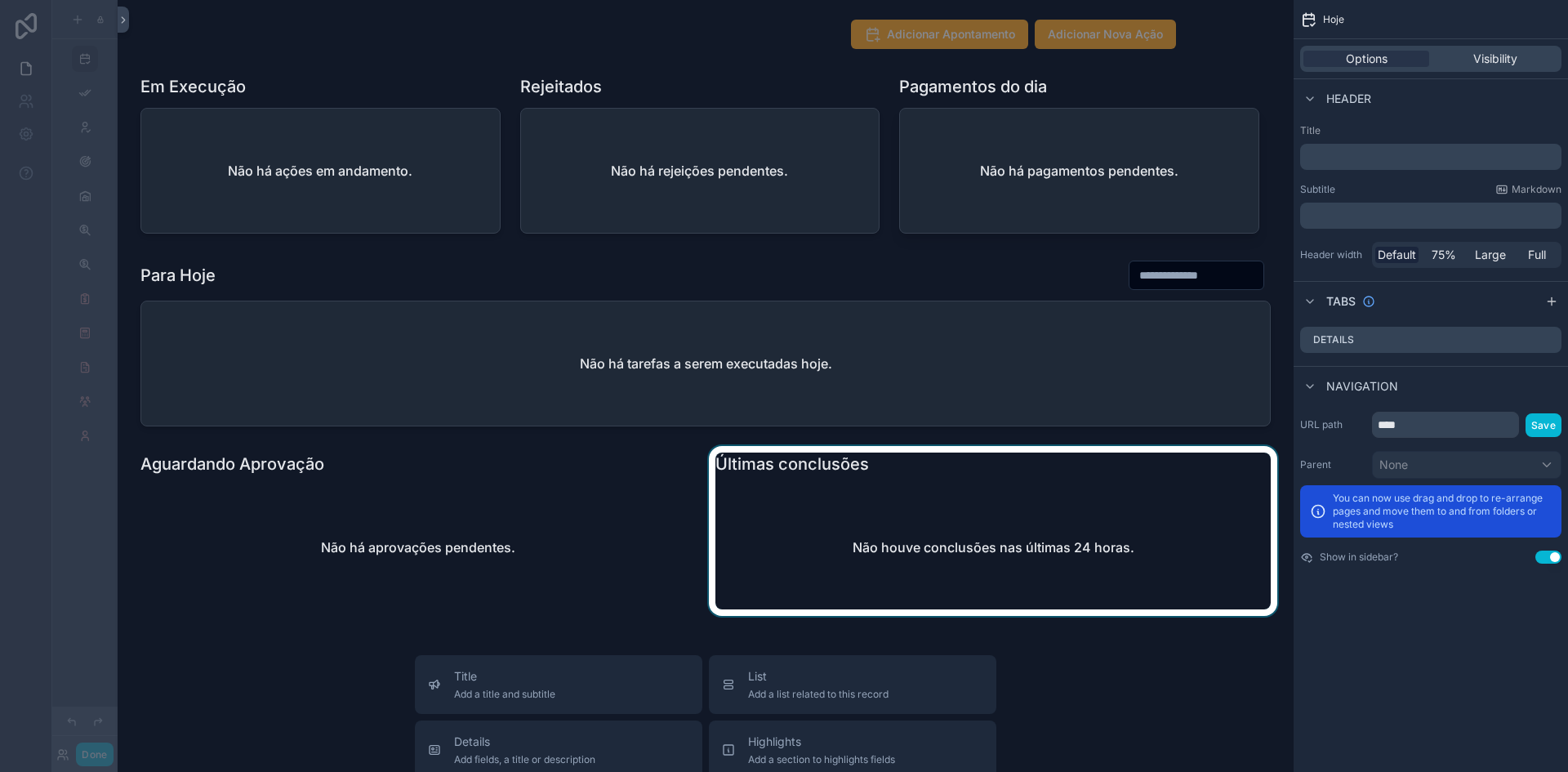
click at [953, 536] on div "scrollable content" at bounding box center [994, 530] width 575 height 170
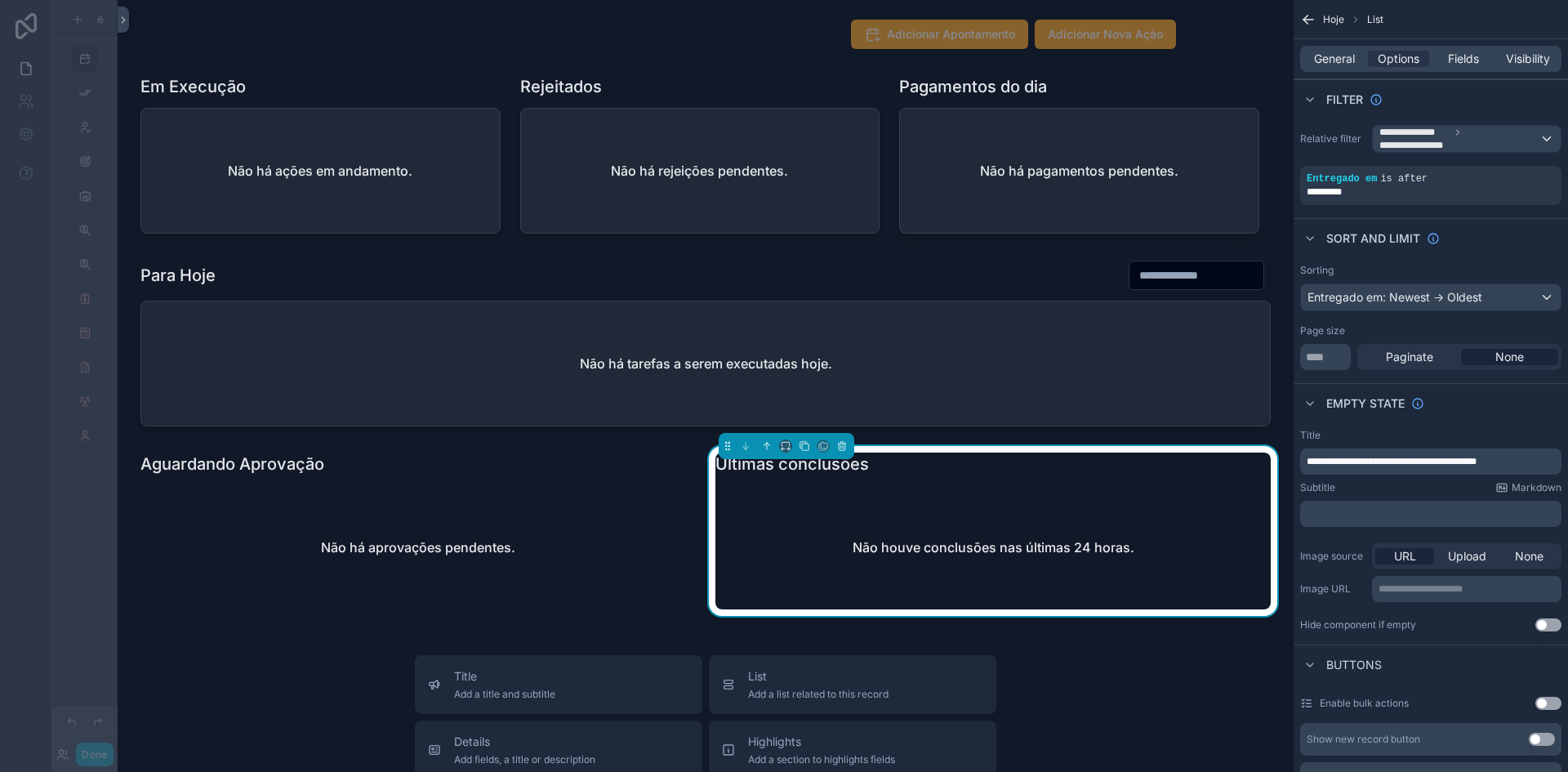
drag, startPoint x: 19, startPoint y: 19, endPoint x: 278, endPoint y: 427, distance: 483.3
click at [278, 427] on div "scrollable content" at bounding box center [705, 342] width 1150 height 179
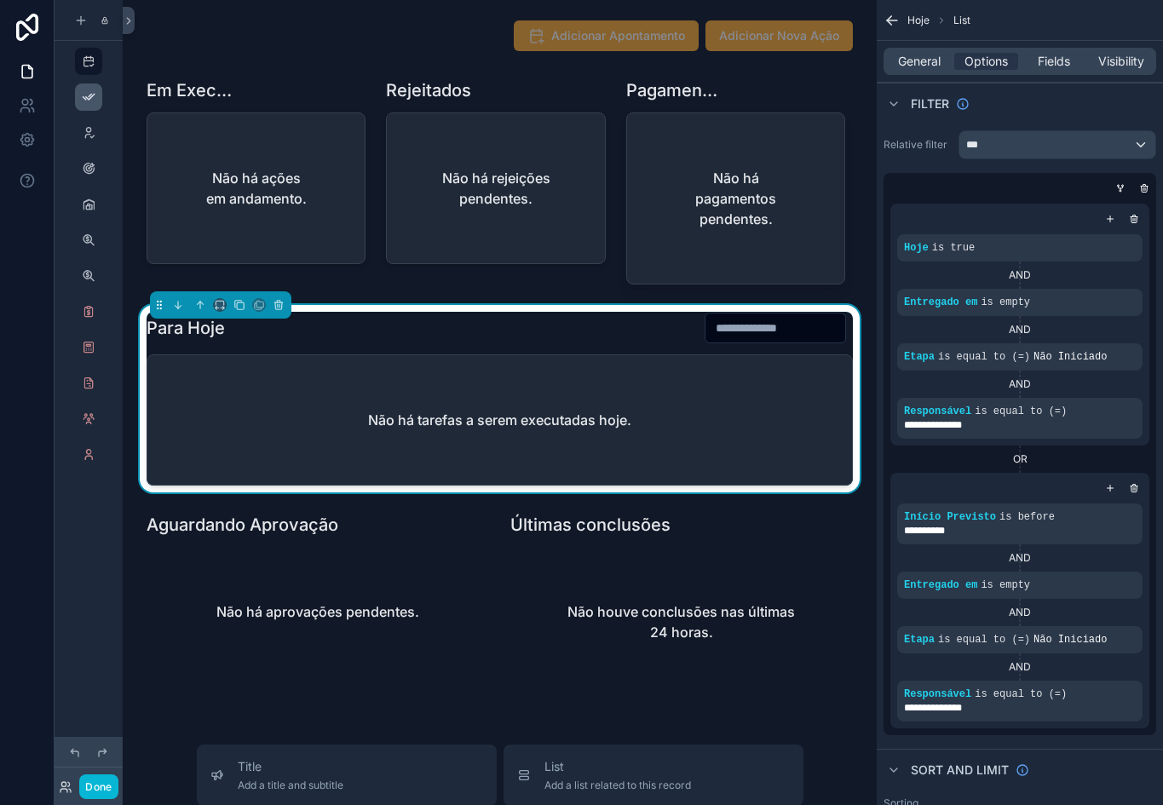
click at [90, 95] on icon "scrollable content" at bounding box center [89, 97] width 14 height 14
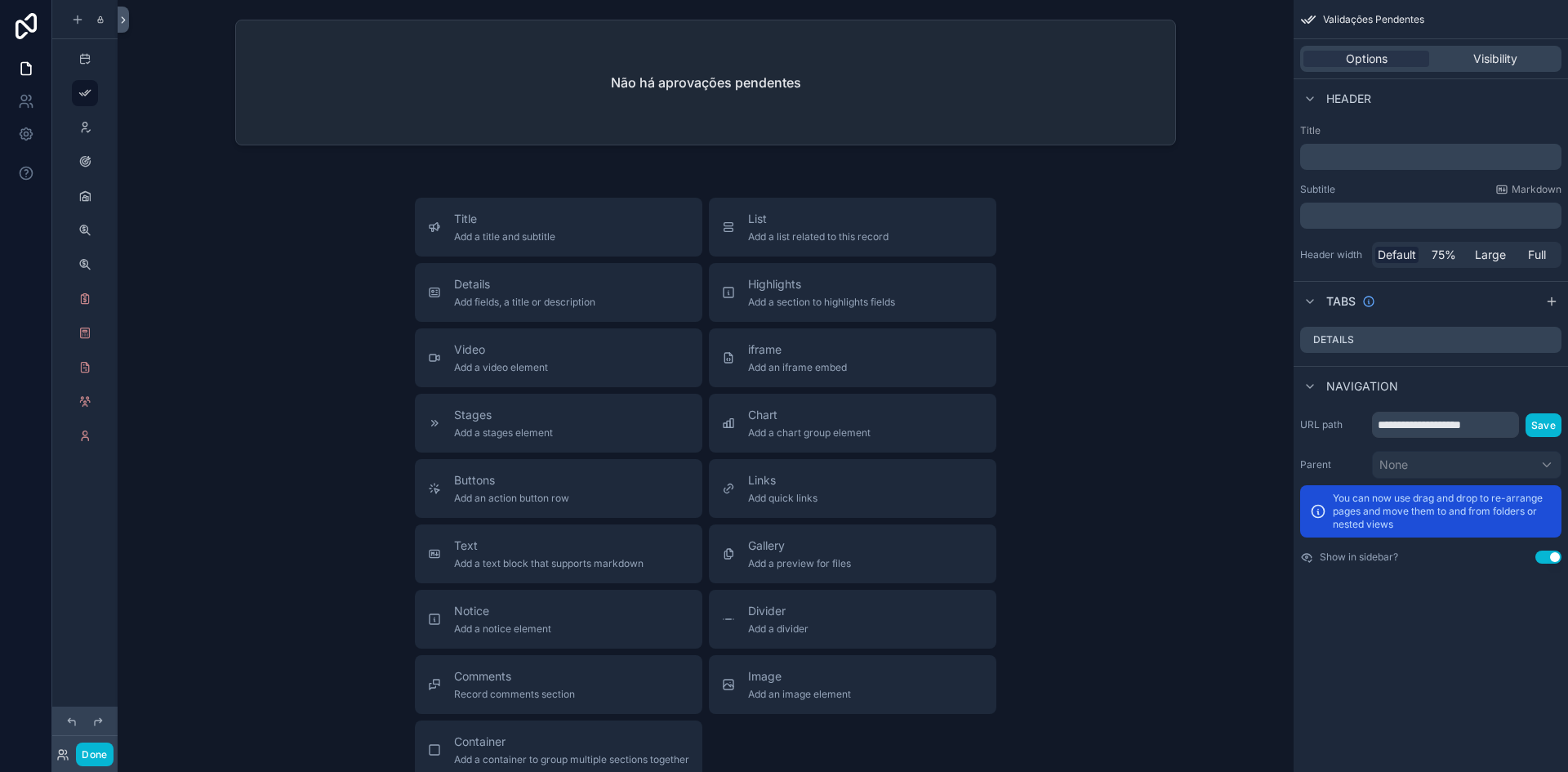
click at [126, 13] on icon at bounding box center [124, 19] width 12 height 12
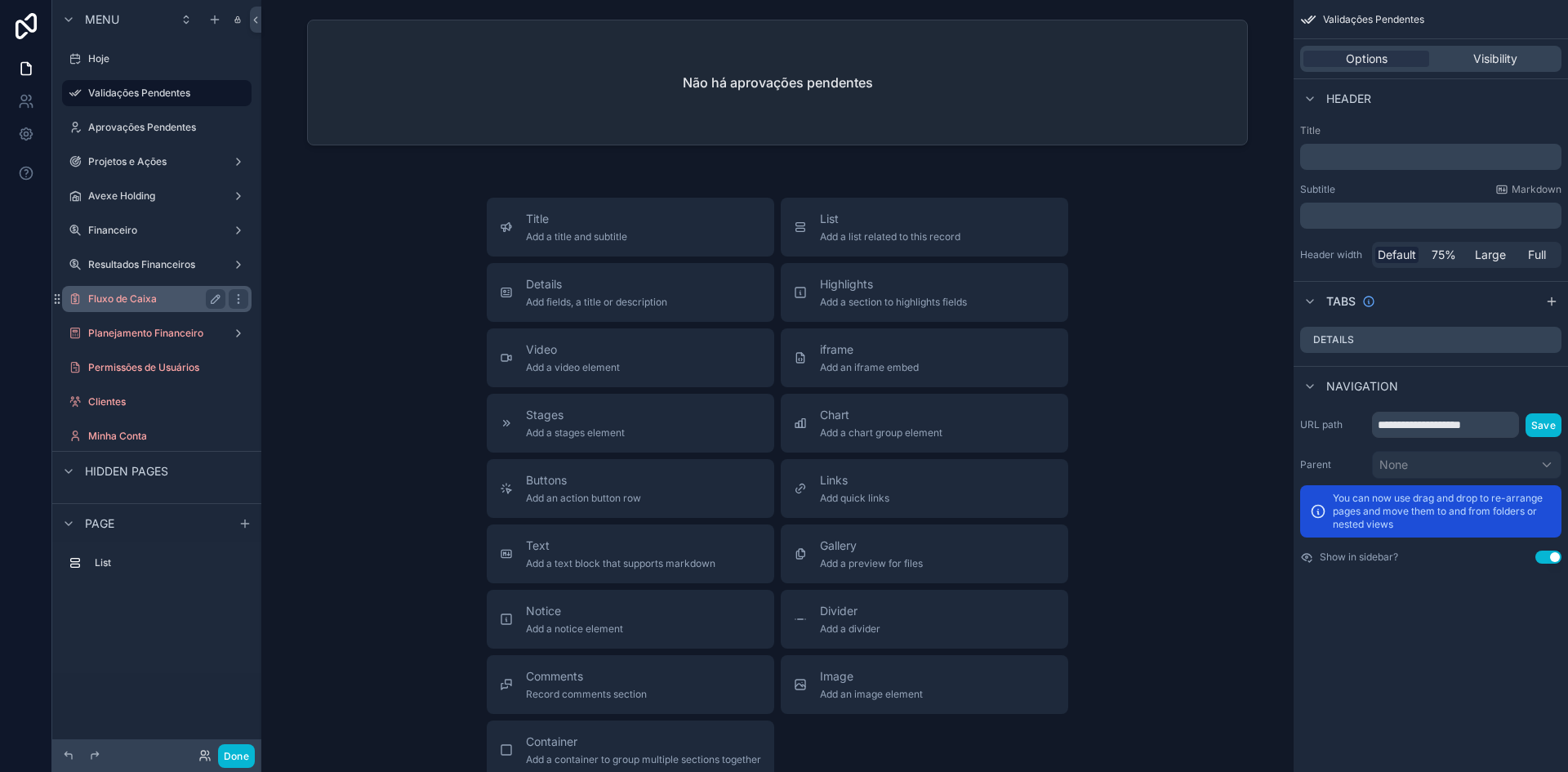
click at [147, 294] on label "Fluxo de Caixa" at bounding box center [153, 299] width 130 height 13
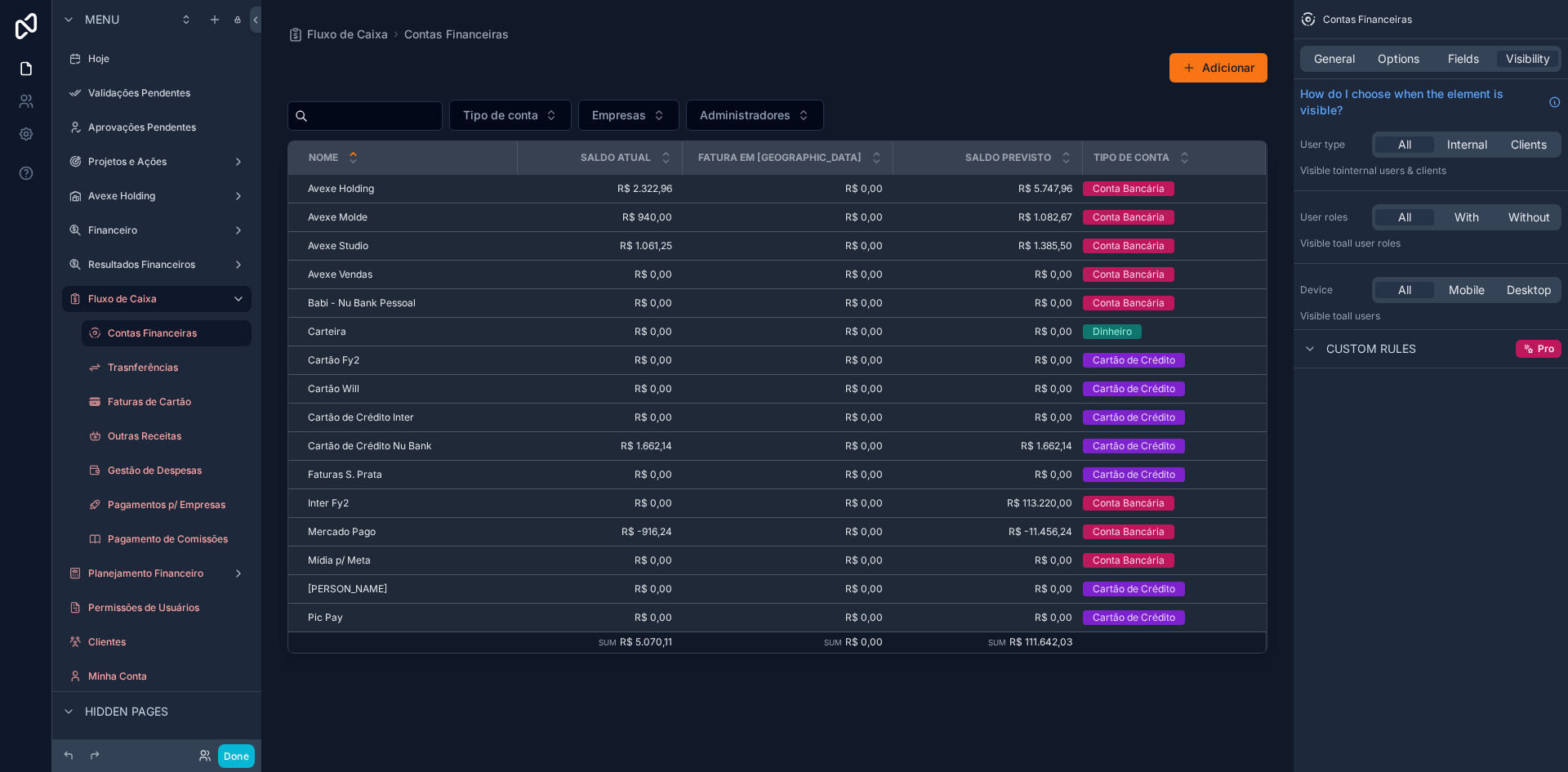
click at [236, 19] on icon "scrollable content" at bounding box center [237, 17] width 3 height 3
click at [322, 35] on div "scrollable content" at bounding box center [778, 376] width 1032 height 752
click at [350, 26] on span "Fluxo de Caixa" at bounding box center [347, 34] width 81 height 16
click at [465, 35] on span "Contas Financeiras" at bounding box center [456, 34] width 105 height 16
click at [151, 366] on label "Trasnferências" at bounding box center [163, 367] width 111 height 13
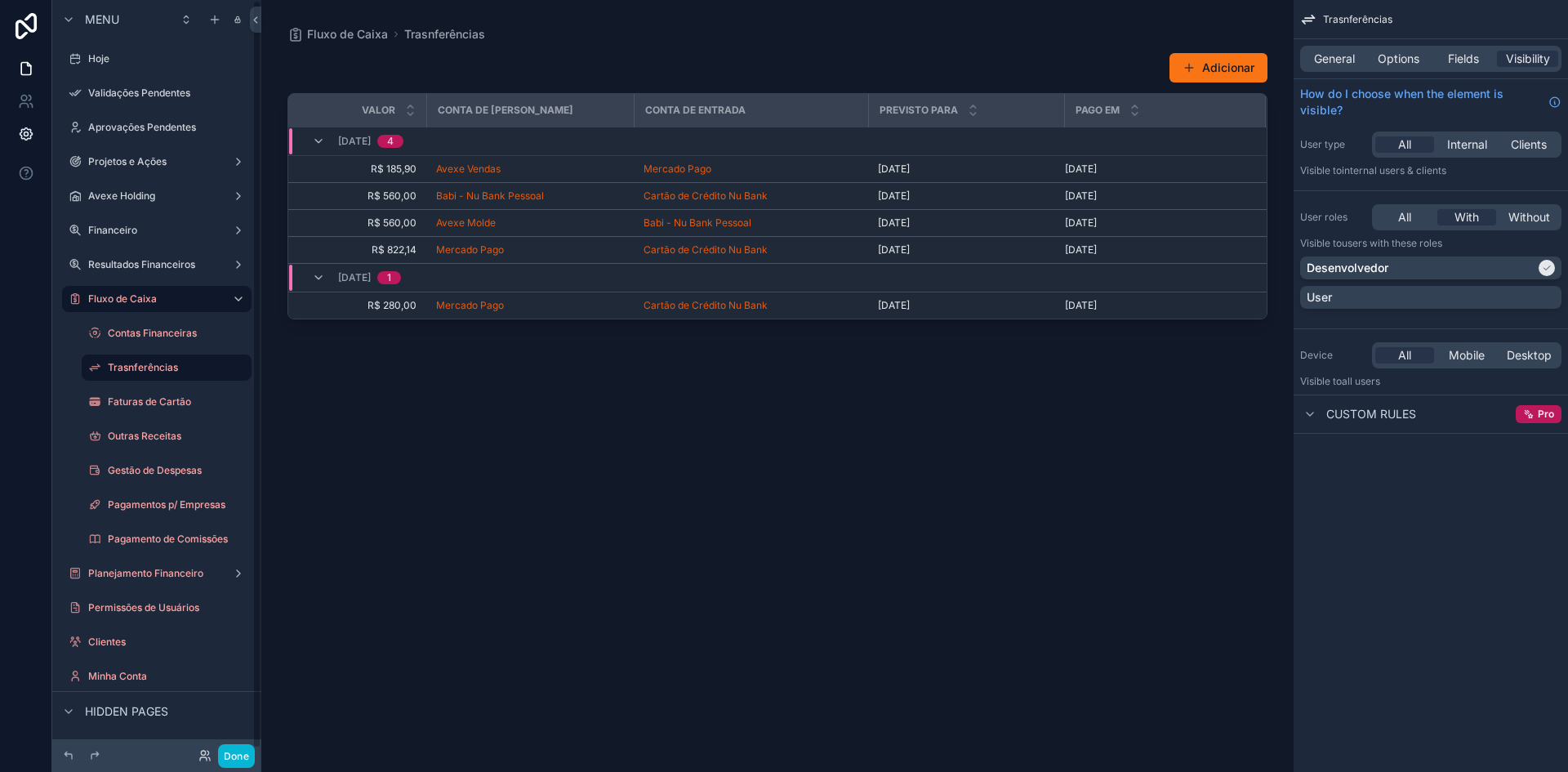
click at [20, 124] on link at bounding box center [26, 134] width 52 height 33
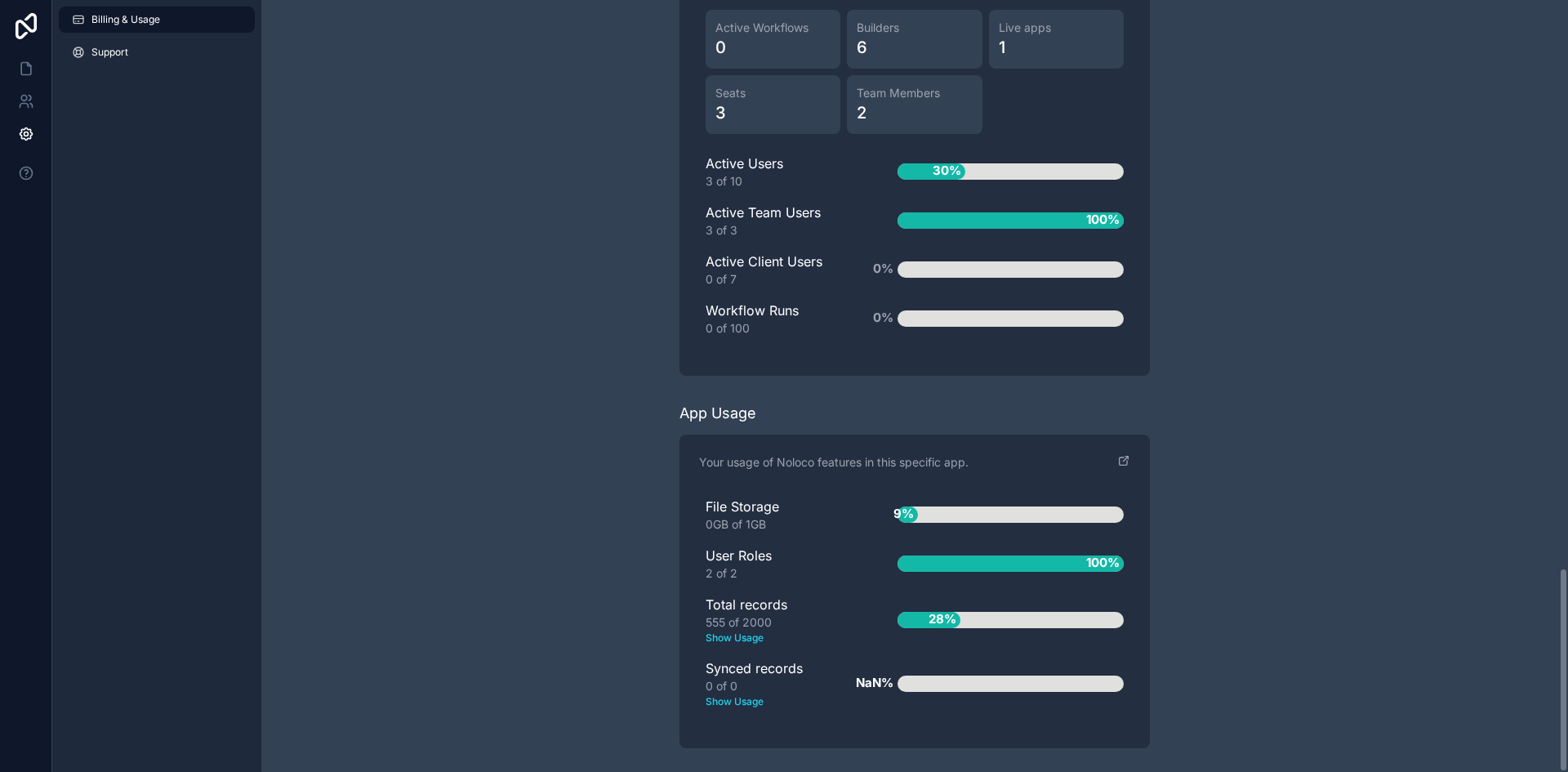
scroll to position [2135, 0]
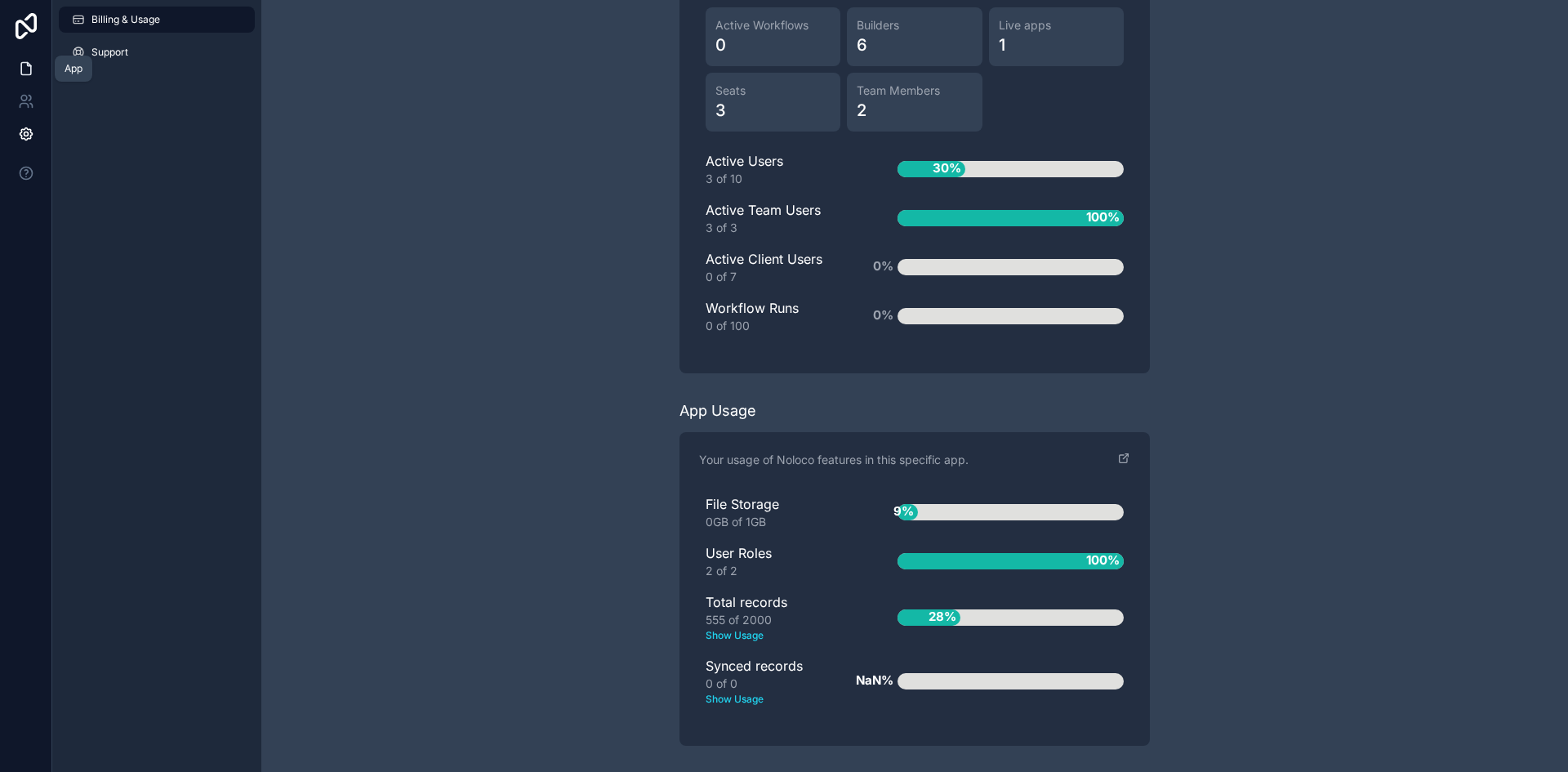
click at [25, 66] on icon at bounding box center [26, 68] width 16 height 16
